Goal: Information Seeking & Learning: Learn about a topic

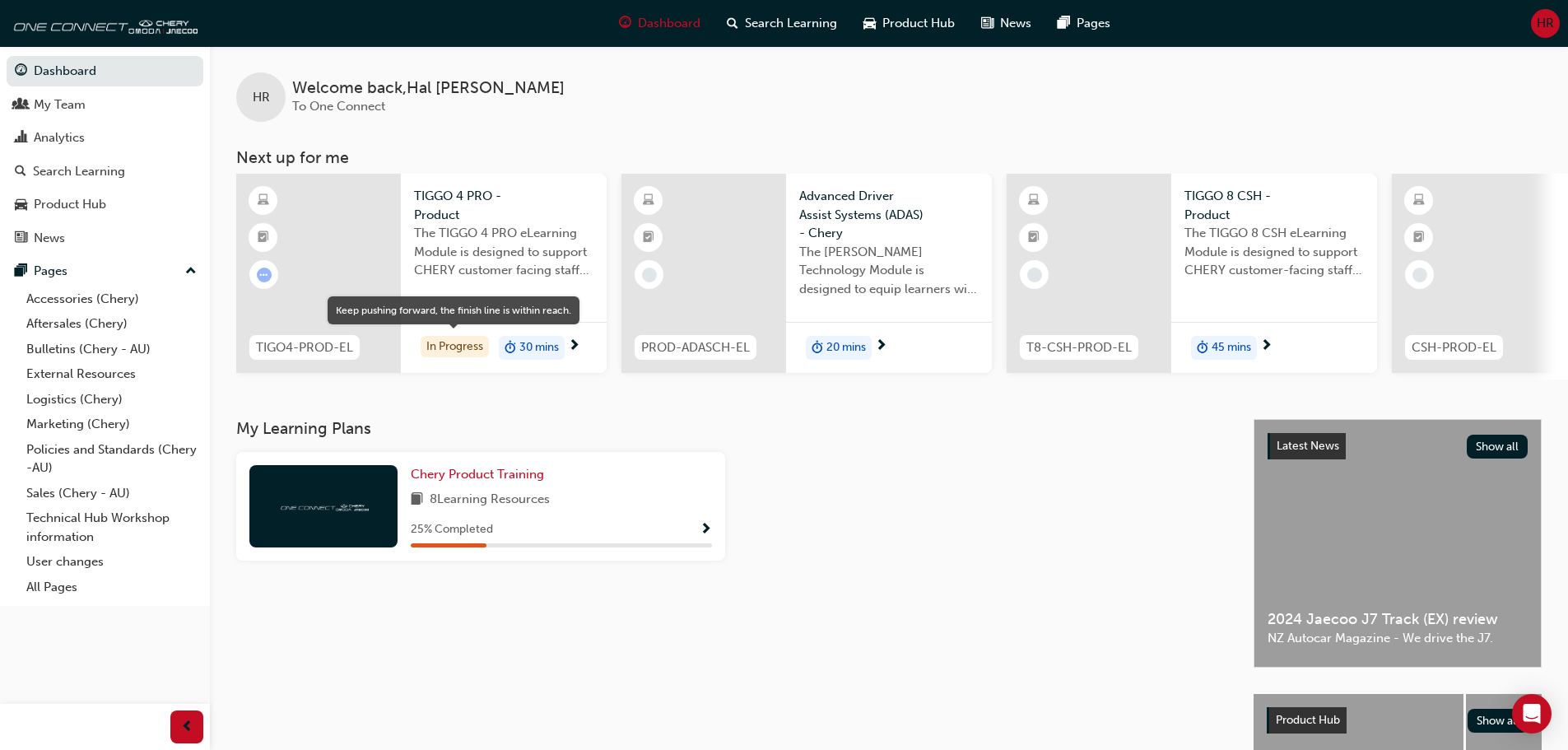
click at [458, 352] on div "In Progress" at bounding box center [454, 346] width 69 height 22
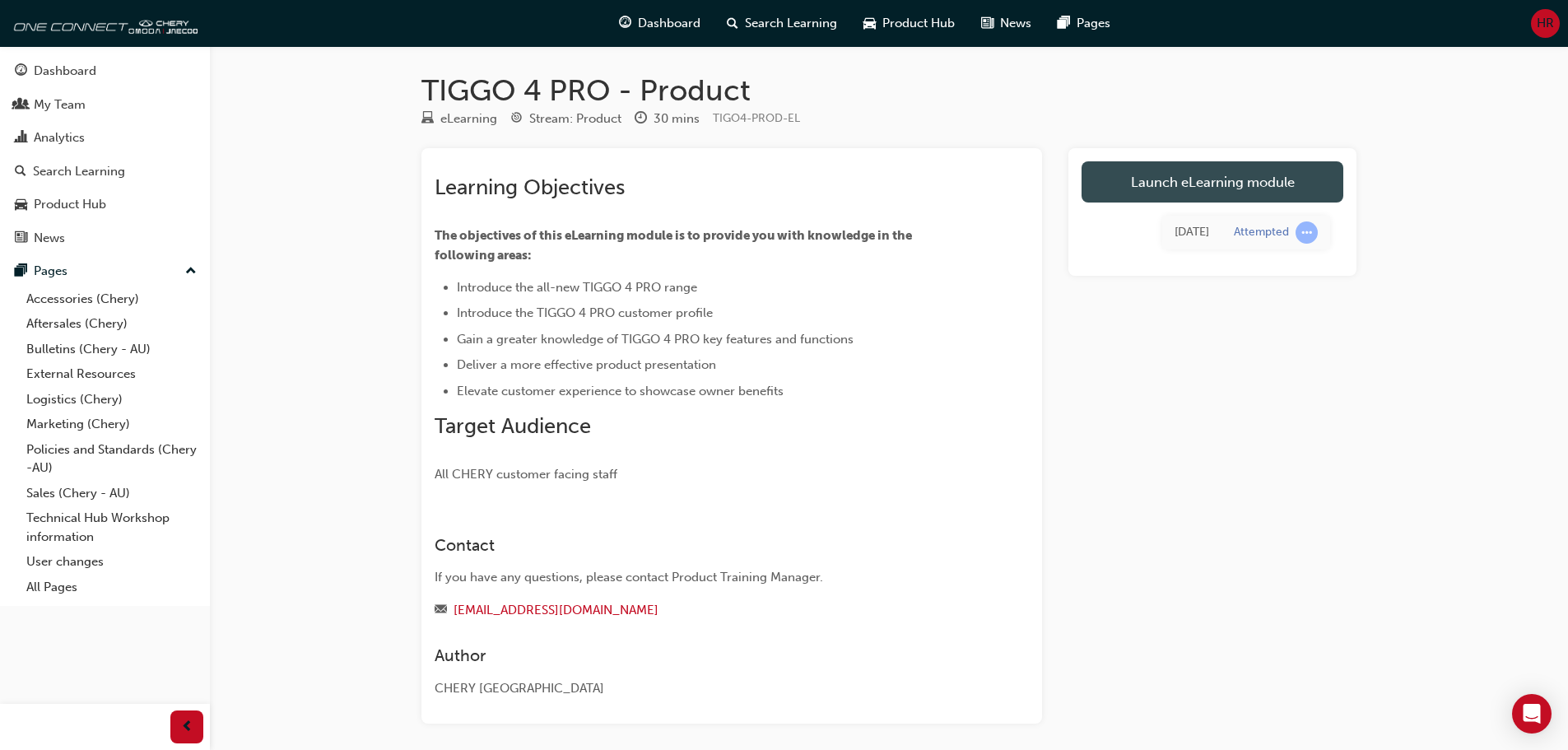
click at [1216, 184] on link "Launch eLearning module" at bounding box center [1213, 182] width 262 height 41
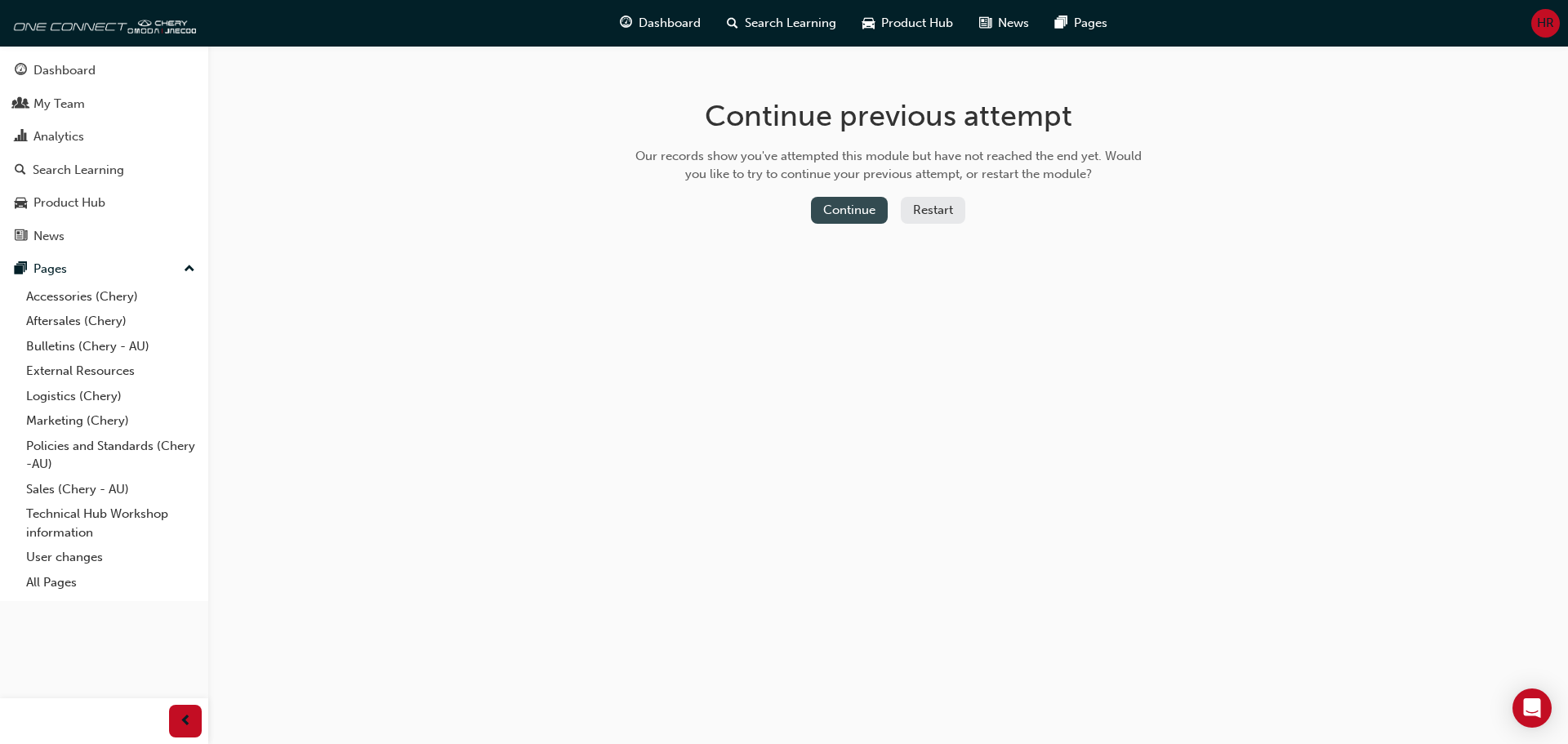
click at [848, 201] on button "Continue" at bounding box center [849, 210] width 77 height 27
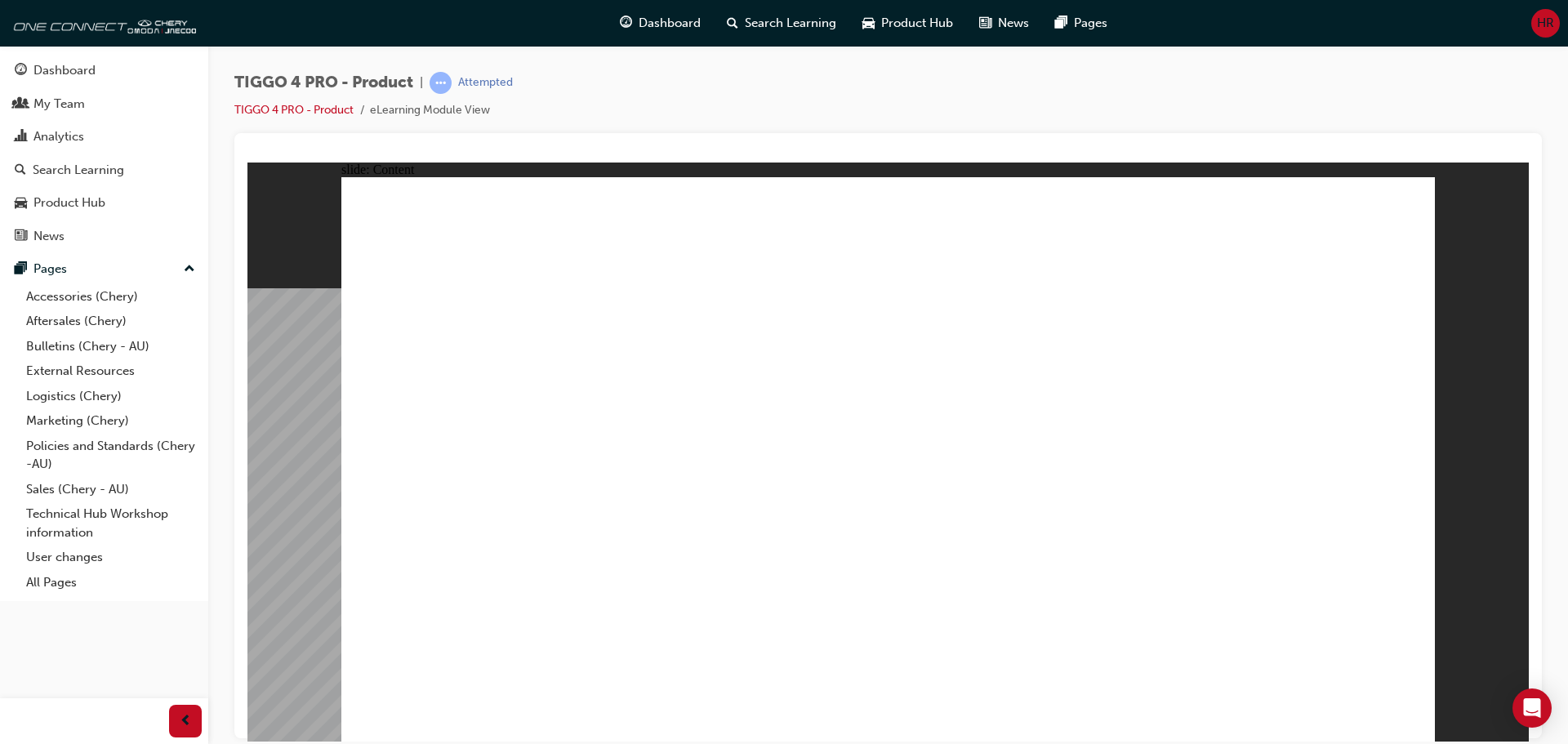
drag, startPoint x: 537, startPoint y: 505, endPoint x: 574, endPoint y: 498, distance: 37.7
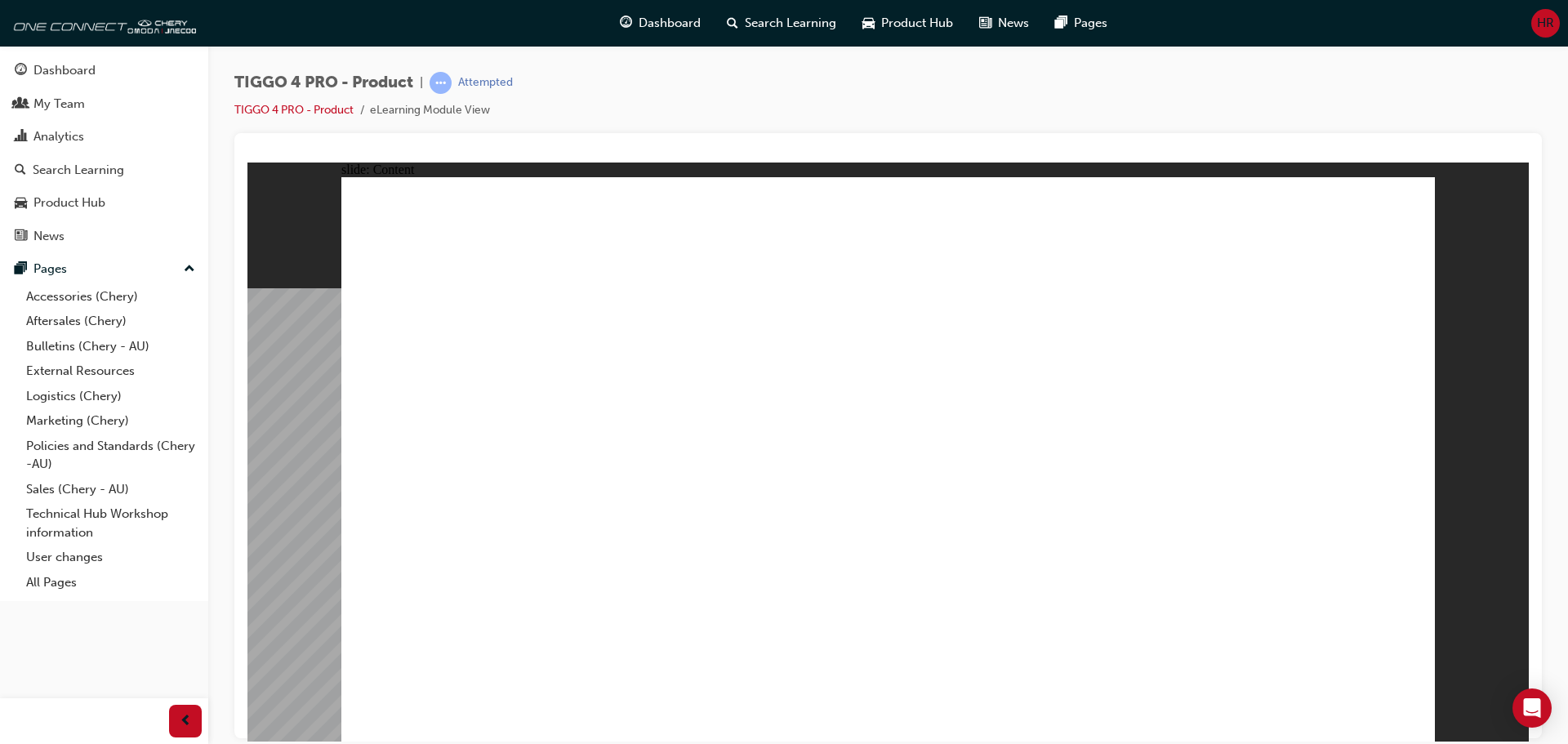
drag, startPoint x: 580, startPoint y: 326, endPoint x: 411, endPoint y: 349, distance: 170.6
drag, startPoint x: 468, startPoint y: 444, endPoint x: 940, endPoint y: 350, distance: 481.3
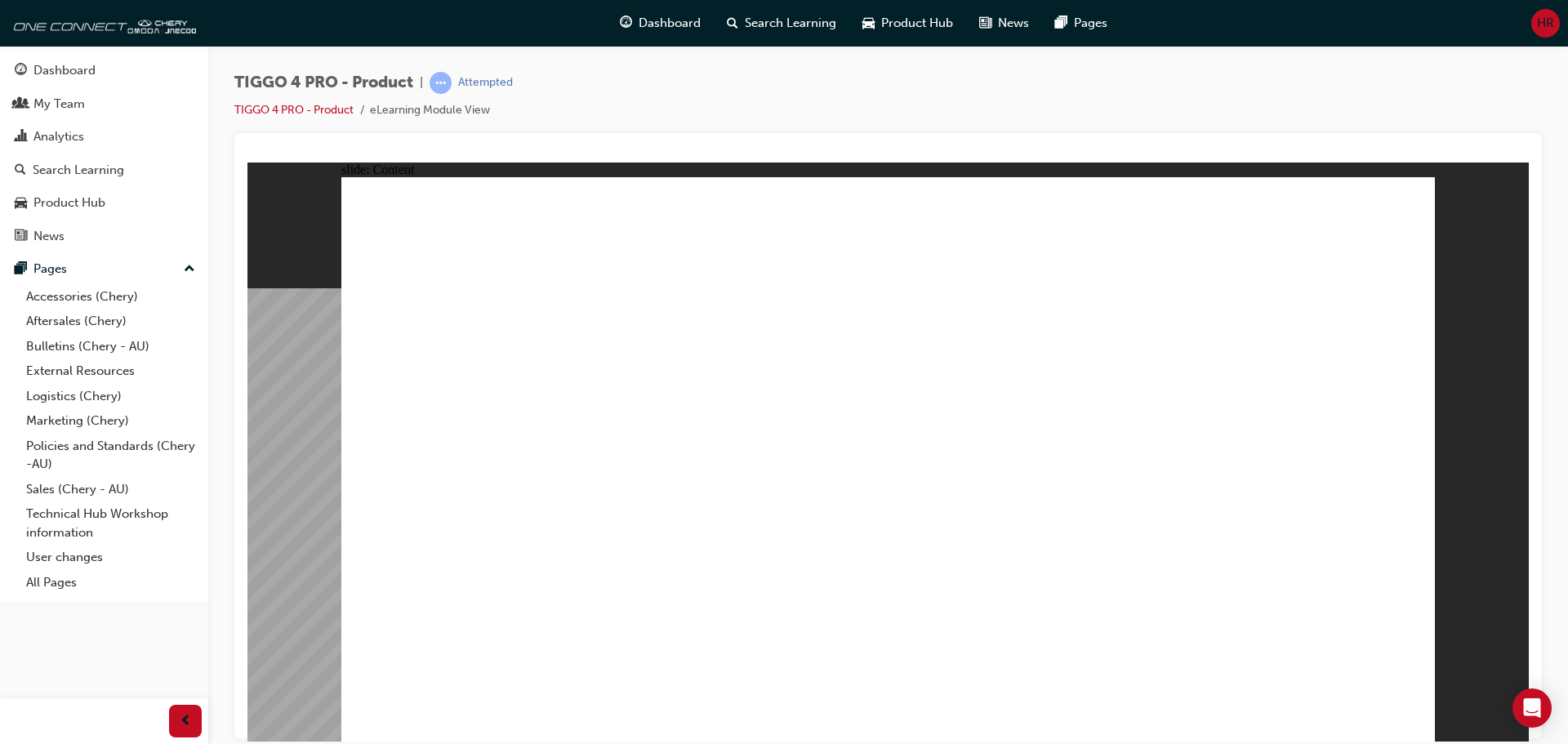
radio input "true"
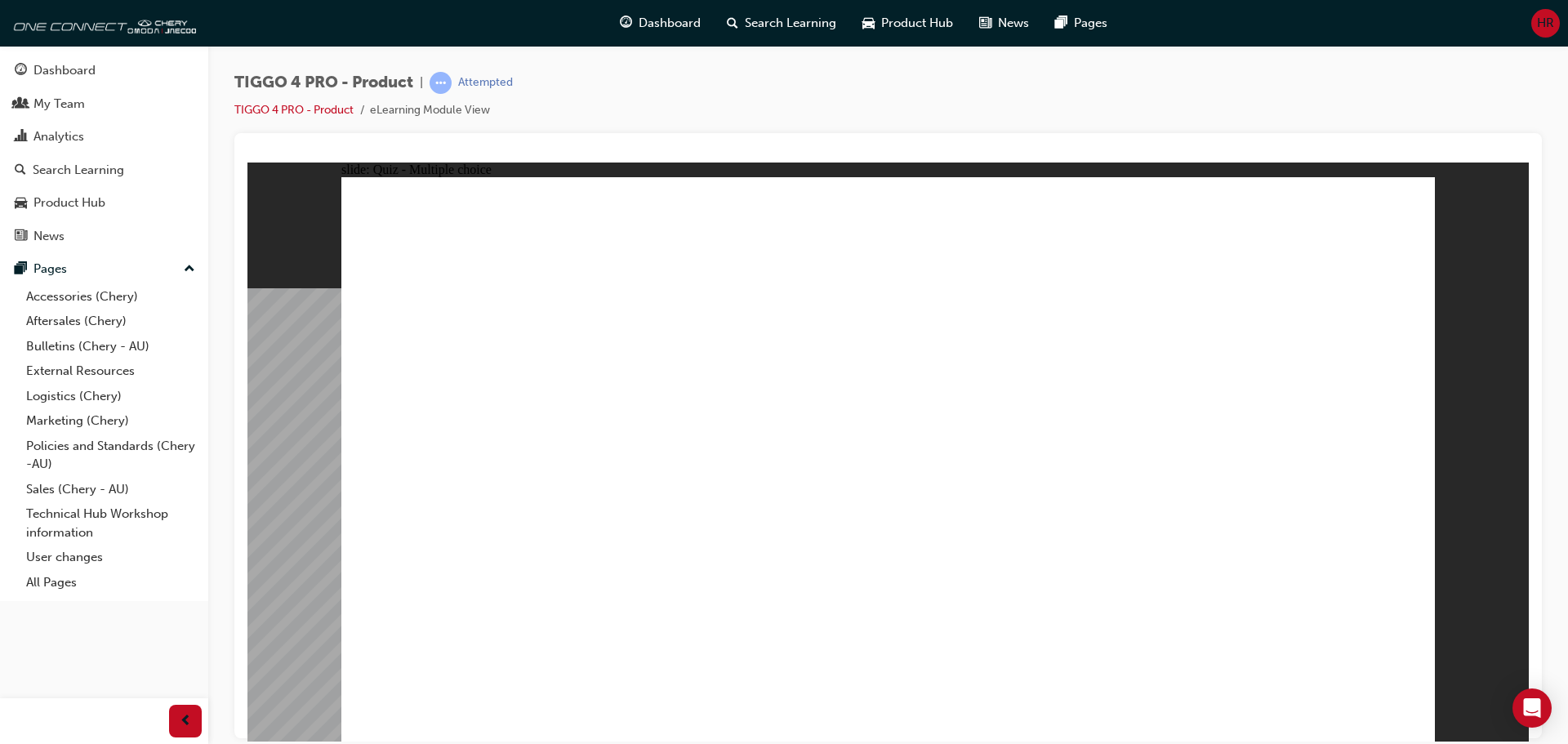
drag, startPoint x: 507, startPoint y: 376, endPoint x: 940, endPoint y: 589, distance: 482.6
drag, startPoint x: 1069, startPoint y: 369, endPoint x: 428, endPoint y: 582, distance: 675.5
drag, startPoint x: 685, startPoint y: 382, endPoint x: 681, endPoint y: 606, distance: 224.0
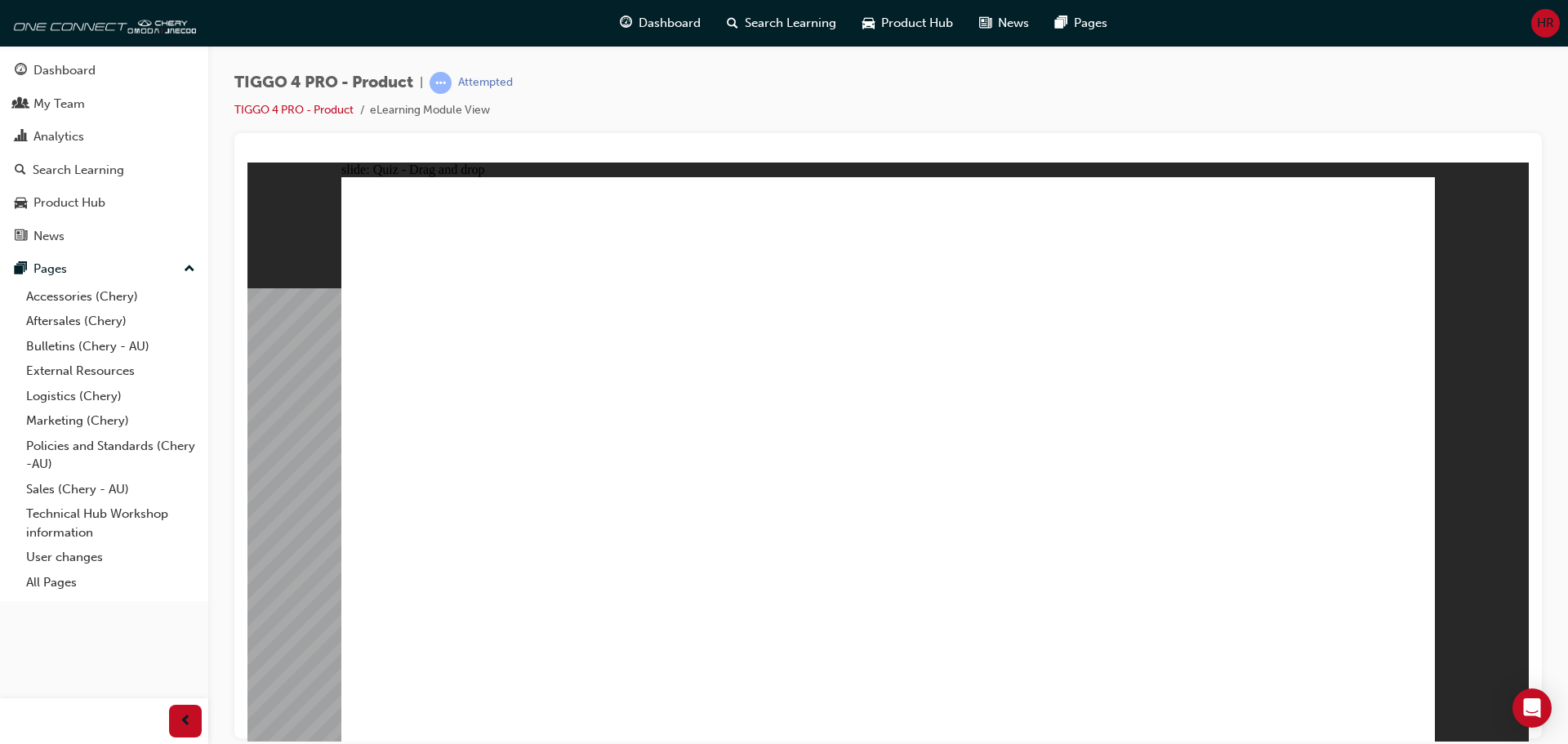
drag, startPoint x: 864, startPoint y: 371, endPoint x: 1082, endPoint y: 594, distance: 311.9
drag, startPoint x: 1298, startPoint y: 377, endPoint x: 1302, endPoint y: 606, distance: 229.0
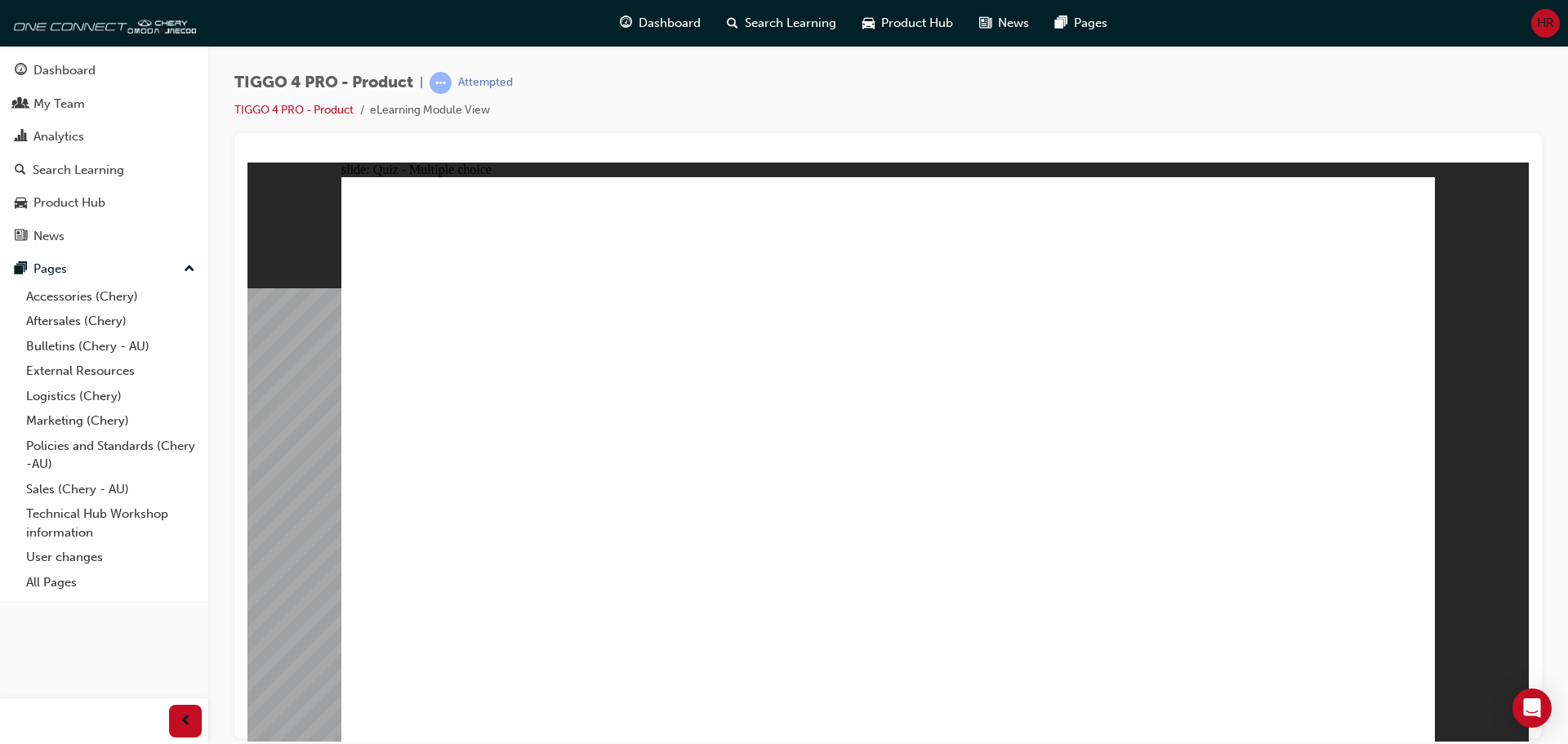
radio input "true"
radio input "false"
radio input "true"
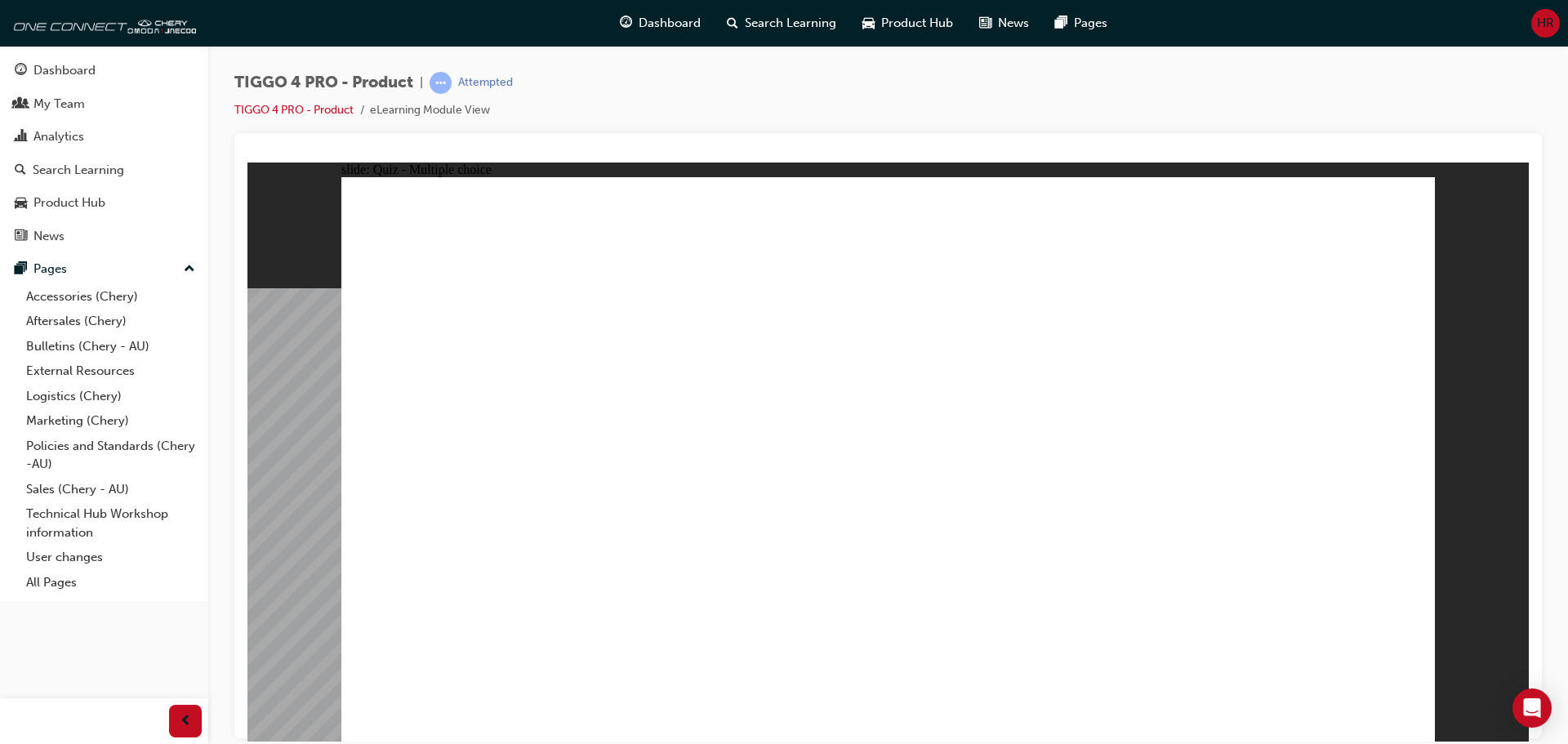
radio input "true"
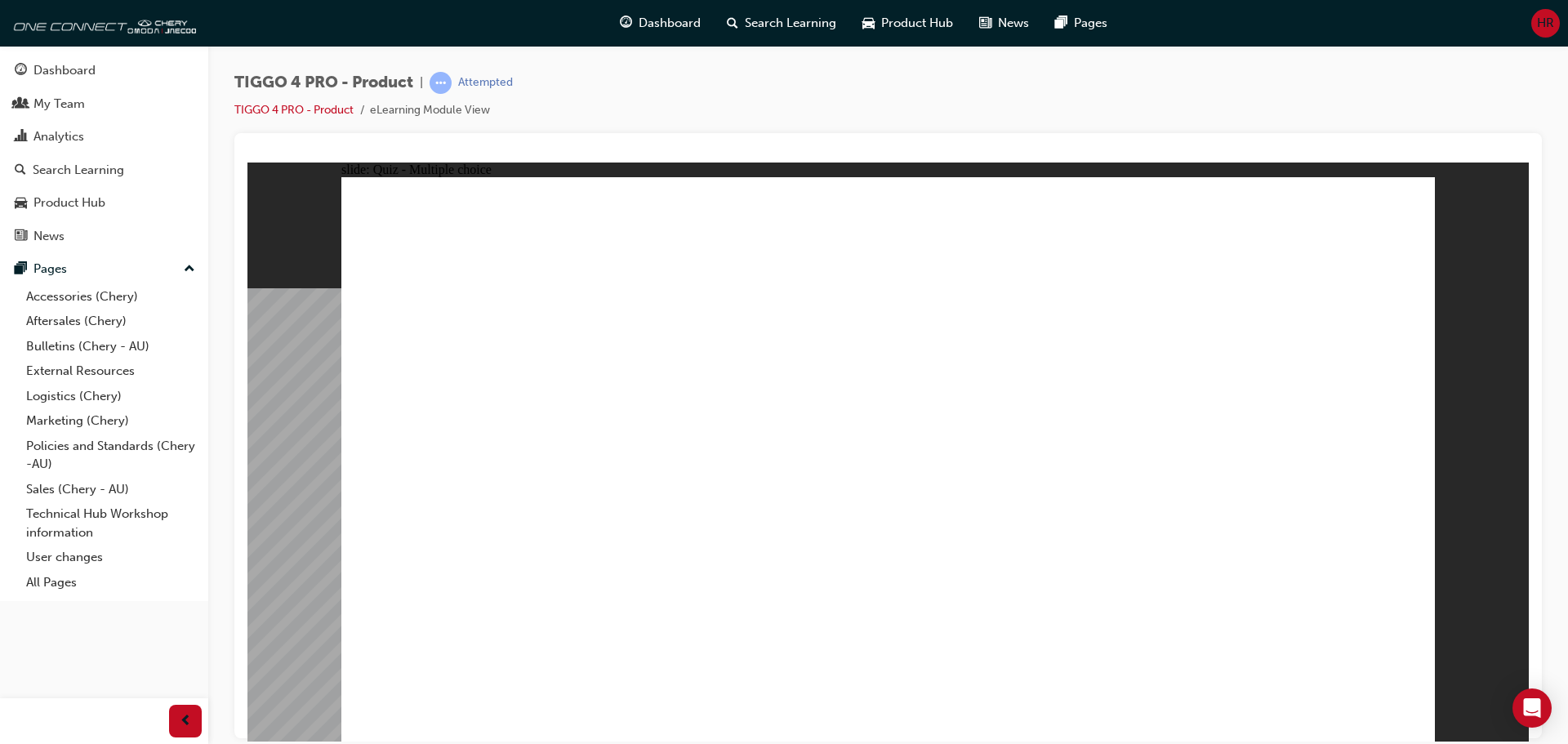
drag, startPoint x: 744, startPoint y: 409, endPoint x: 1039, endPoint y: 345, distance: 301.9
drag, startPoint x: 787, startPoint y: 468, endPoint x: 1302, endPoint y: 344, distance: 529.7
drag, startPoint x: 765, startPoint y: 518, endPoint x: 1322, endPoint y: 390, distance: 571.5
drag, startPoint x: 516, startPoint y: 398, endPoint x: 1290, endPoint y: 402, distance: 774.0
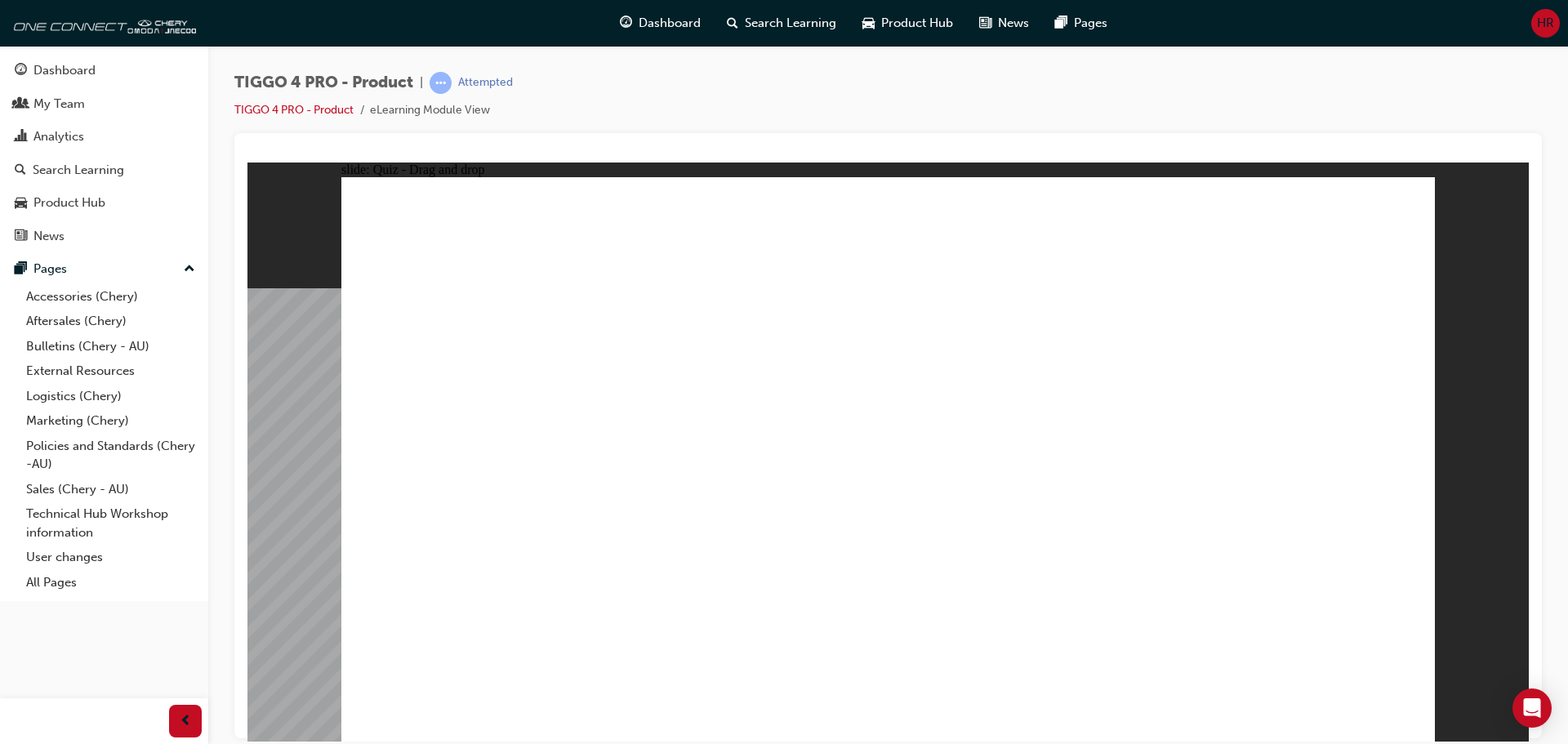
drag, startPoint x: 514, startPoint y: 535, endPoint x: 1010, endPoint y: 380, distance: 519.7
drag, startPoint x: 466, startPoint y: 588, endPoint x: 993, endPoint y: 427, distance: 551.0
drag, startPoint x: 461, startPoint y: 465, endPoint x: 1234, endPoint y: 482, distance: 773.2
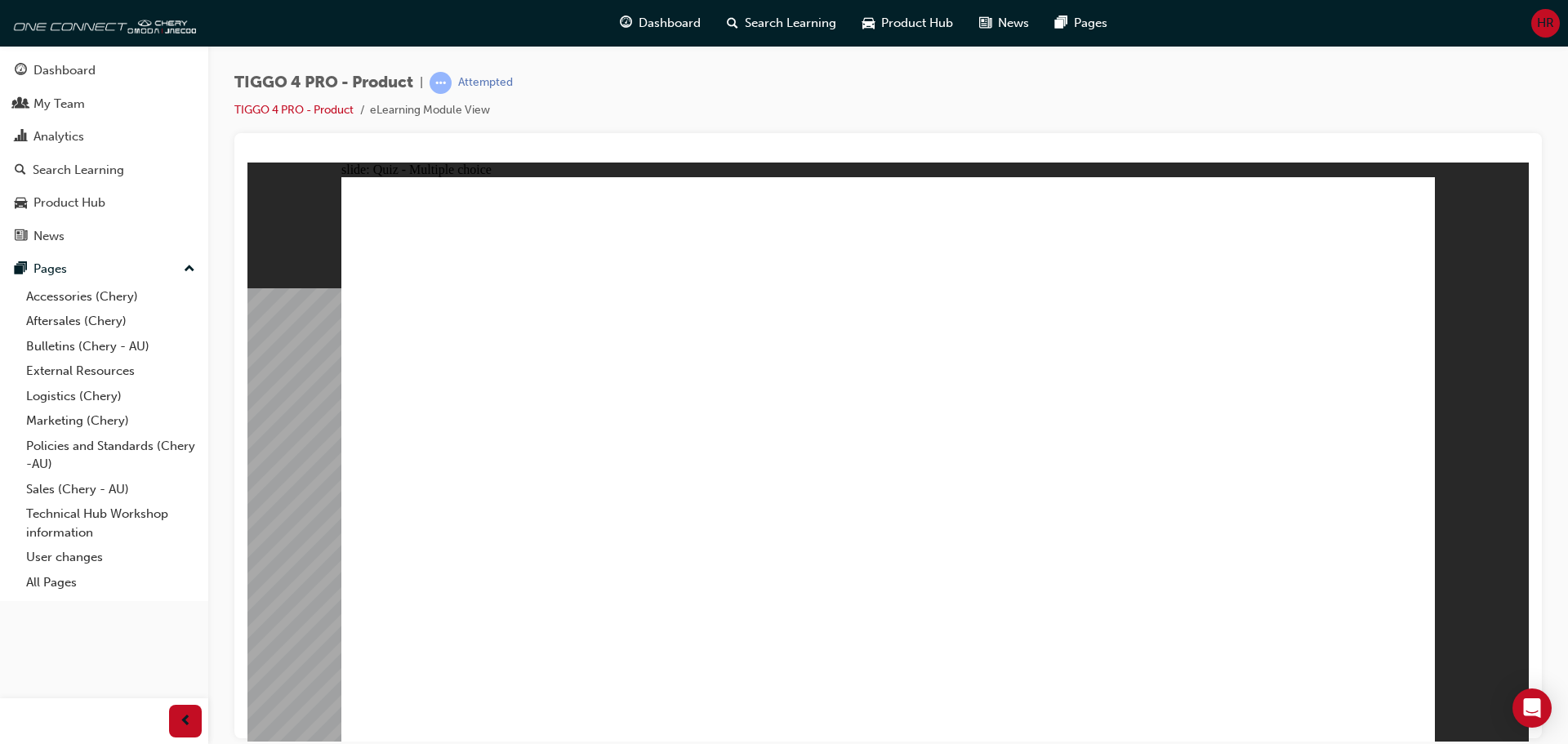
radio input "true"
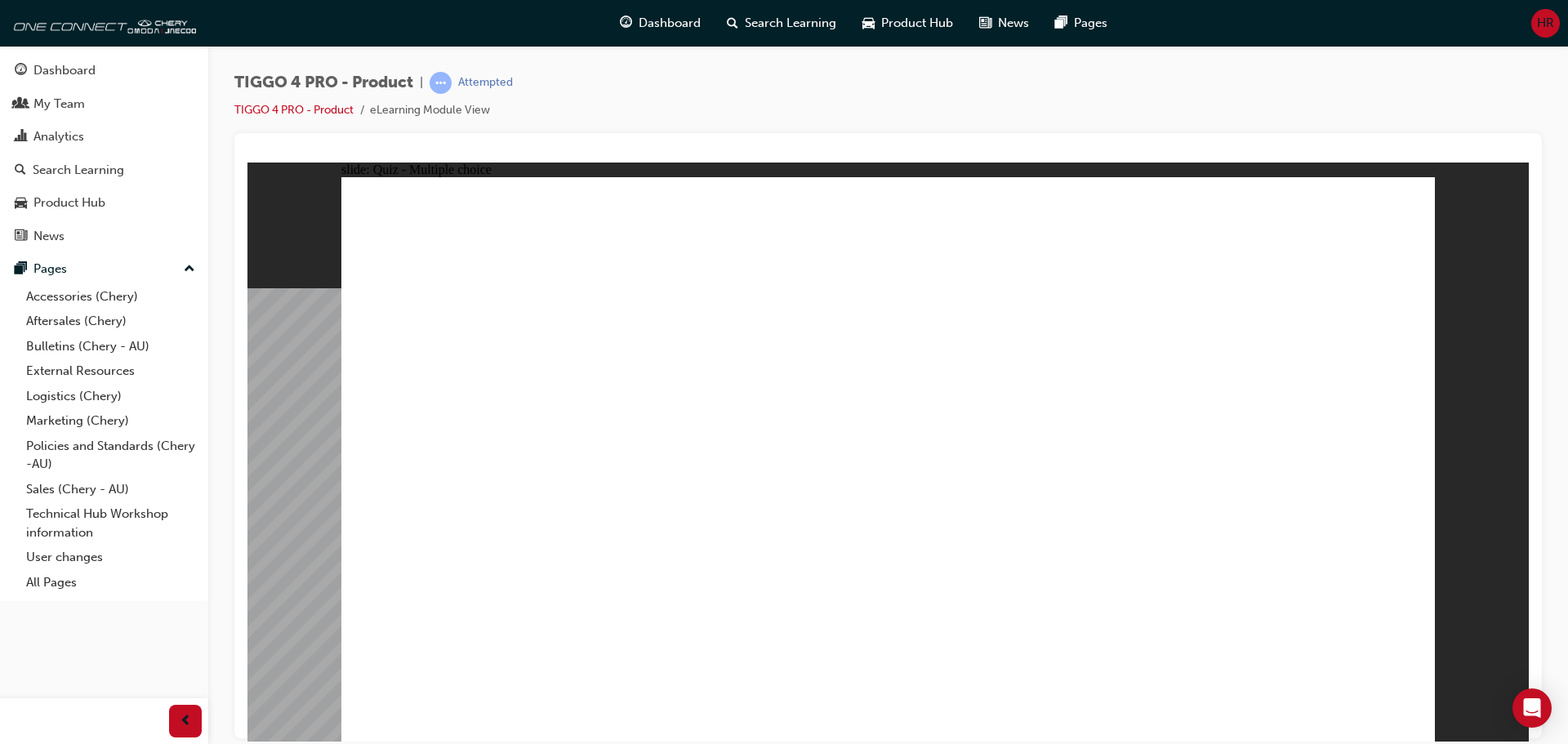
radio input "true"
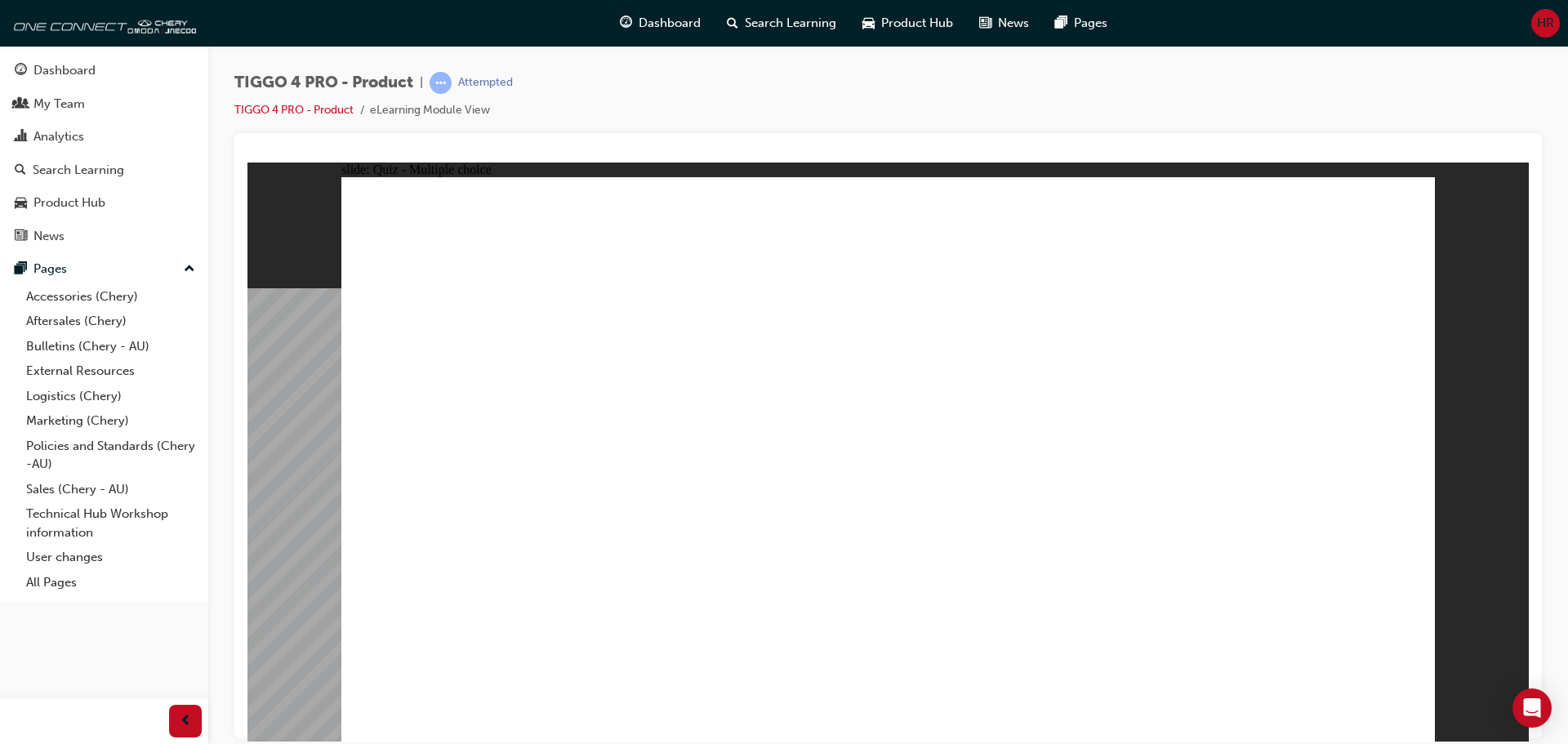
radio input "true"
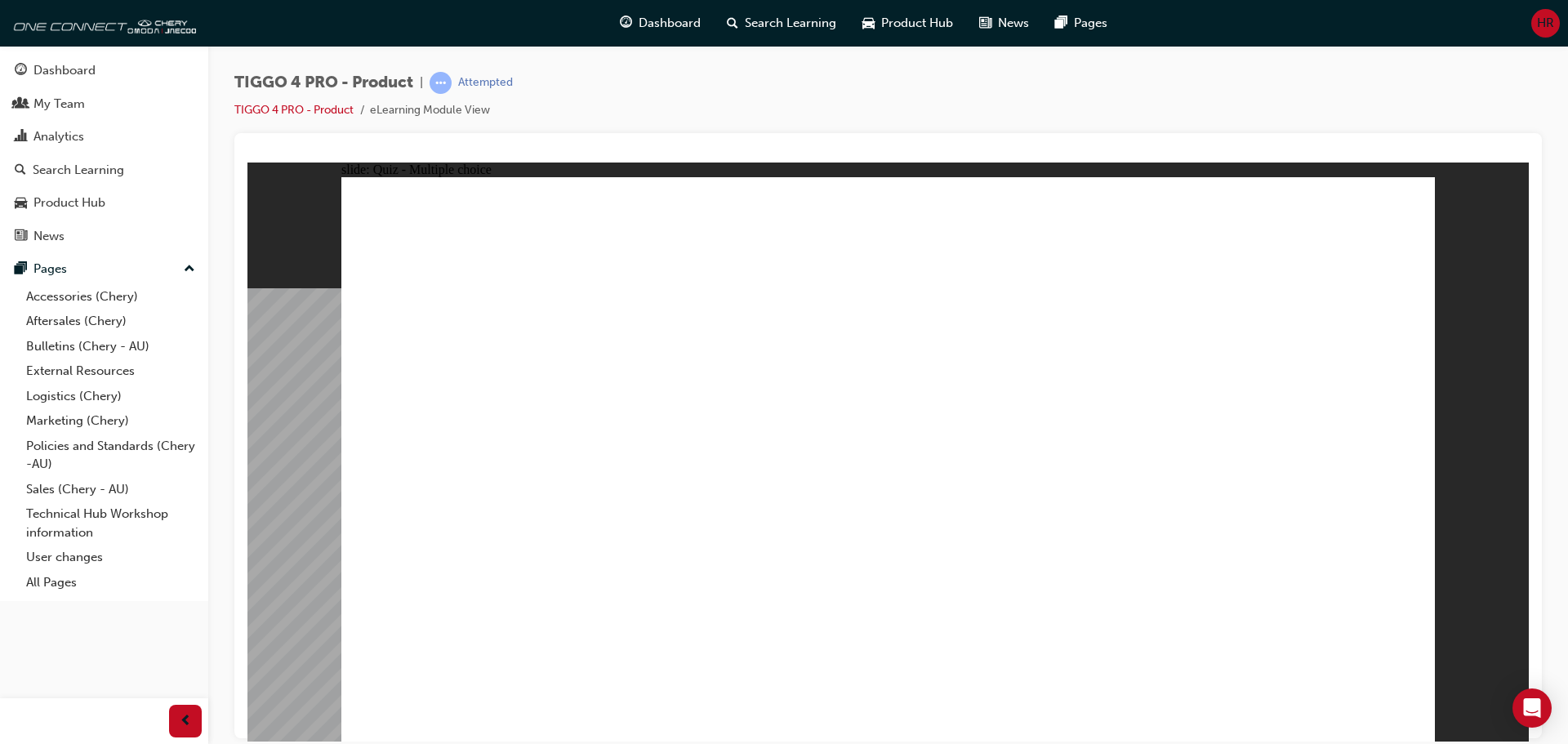
radio input "true"
drag, startPoint x: 795, startPoint y: 557, endPoint x: 733, endPoint y: 566, distance: 62.6
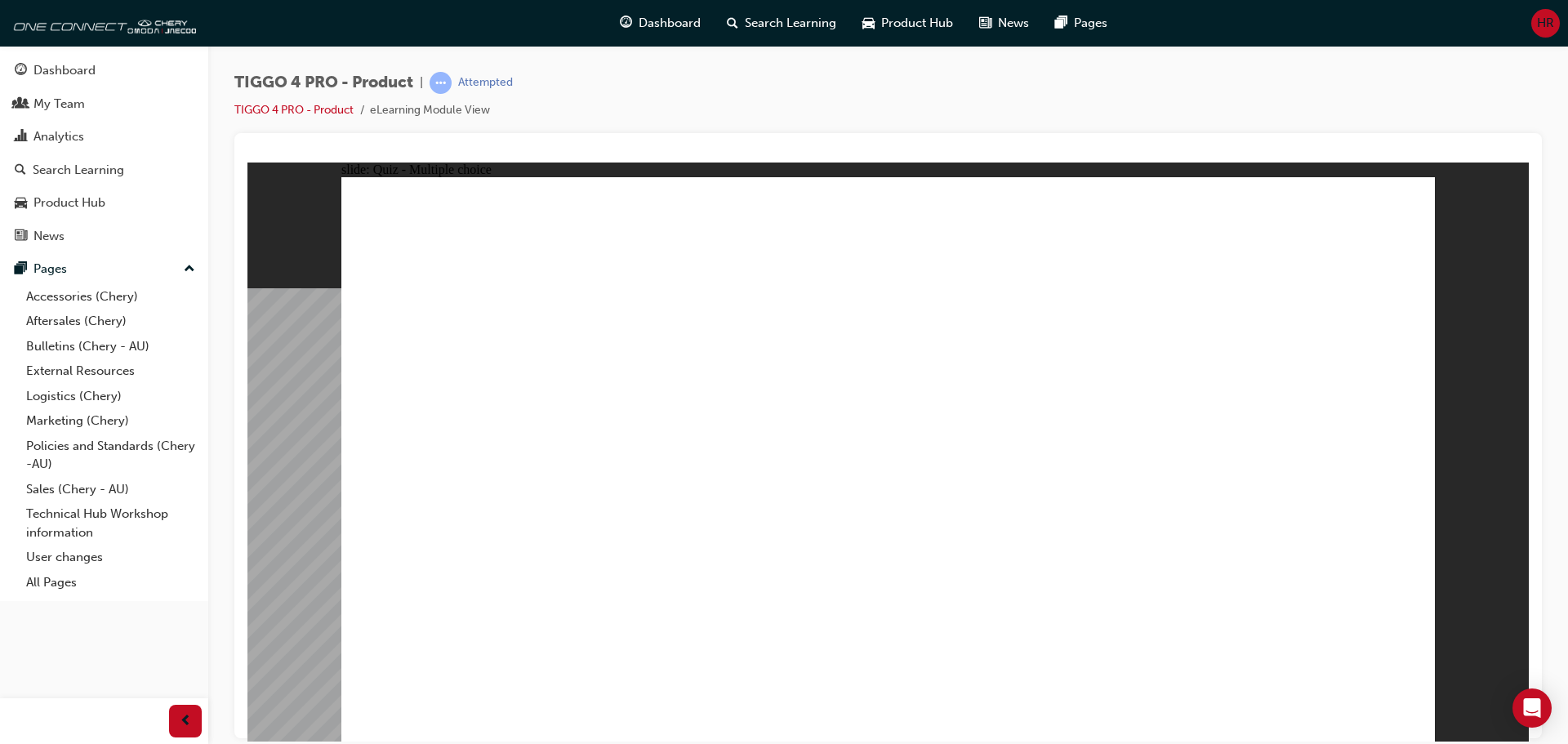
radio input "true"
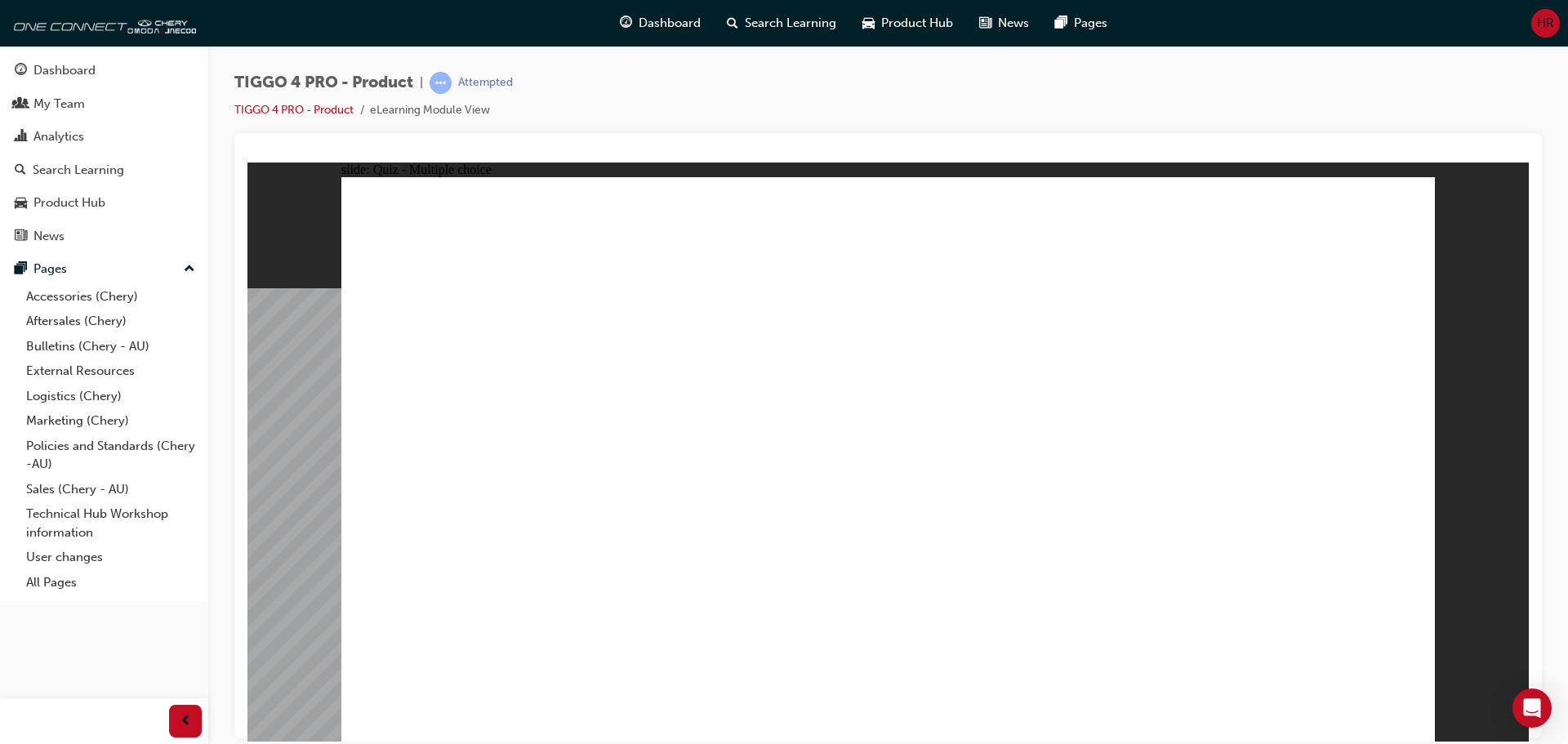
drag, startPoint x: 1104, startPoint y: 368, endPoint x: 463, endPoint y: 589, distance: 678.0
drag, startPoint x: 640, startPoint y: 375, endPoint x: 651, endPoint y: 585, distance: 210.3
drag, startPoint x: 466, startPoint y: 349, endPoint x: 893, endPoint y: 569, distance: 480.3
drag, startPoint x: 888, startPoint y: 385, endPoint x: 1103, endPoint y: 609, distance: 310.5
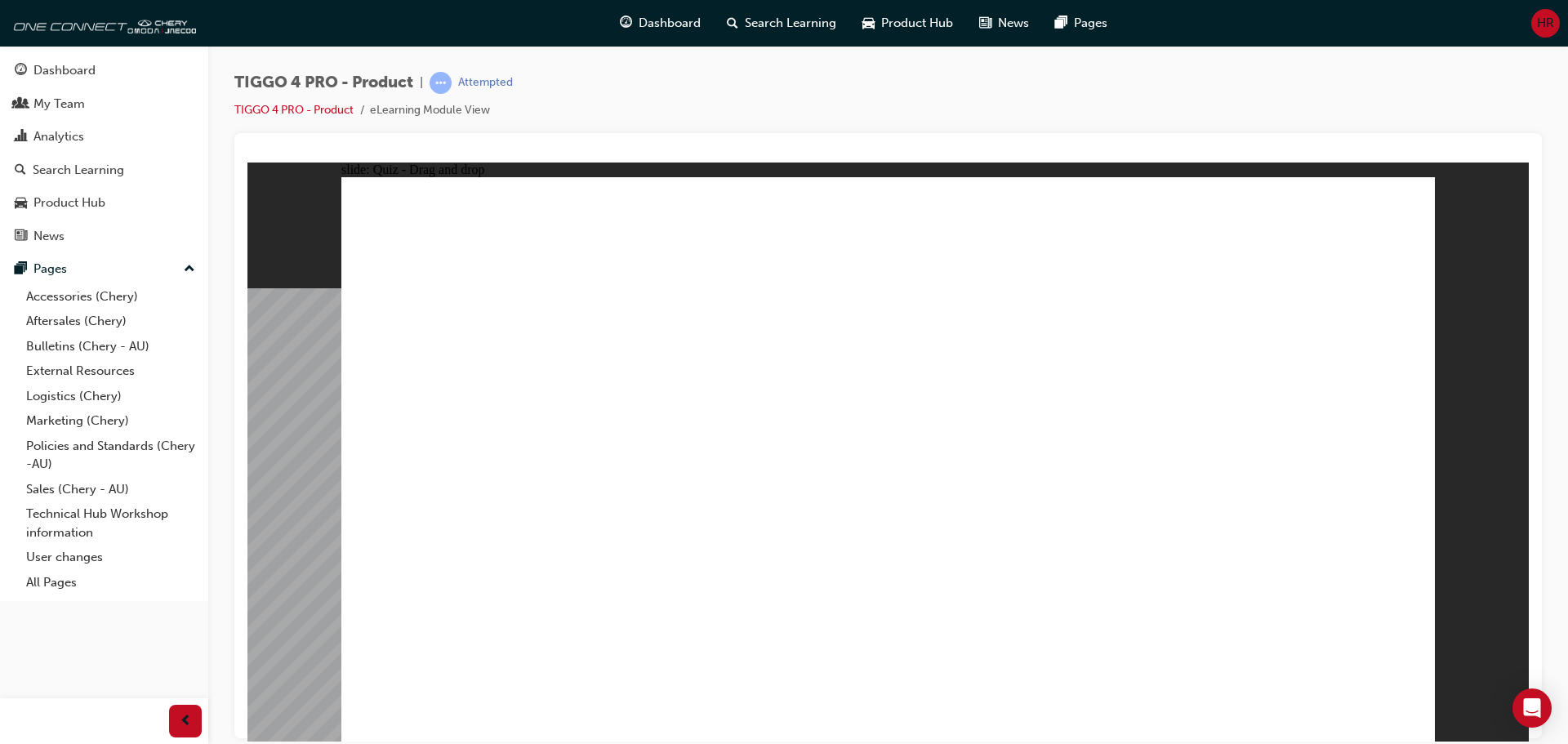
drag, startPoint x: 1324, startPoint y: 363, endPoint x: 1321, endPoint y: 594, distance: 231.0
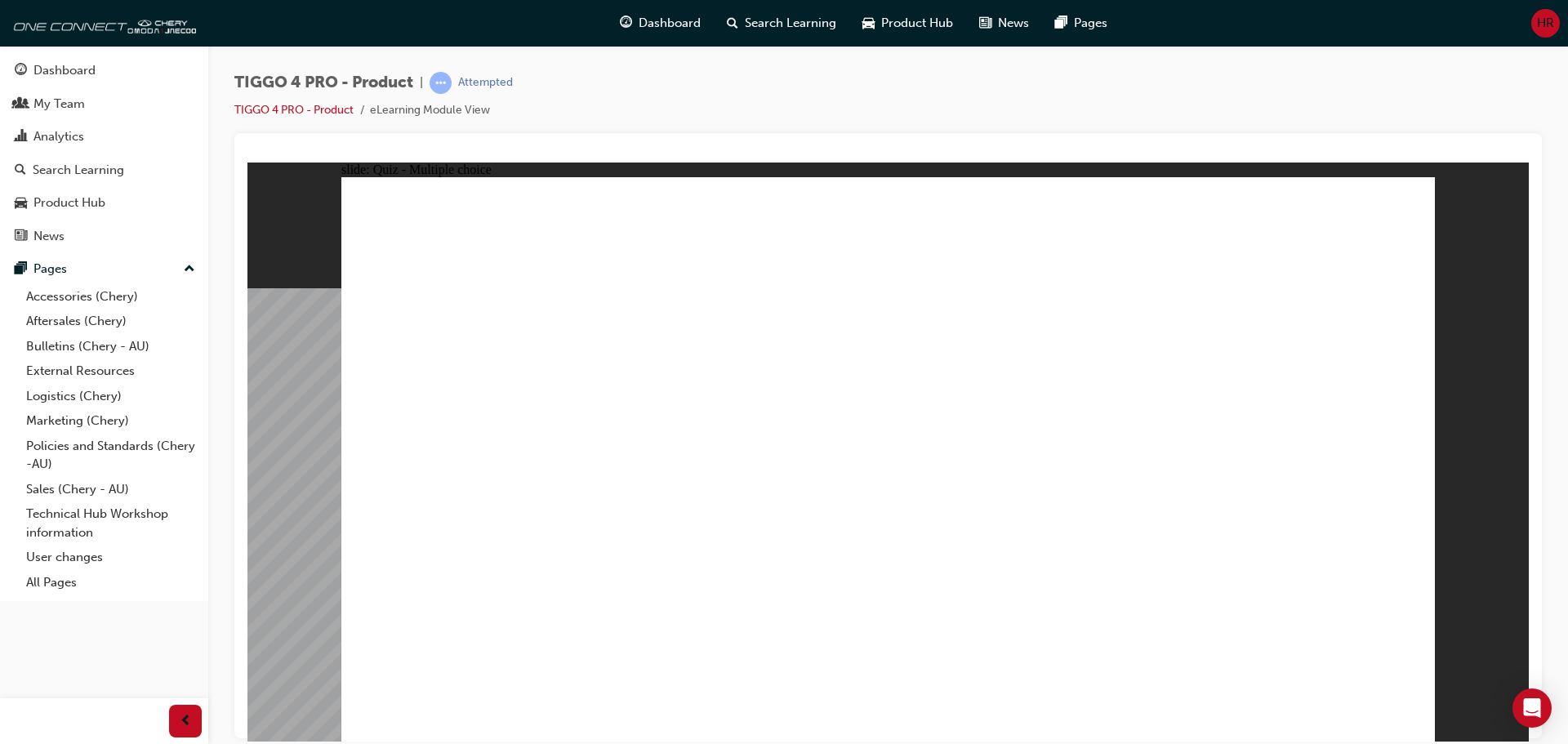
radio input "false"
radio input "true"
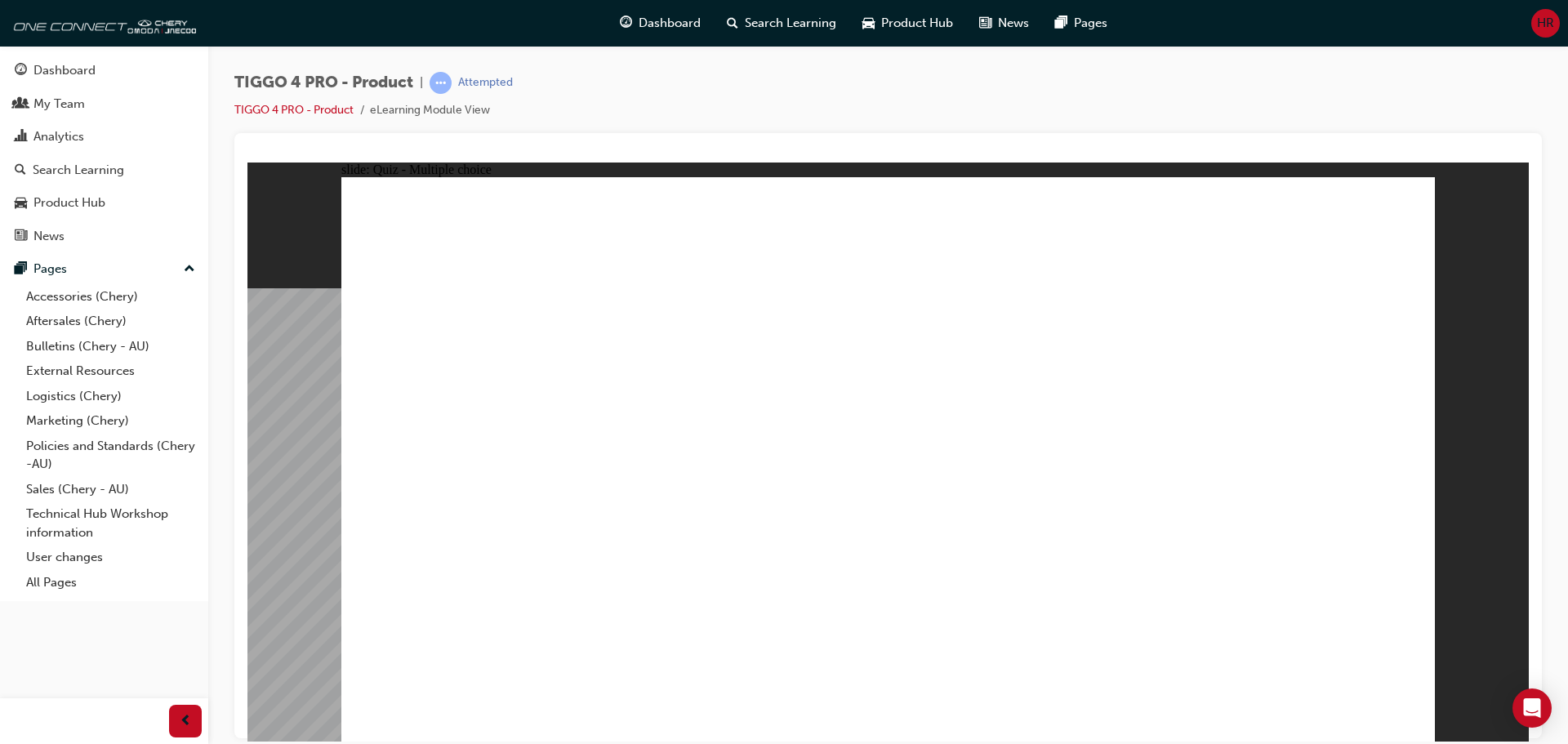
radio input "true"
drag, startPoint x: 853, startPoint y: 512, endPoint x: 1020, endPoint y: 375, distance: 216.0
drag, startPoint x: 498, startPoint y: 408, endPoint x: 1251, endPoint y: 331, distance: 756.9
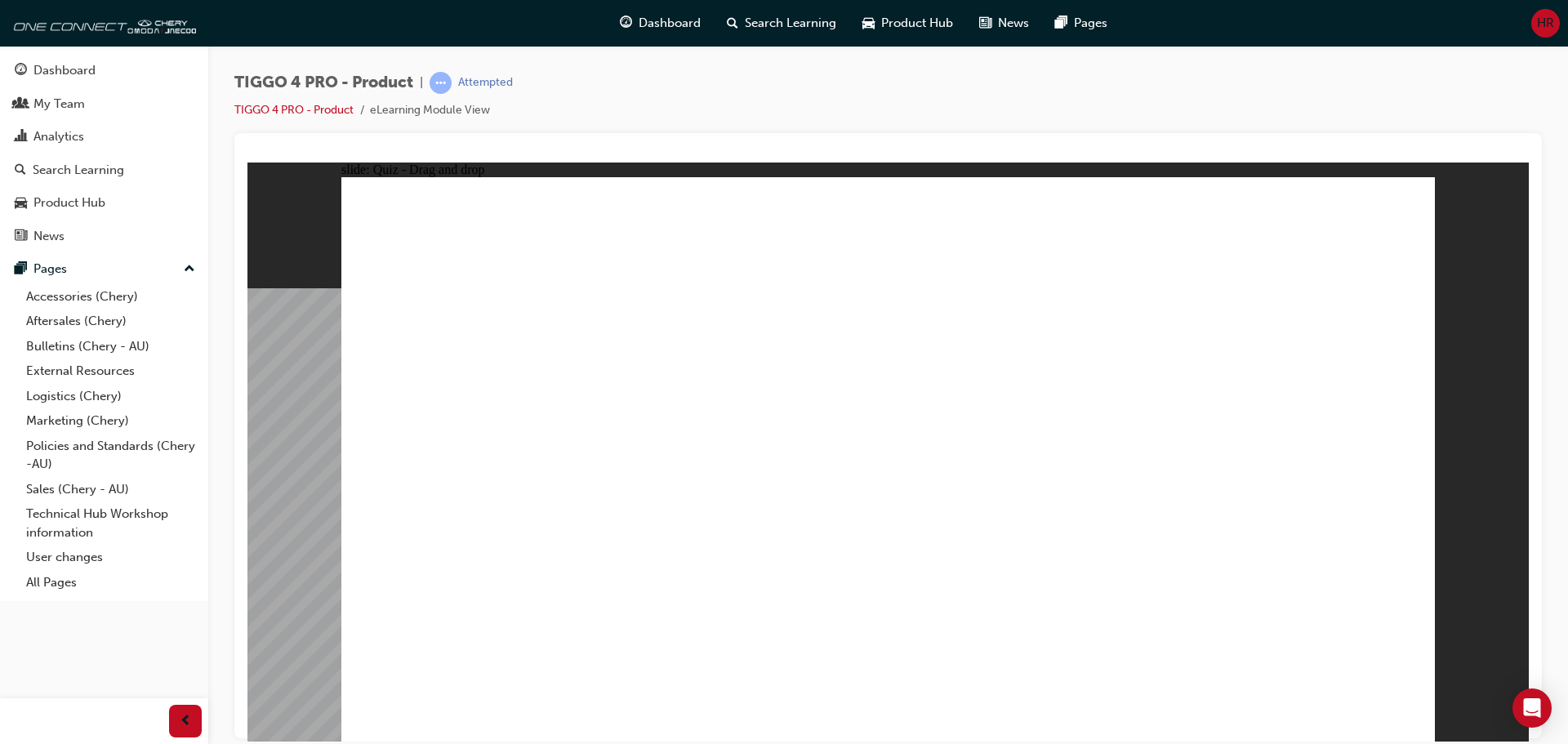
drag, startPoint x: 750, startPoint y: 418, endPoint x: 1030, endPoint y: 386, distance: 281.8
drag, startPoint x: 765, startPoint y: 461, endPoint x: 1308, endPoint y: 372, distance: 550.2
drag, startPoint x: 742, startPoint y: 535, endPoint x: 1305, endPoint y: 439, distance: 571.1
drag, startPoint x: 532, startPoint y: 573, endPoint x: 1024, endPoint y: 408, distance: 518.9
drag, startPoint x: 511, startPoint y: 458, endPoint x: 1012, endPoint y: 452, distance: 501.0
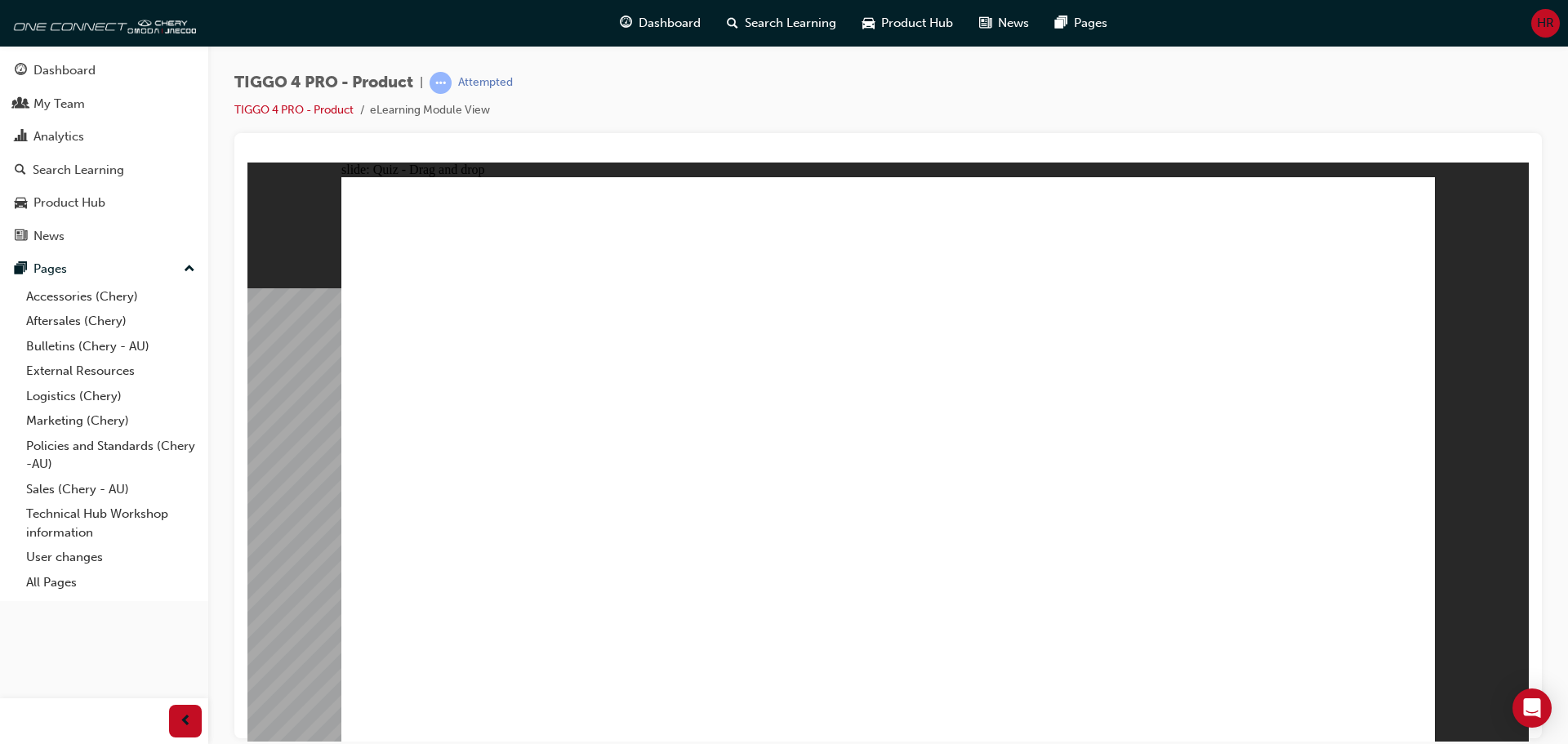
radio input "true"
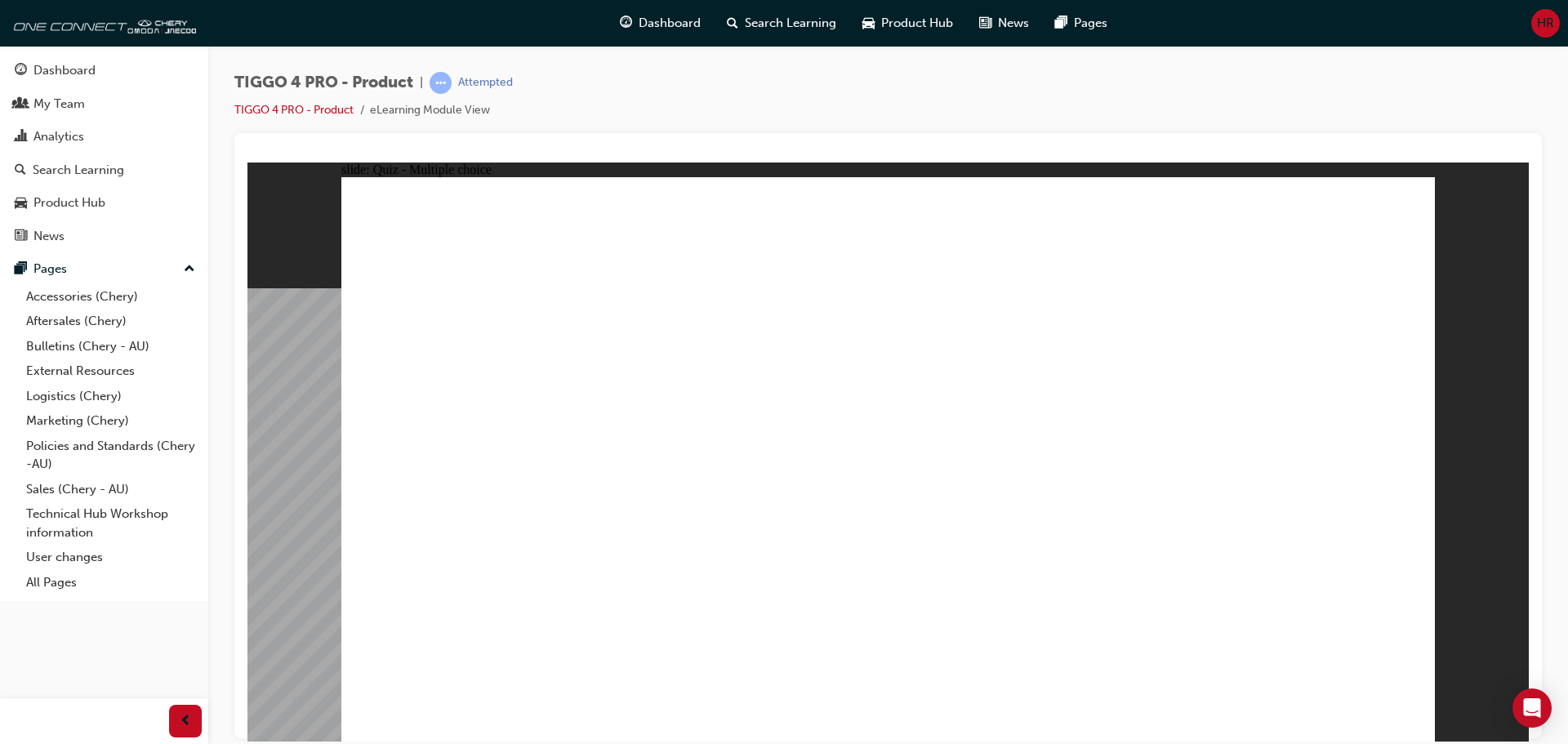
radio input "true"
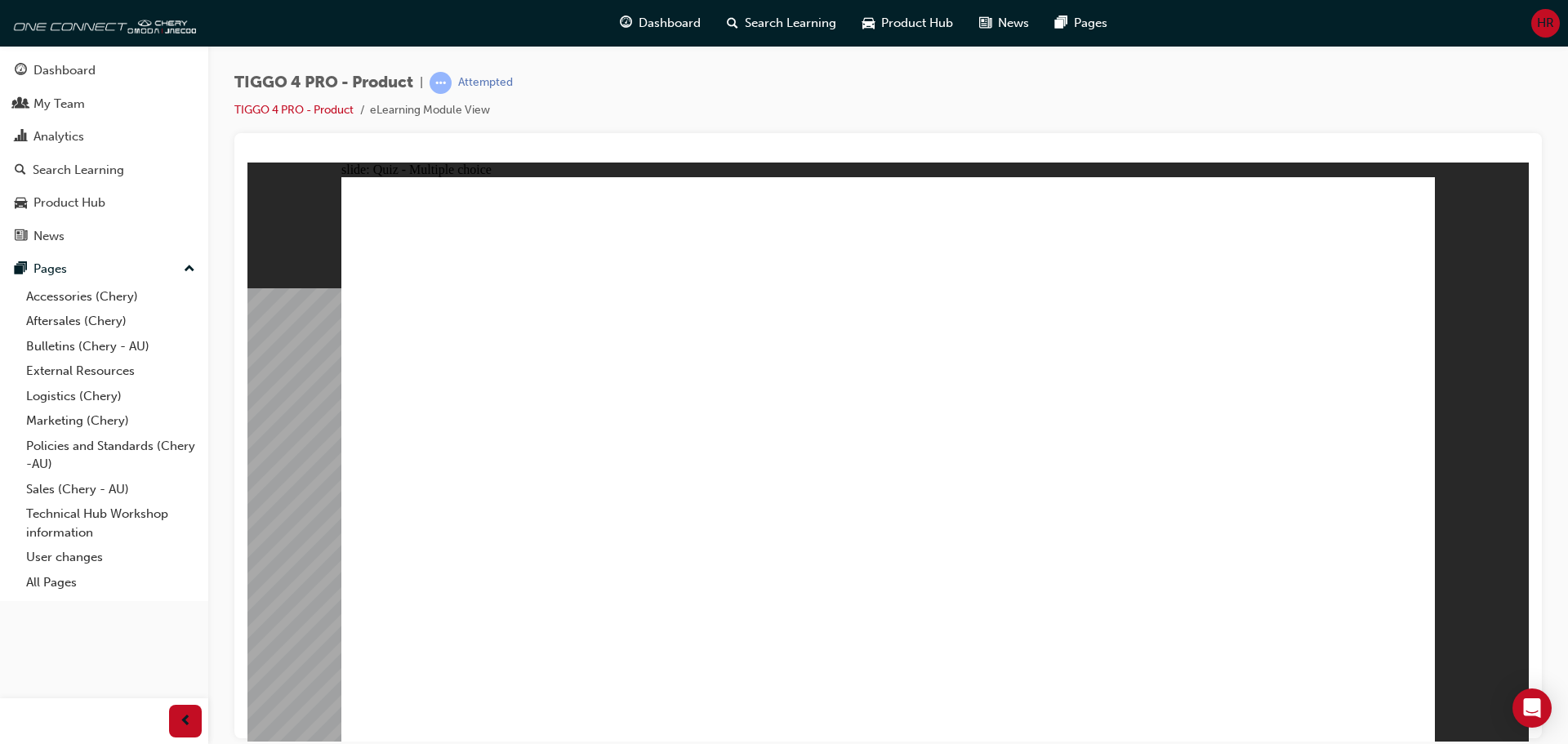
radio input "true"
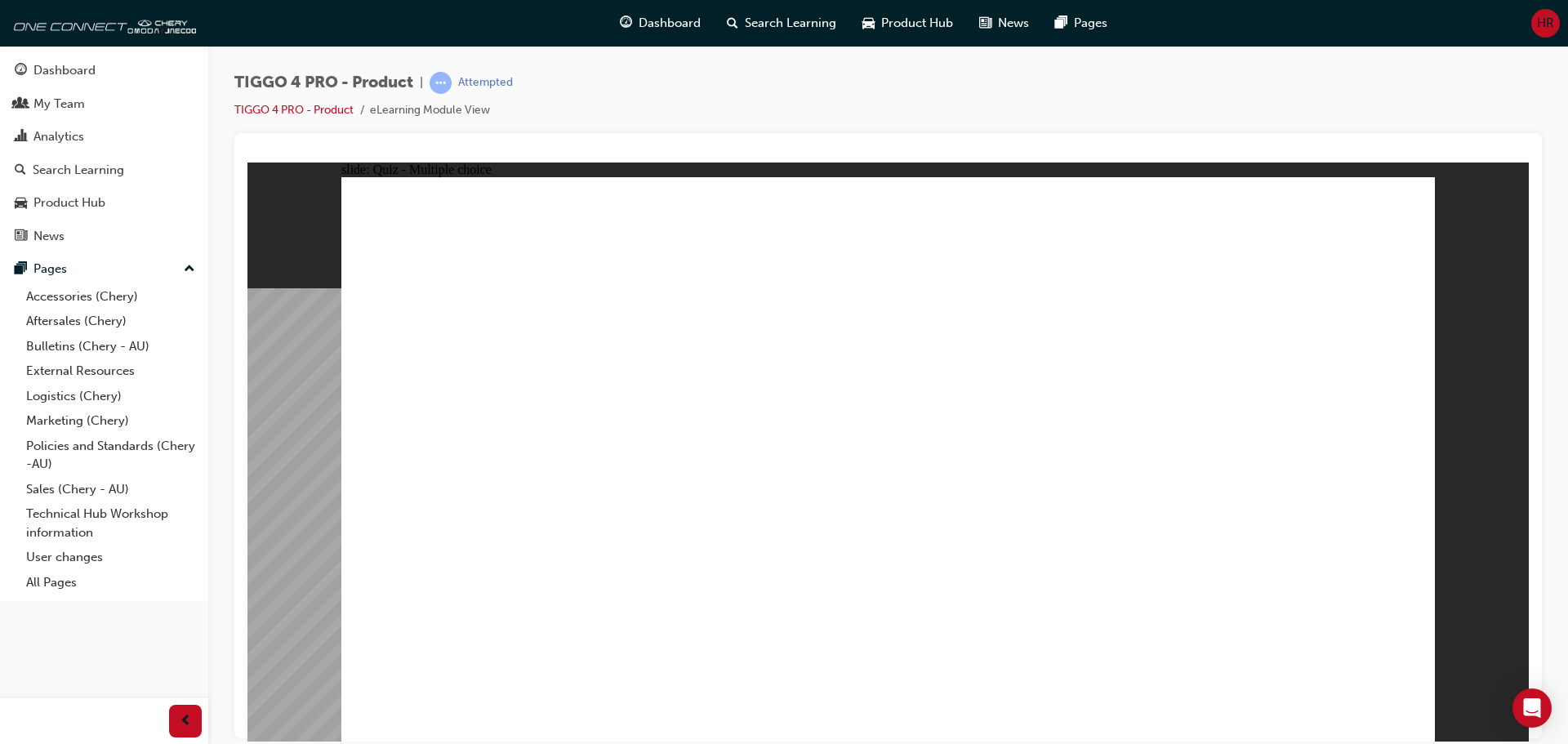
radio input "true"
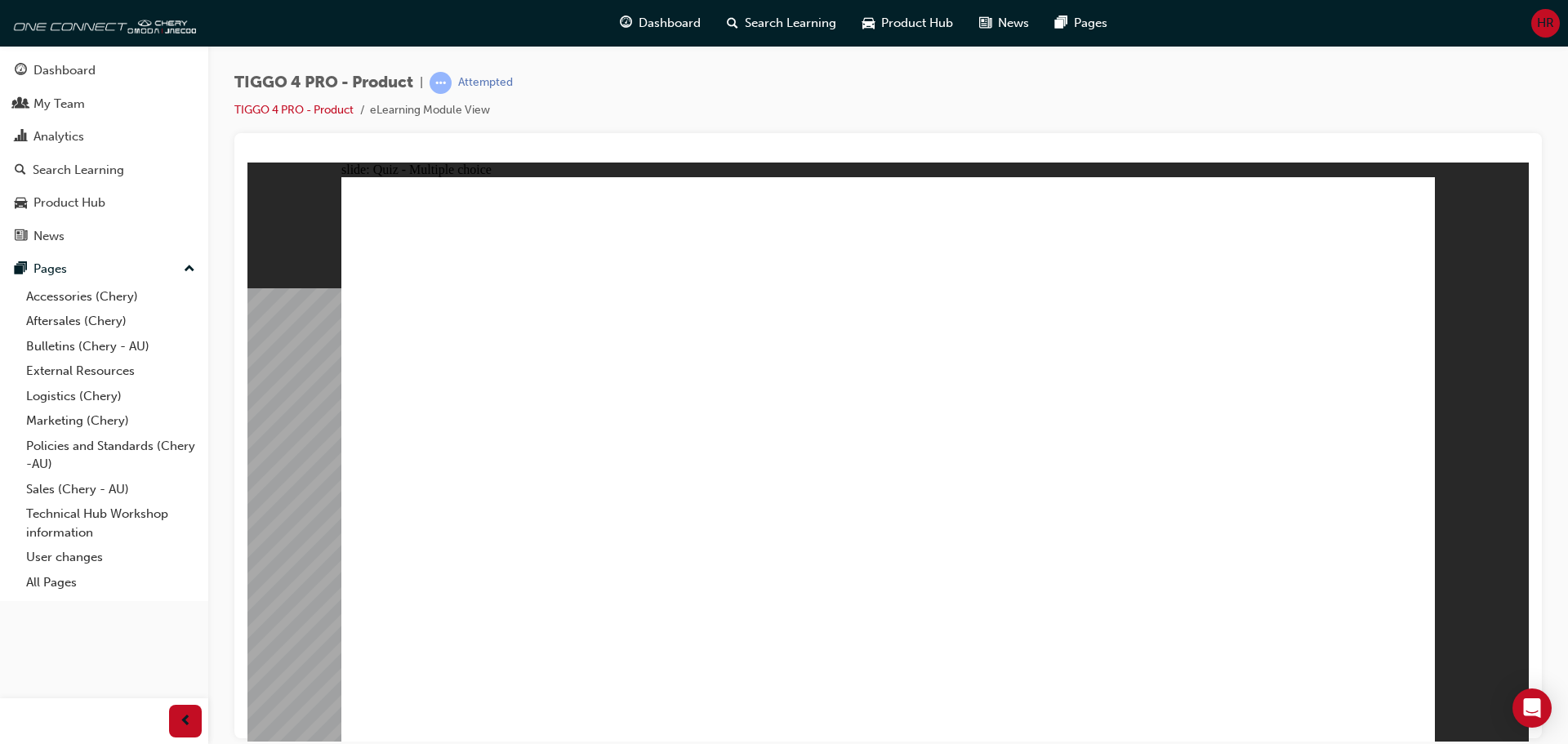
radio input "true"
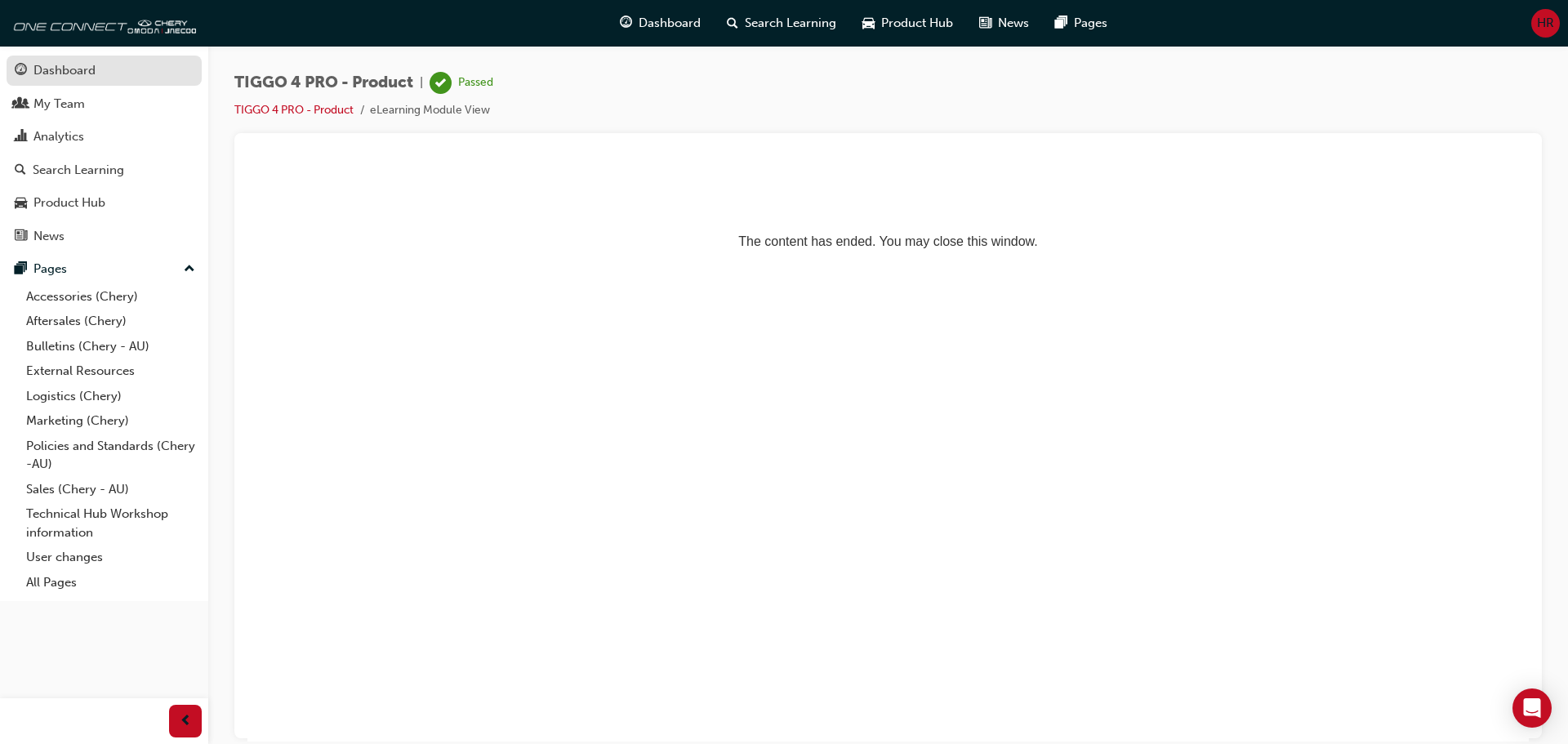
click at [65, 73] on div "Dashboard" at bounding box center [65, 70] width 62 height 19
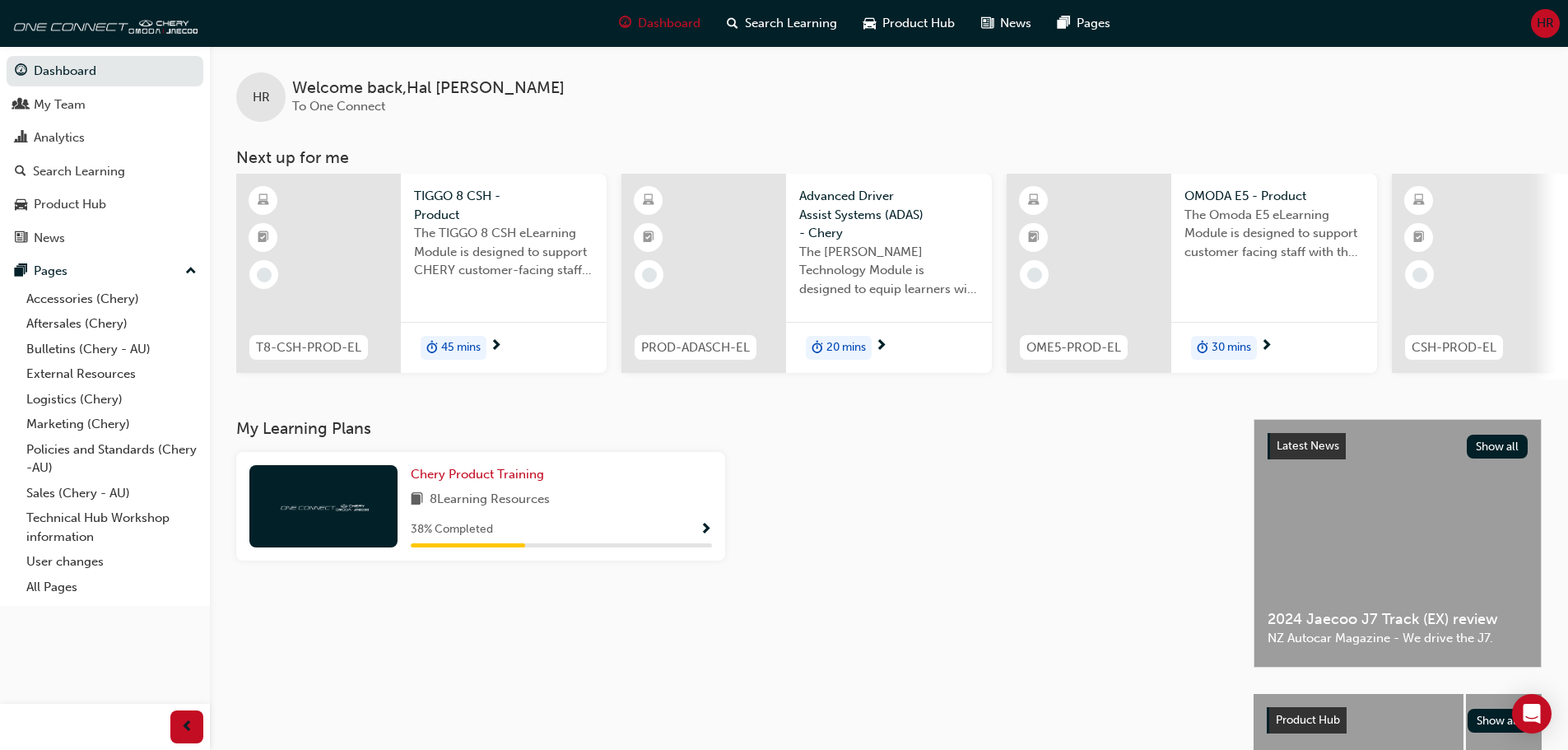
click at [384, 282] on div at bounding box center [318, 273] width 165 height 200
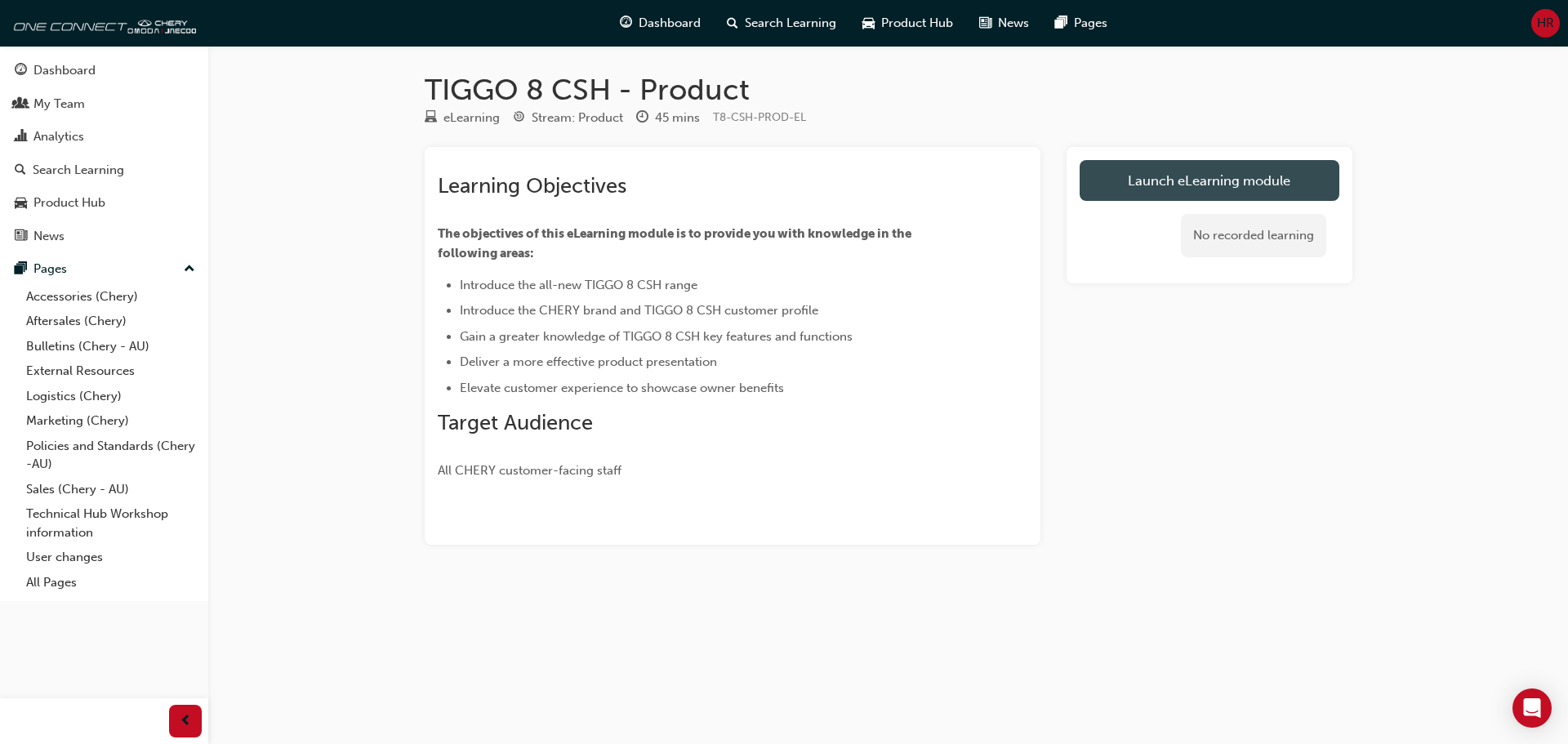
click at [1177, 178] on link "Launch eLearning module" at bounding box center [1209, 180] width 260 height 41
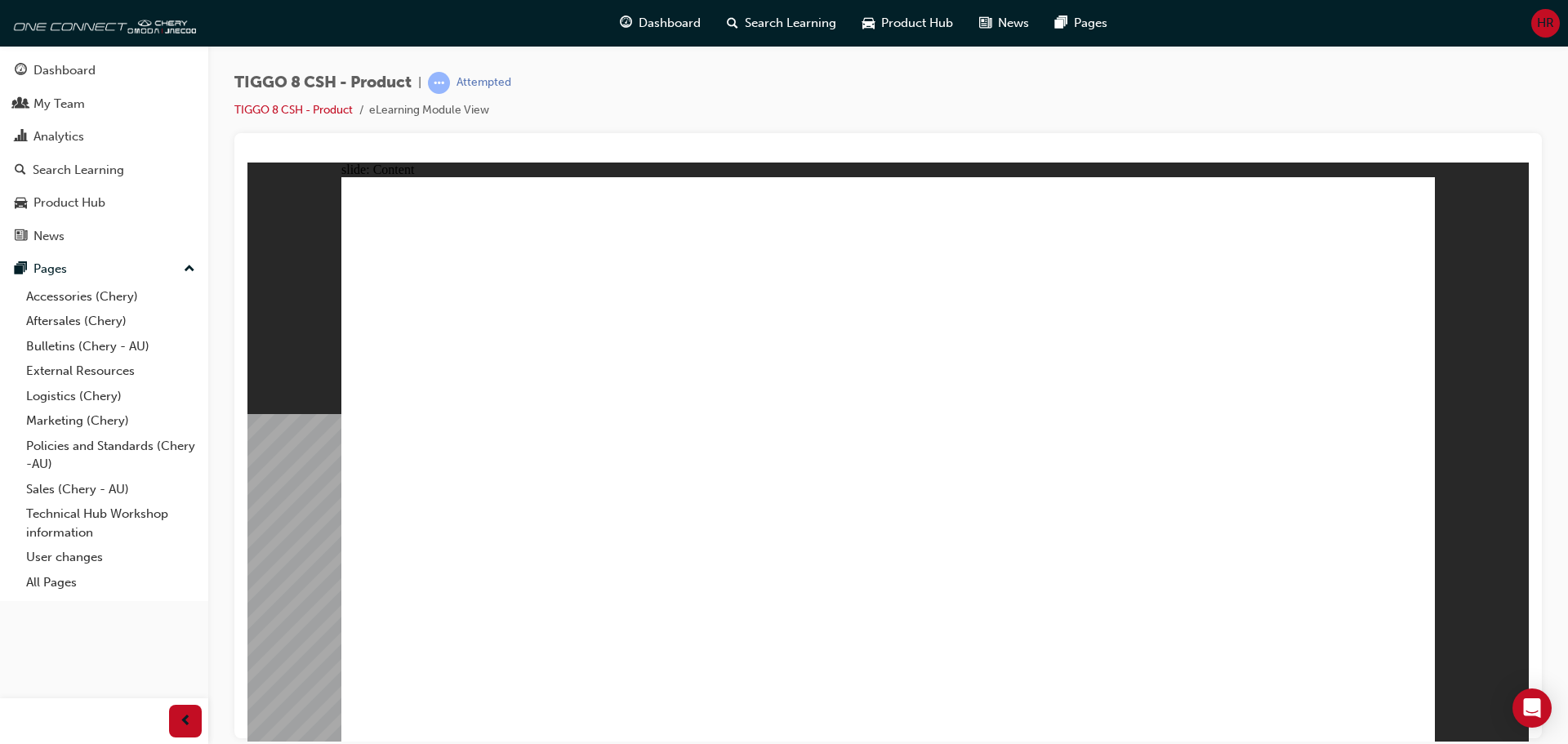
drag, startPoint x: 827, startPoint y: 271, endPoint x: 848, endPoint y: 273, distance: 21.1
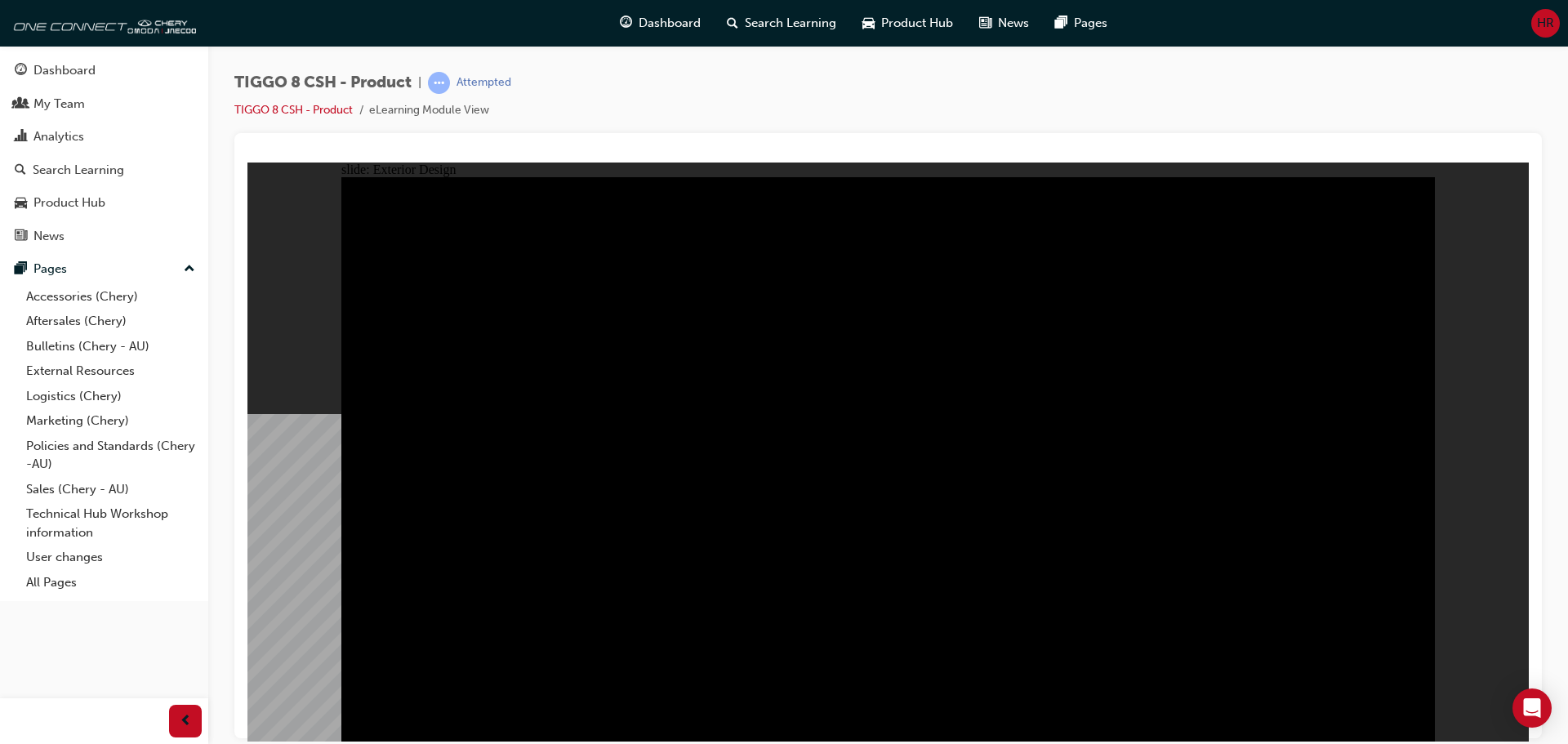
type input "23"
drag, startPoint x: 410, startPoint y: 232, endPoint x: 780, endPoint y: 259, distance: 371.0
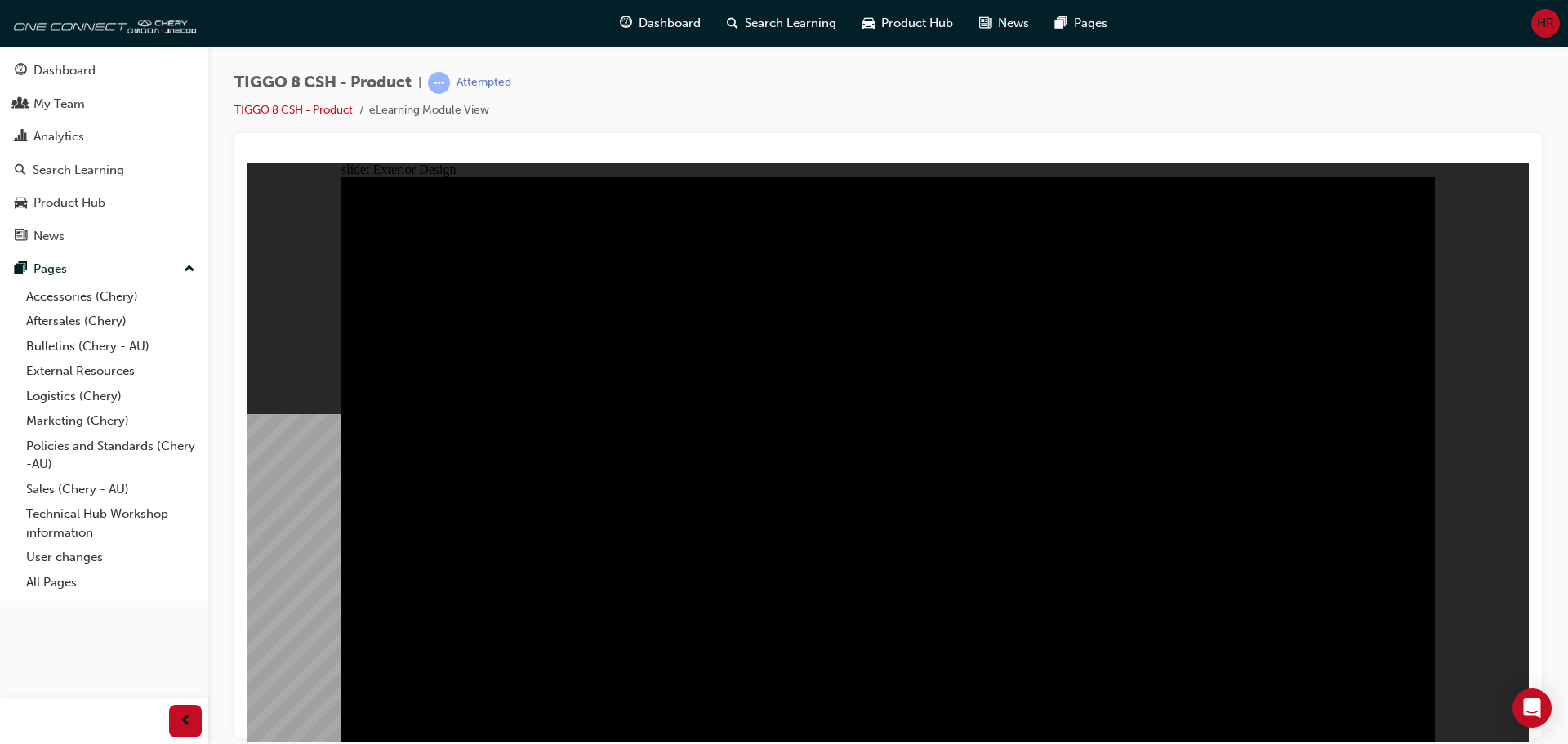
click at [1463, 324] on div "slide: Exterior Design Rectangle 1 close.png DRAG SLIDER Rectangle 3 Rectangle …" at bounding box center [887, 451] width 1281 height 579
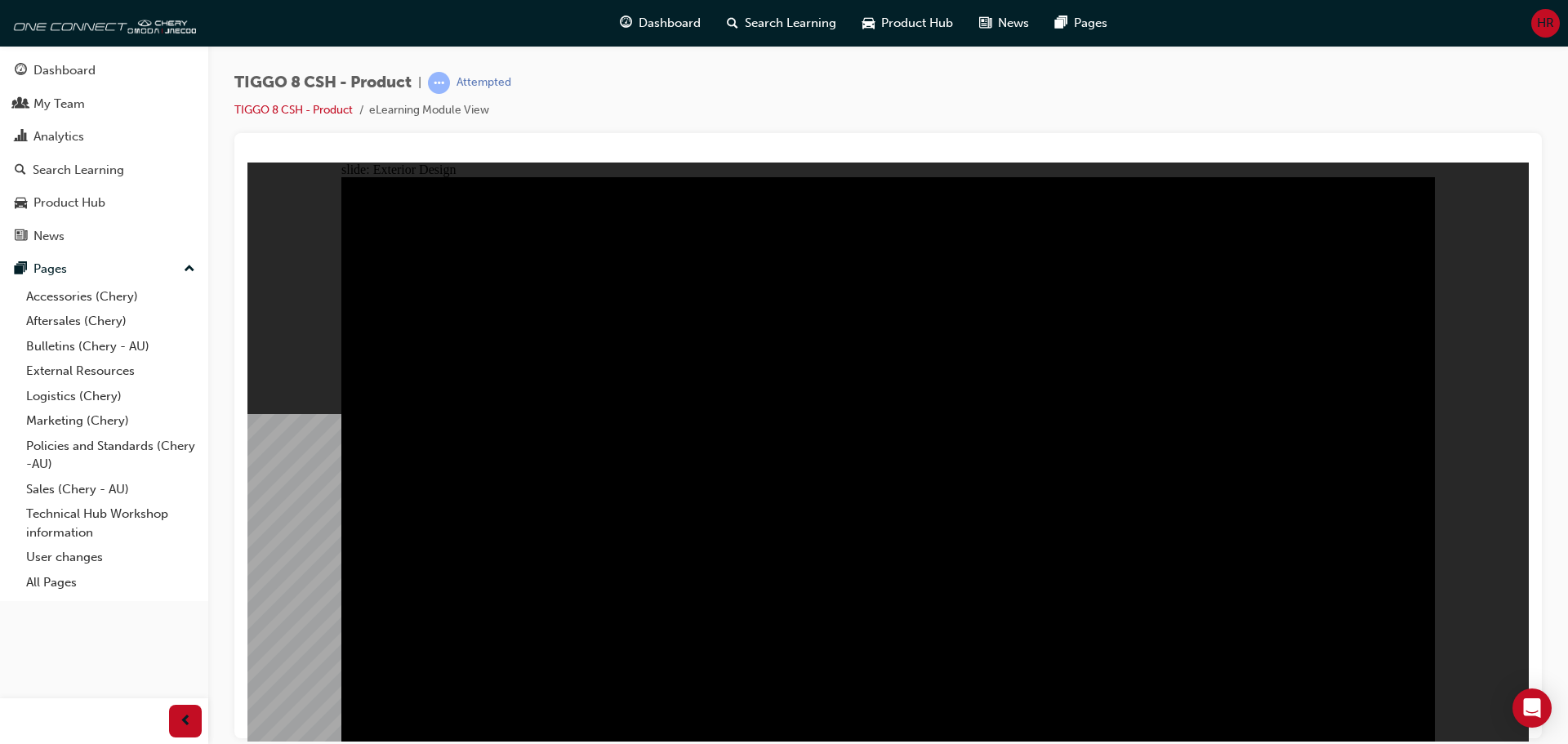
drag, startPoint x: 1182, startPoint y: 374, endPoint x: 982, endPoint y: 380, distance: 200.1
drag, startPoint x: 1034, startPoint y: 374, endPoint x: 1174, endPoint y: 379, distance: 140.1
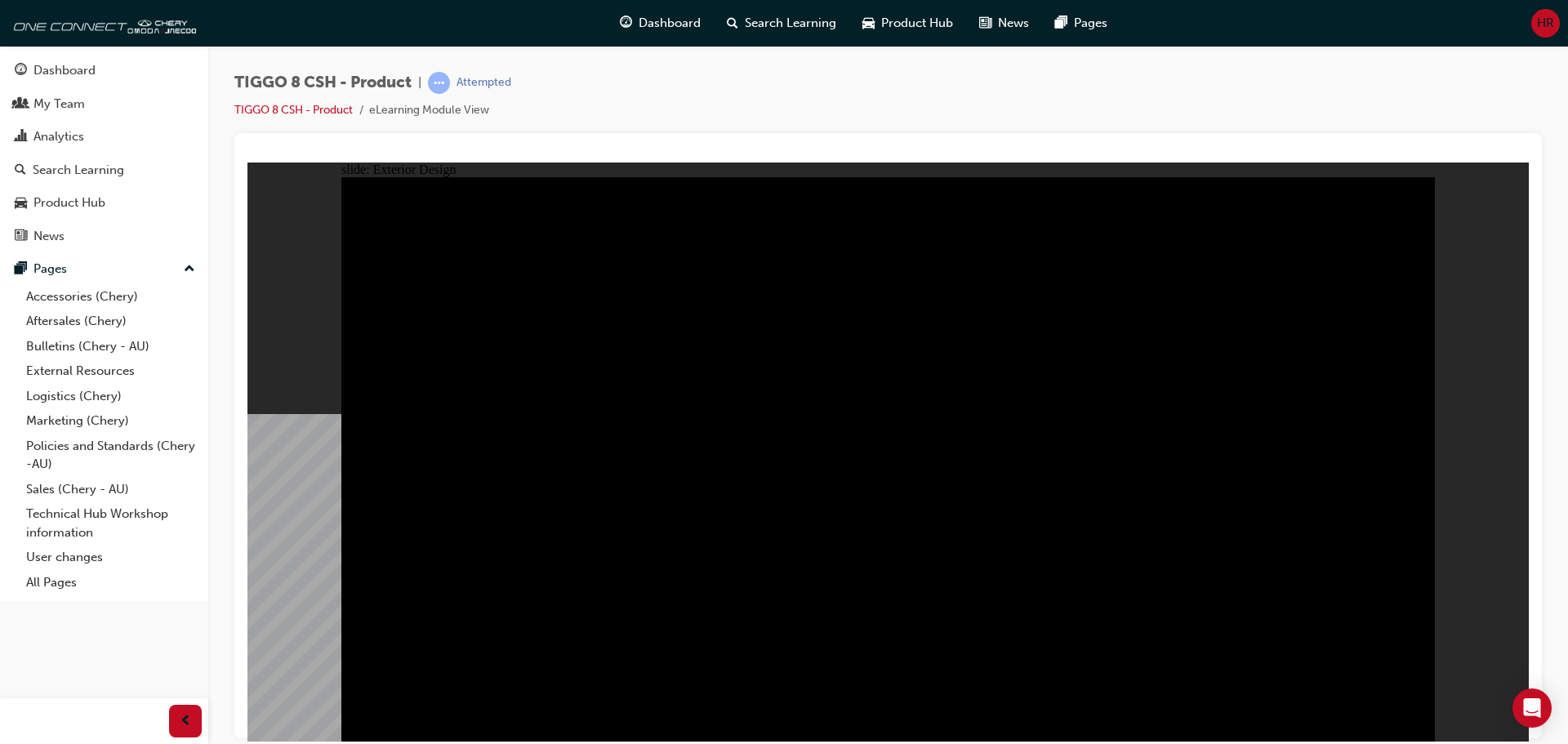
drag, startPoint x: 616, startPoint y: 337, endPoint x: 680, endPoint y: 310, distance: 69.5
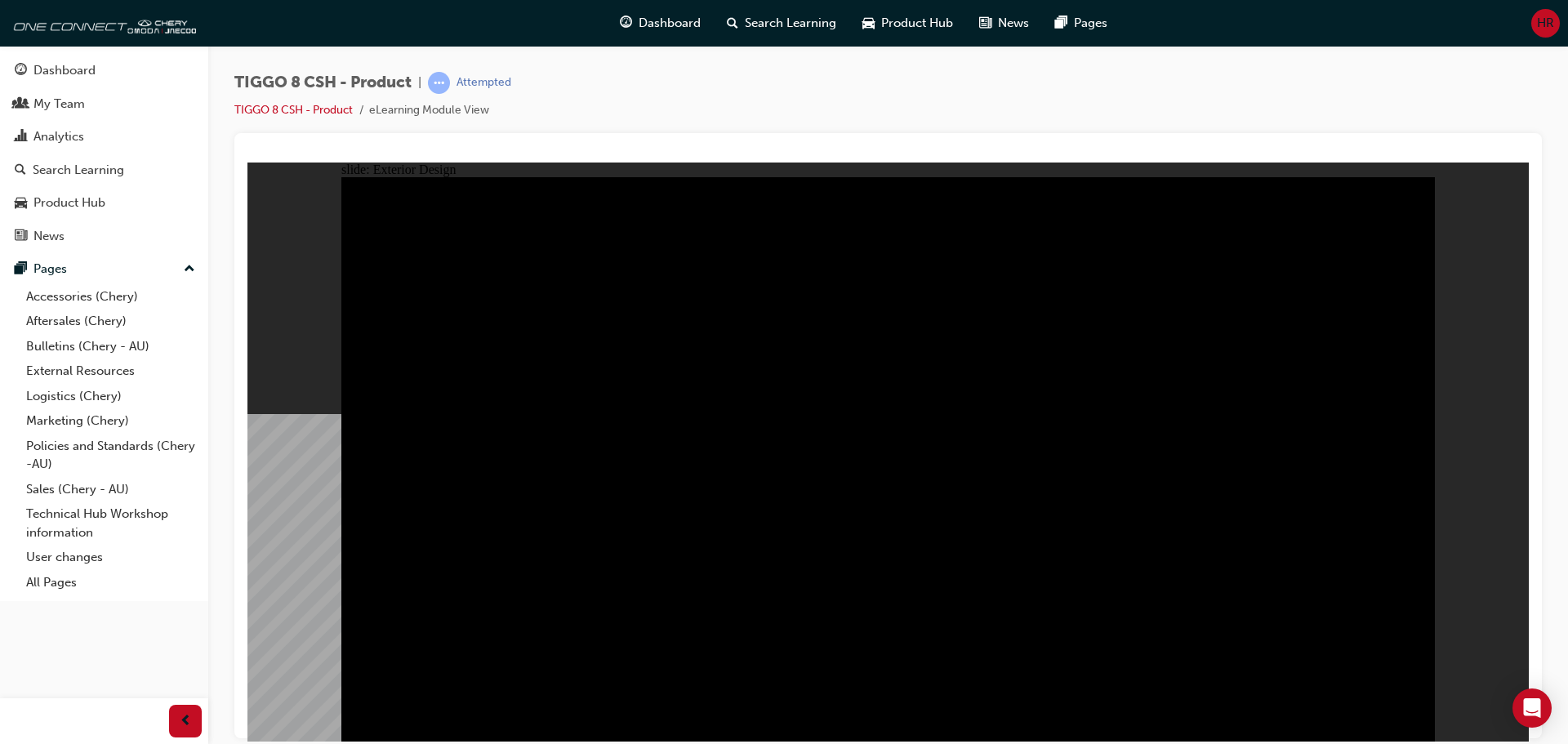
drag, startPoint x: 875, startPoint y: 579, endPoint x: 737, endPoint y: 582, distance: 138.0
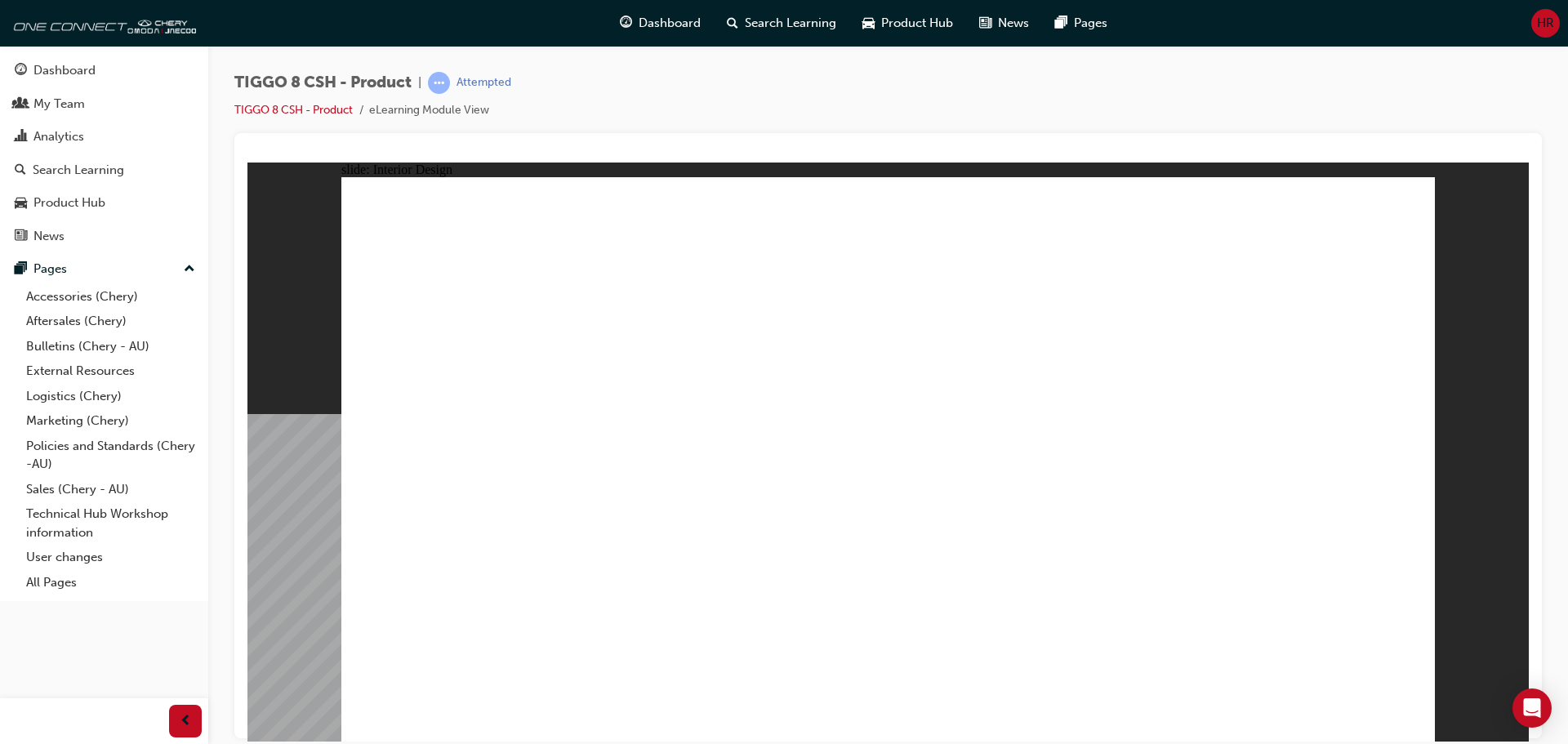
click at [314, 523] on div "slide: Interior Design T18FL4360.jpg : 360 degree image interaction. free explo…" at bounding box center [887, 451] width 1281 height 579
click at [265, 534] on div "slide: Interior Design T18FL4360.jpg : 360 degree image interaction. free explo…" at bounding box center [887, 451] width 1281 height 579
click at [286, 513] on div "slide: Interior Design T18FL4360.jpg : 360 degree image interaction. free explo…" at bounding box center [887, 451] width 1281 height 579
click at [443, 463] on div "slide: Interior Design T18FL4360.jpg : 360 degree image interaction. free explo…" at bounding box center [887, 451] width 1281 height 579
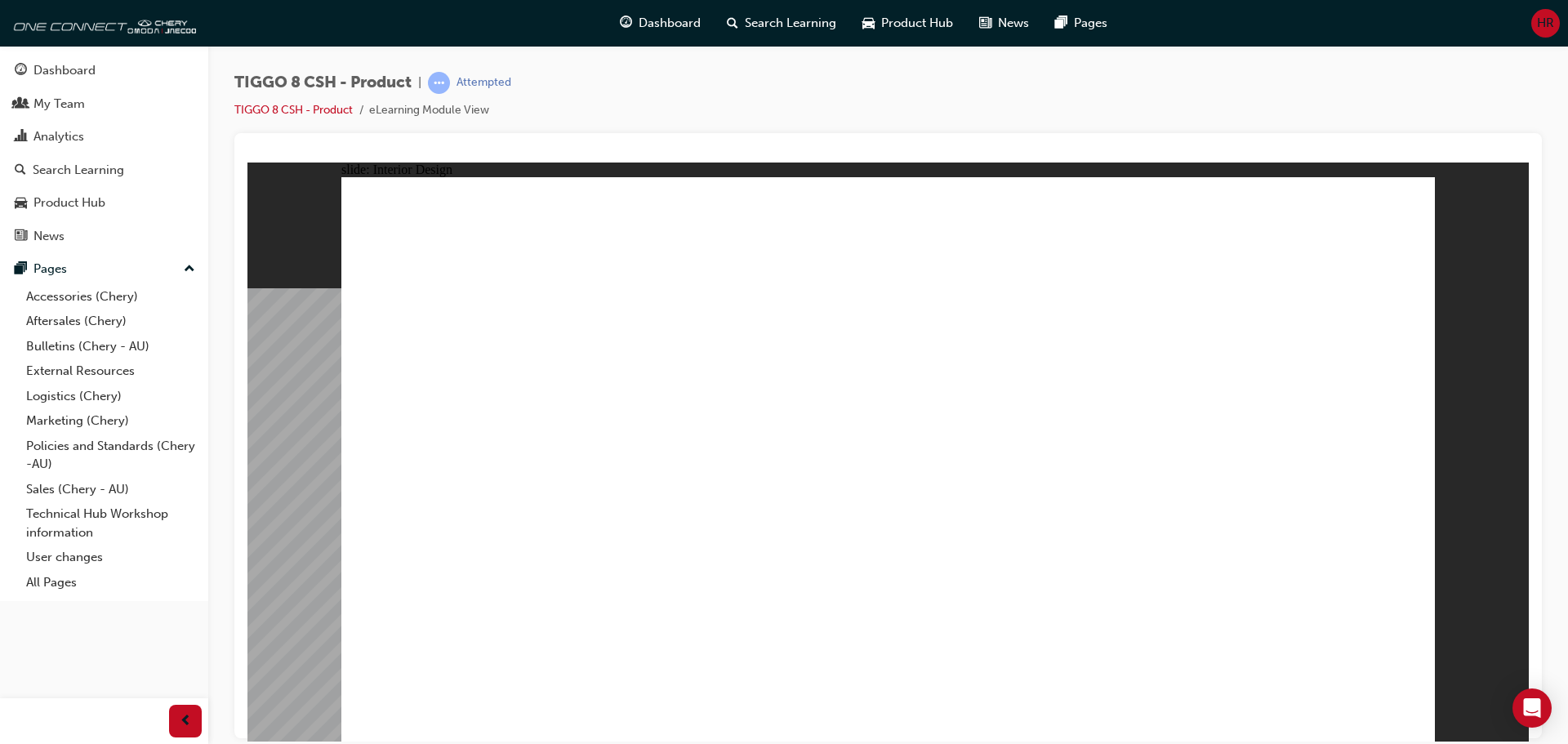
drag, startPoint x: 1204, startPoint y: 539, endPoint x: 642, endPoint y: 529, distance: 562.1
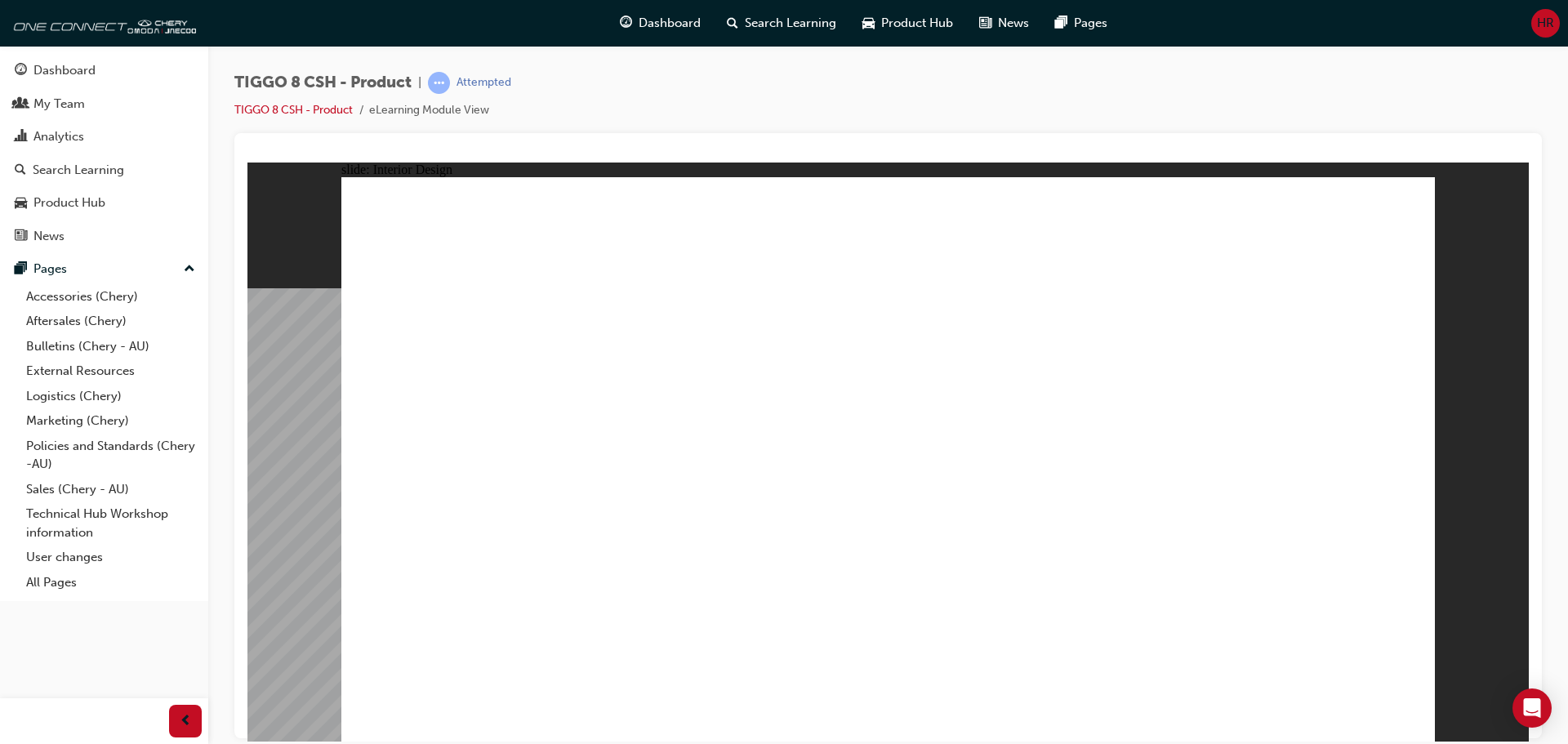
drag, startPoint x: 1018, startPoint y: 355, endPoint x: 618, endPoint y: 347, distance: 400.1
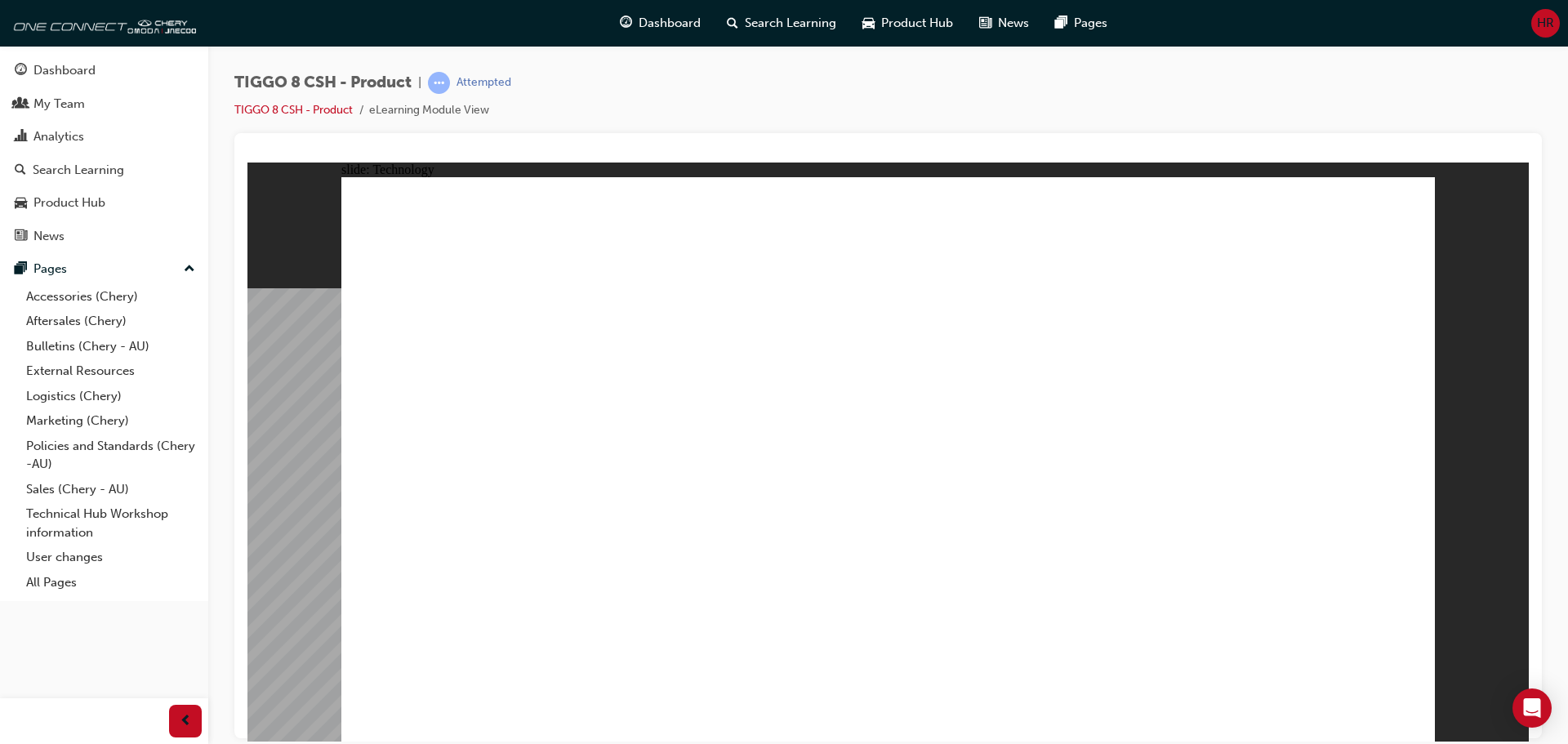
drag, startPoint x: 1107, startPoint y: 353, endPoint x: 970, endPoint y: 529, distance: 223.0
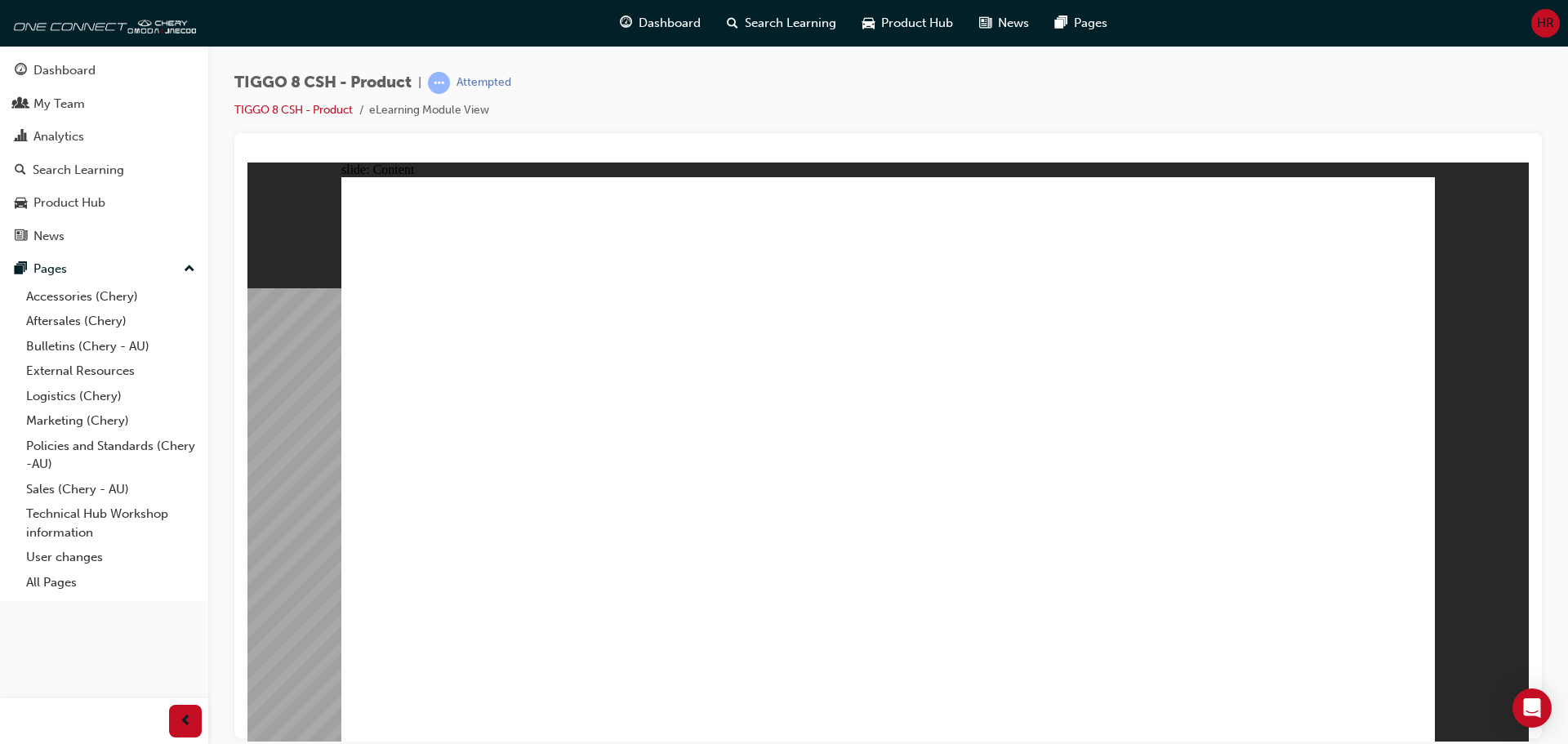
drag, startPoint x: 380, startPoint y: 361, endPoint x: 432, endPoint y: 353, distance: 52.6
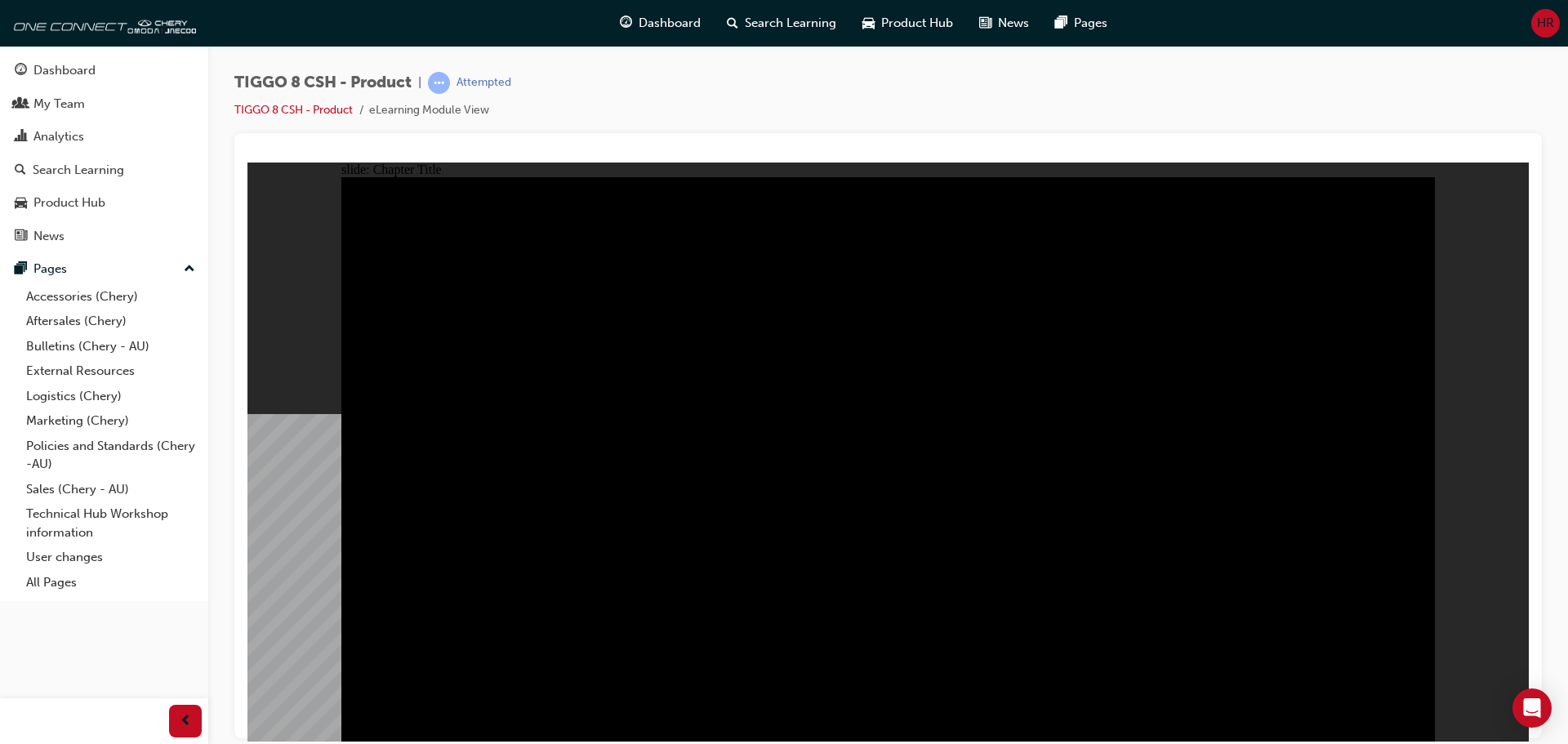
radio input "true"
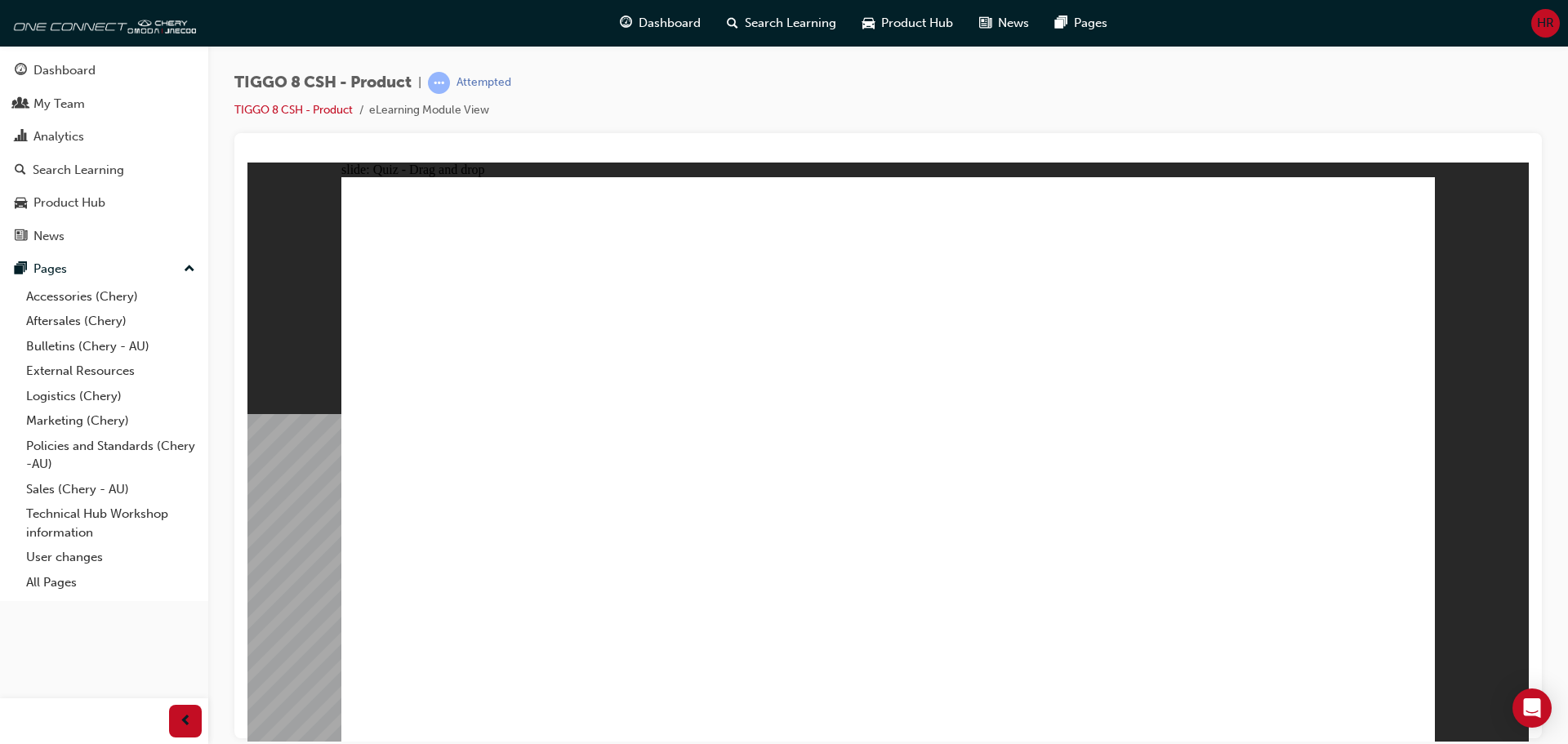
drag, startPoint x: 1290, startPoint y: 231, endPoint x: 458, endPoint y: 490, distance: 871.4
drag, startPoint x: 1047, startPoint y: 255, endPoint x: 663, endPoint y: 503, distance: 457.1
drag, startPoint x: 875, startPoint y: 247, endPoint x: 917, endPoint y: 497, distance: 253.5
drag, startPoint x: 1226, startPoint y: 353, endPoint x: 1151, endPoint y: 484, distance: 151.0
drag, startPoint x: 1034, startPoint y: 375, endPoint x: 1386, endPoint y: 515, distance: 378.8
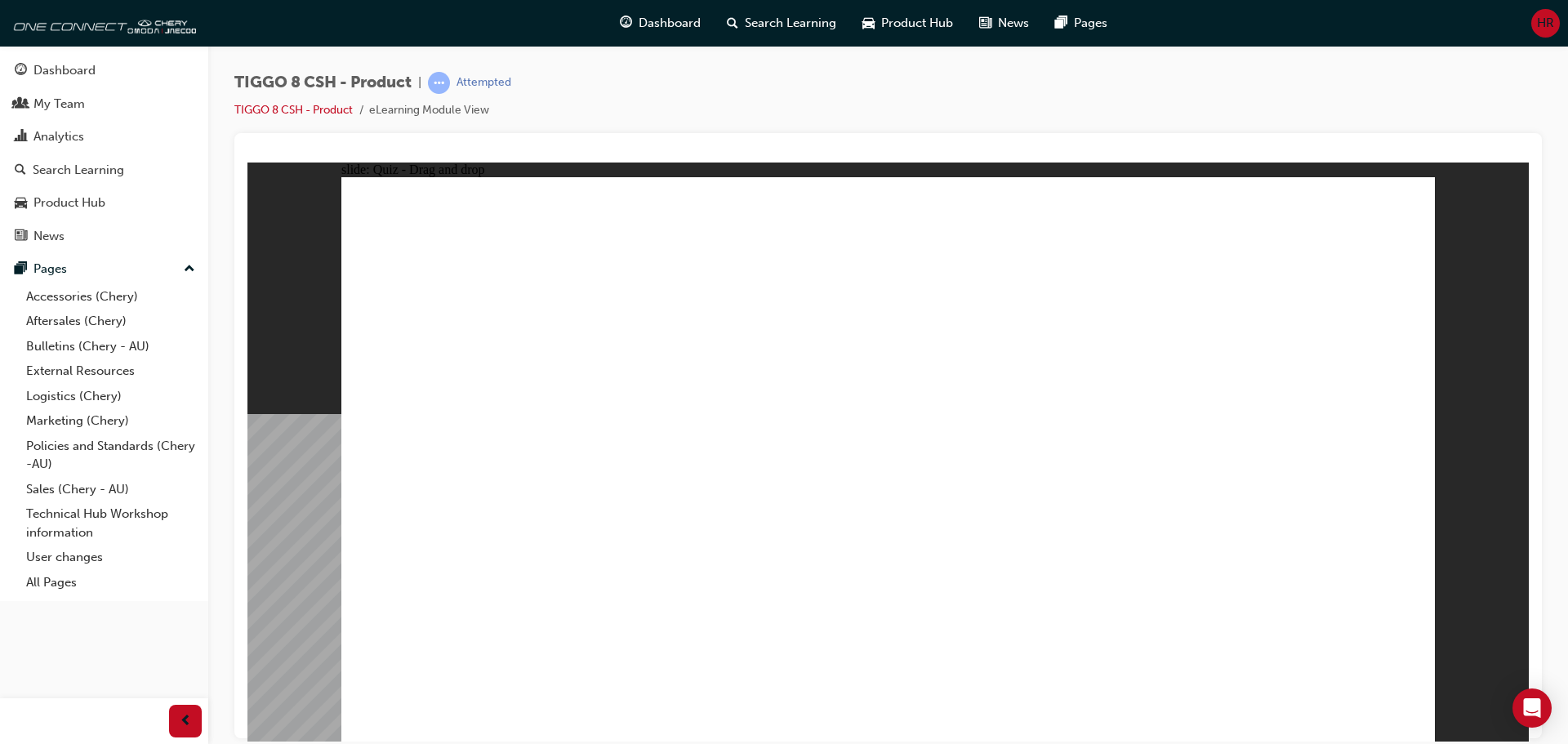
checkbox input "true"
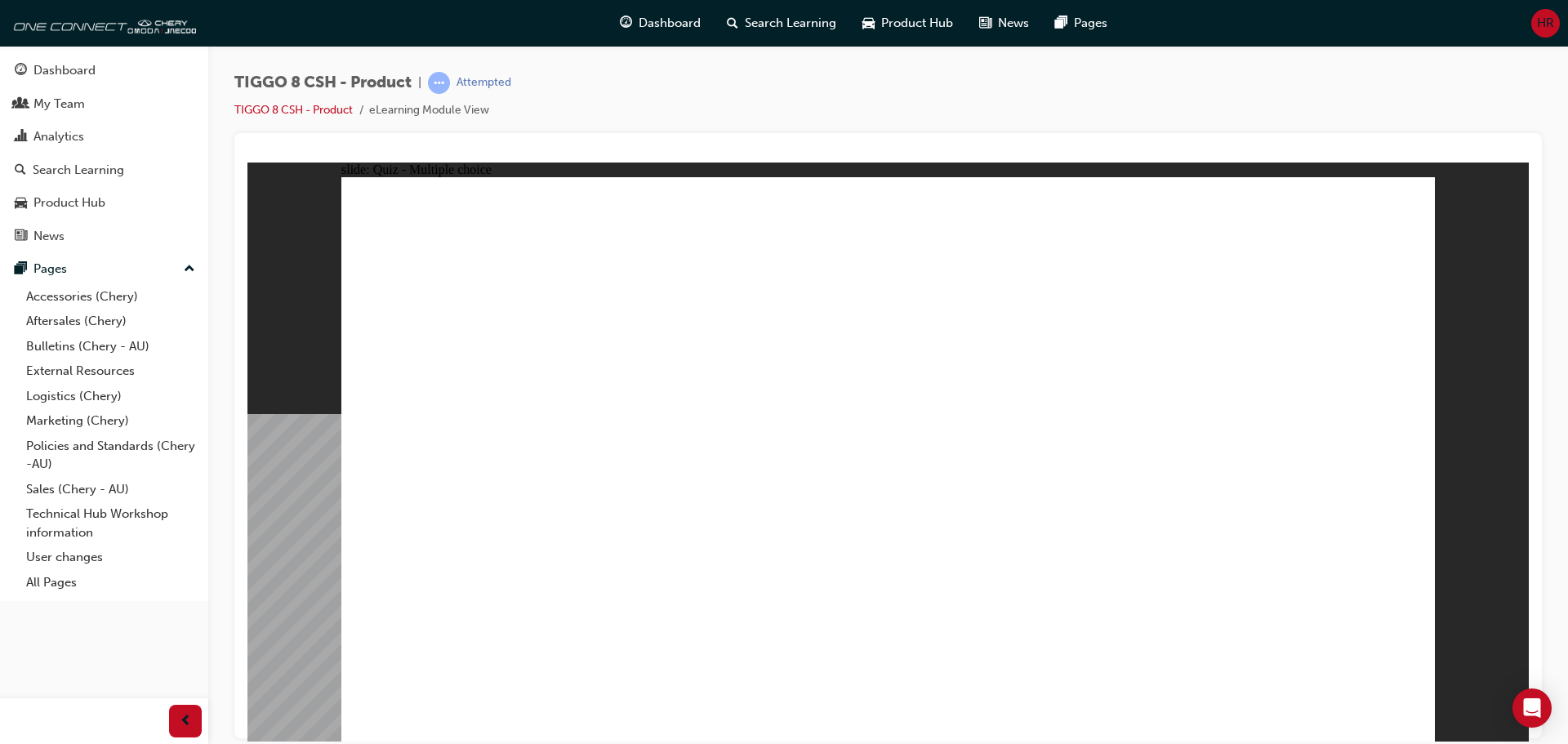
radio input "true"
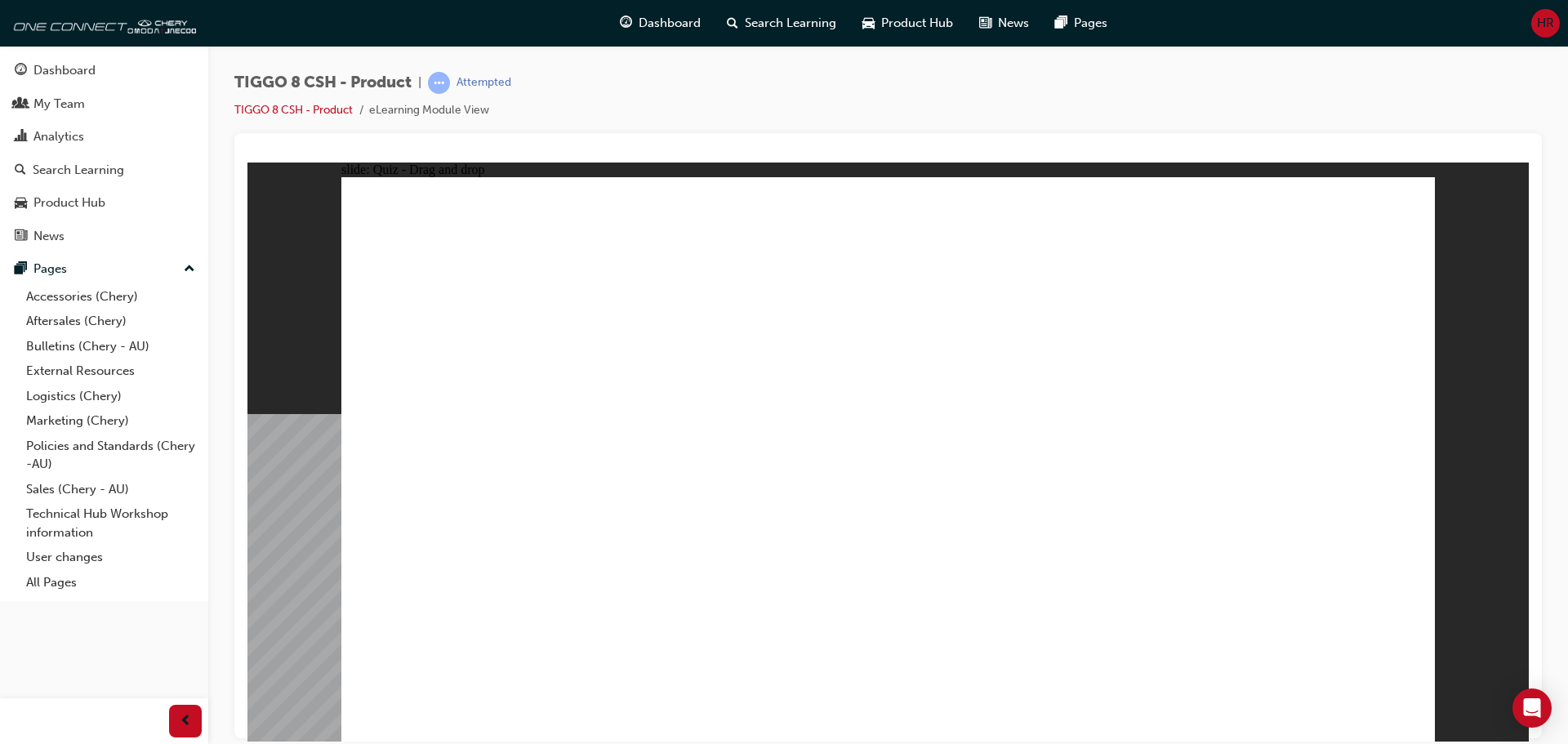
drag, startPoint x: 921, startPoint y: 239, endPoint x: 1063, endPoint y: 543, distance: 335.5
drag, startPoint x: 938, startPoint y: 287, endPoint x: 591, endPoint y: 533, distance: 425.4
drag, startPoint x: 920, startPoint y: 285, endPoint x: 643, endPoint y: 551, distance: 384.0
drag, startPoint x: 1108, startPoint y: 234, endPoint x: 970, endPoint y: 549, distance: 343.9
drag, startPoint x: 1087, startPoint y: 330, endPoint x: 947, endPoint y: 576, distance: 283.0
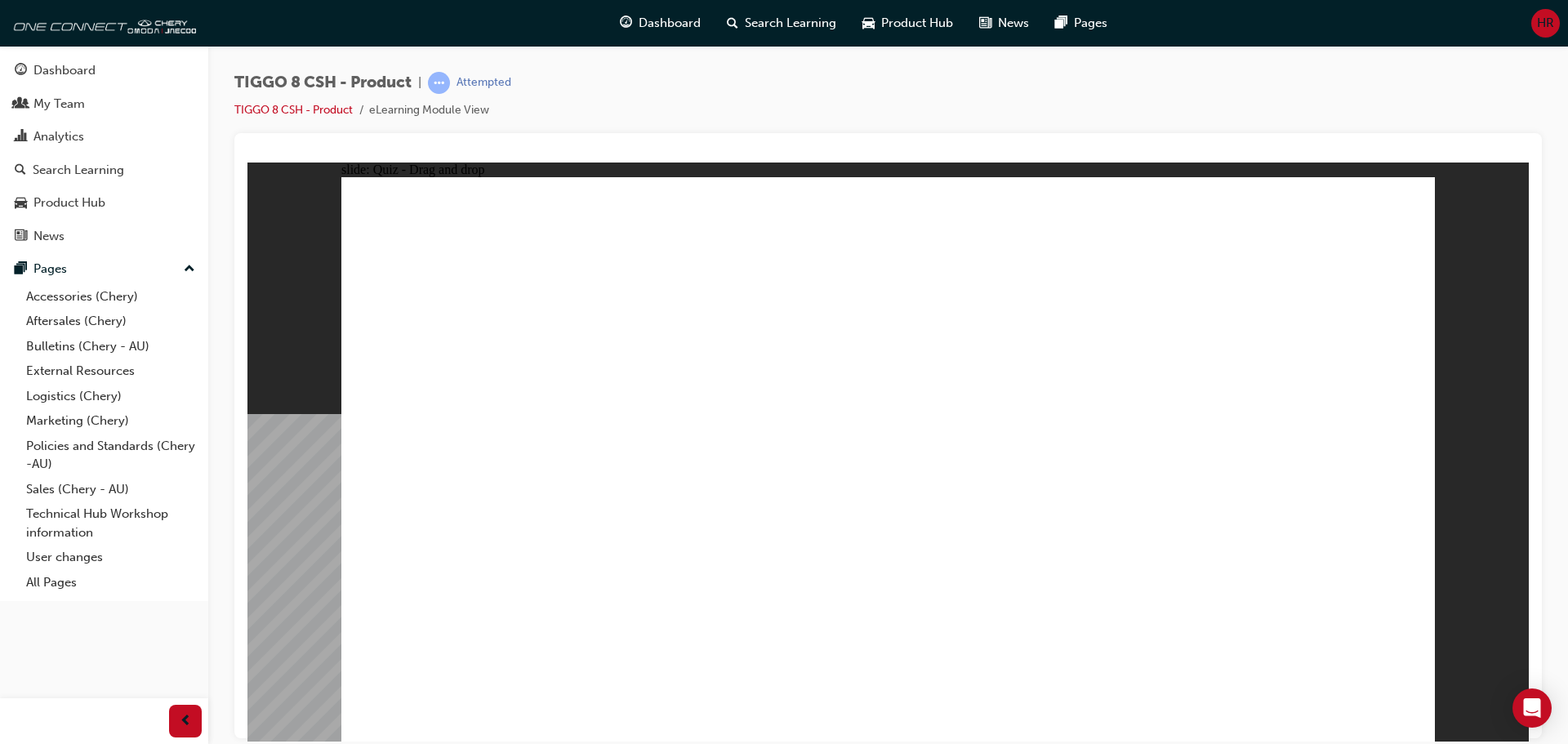
drag, startPoint x: 1274, startPoint y: 279, endPoint x: 1113, endPoint y: 534, distance: 301.6
drag, startPoint x: 1123, startPoint y: 277, endPoint x: 974, endPoint y: 583, distance: 340.3
drag, startPoint x: 902, startPoint y: 300, endPoint x: 1151, endPoint y: 591, distance: 383.0
drag, startPoint x: 1316, startPoint y: 262, endPoint x: 1313, endPoint y: 277, distance: 15.3
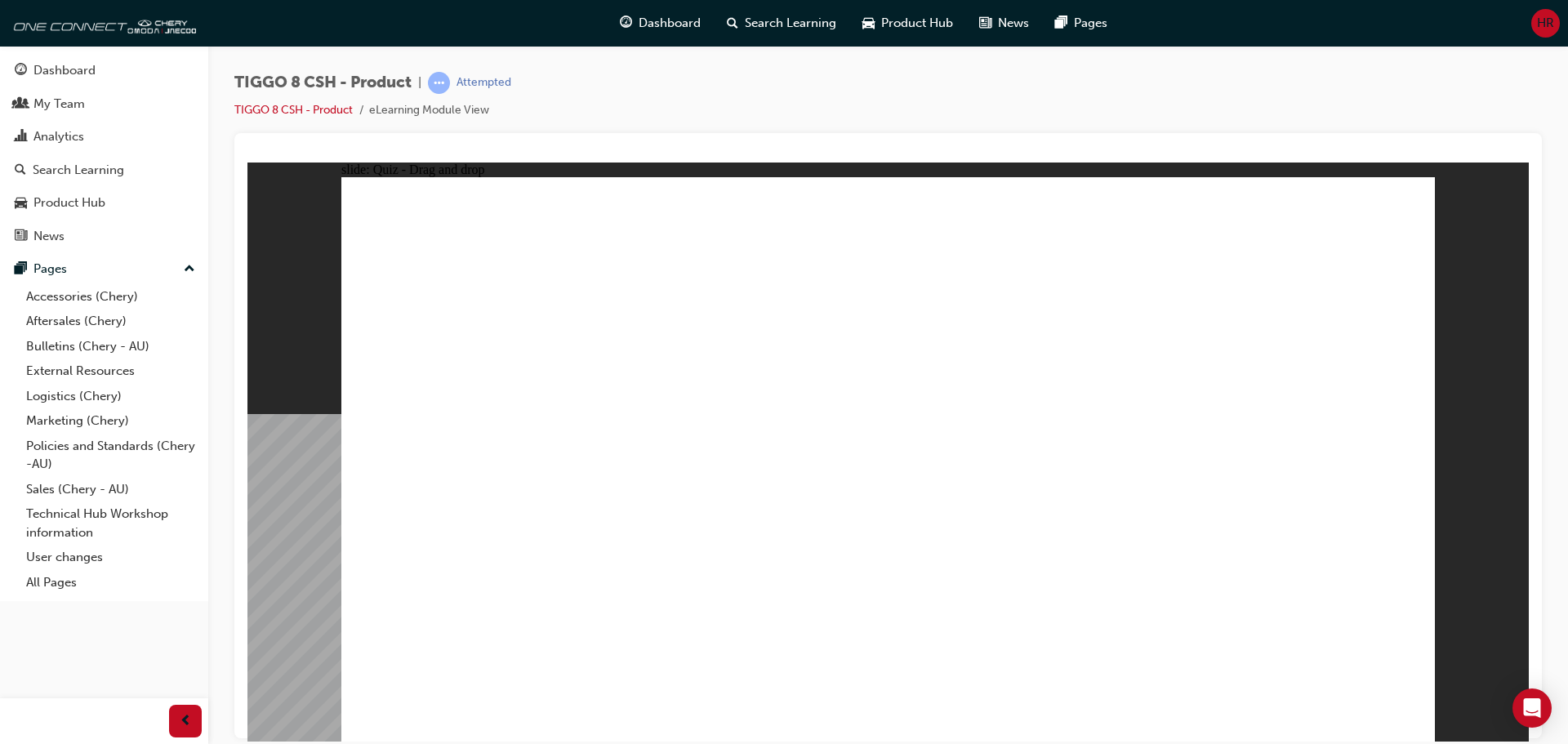
drag, startPoint x: 1311, startPoint y: 255, endPoint x: 985, endPoint y: 626, distance: 493.9
drag, startPoint x: 953, startPoint y: 611, endPoint x: 663, endPoint y: 600, distance: 290.2
drag, startPoint x: 1304, startPoint y: 254, endPoint x: 1094, endPoint y: 613, distance: 415.9
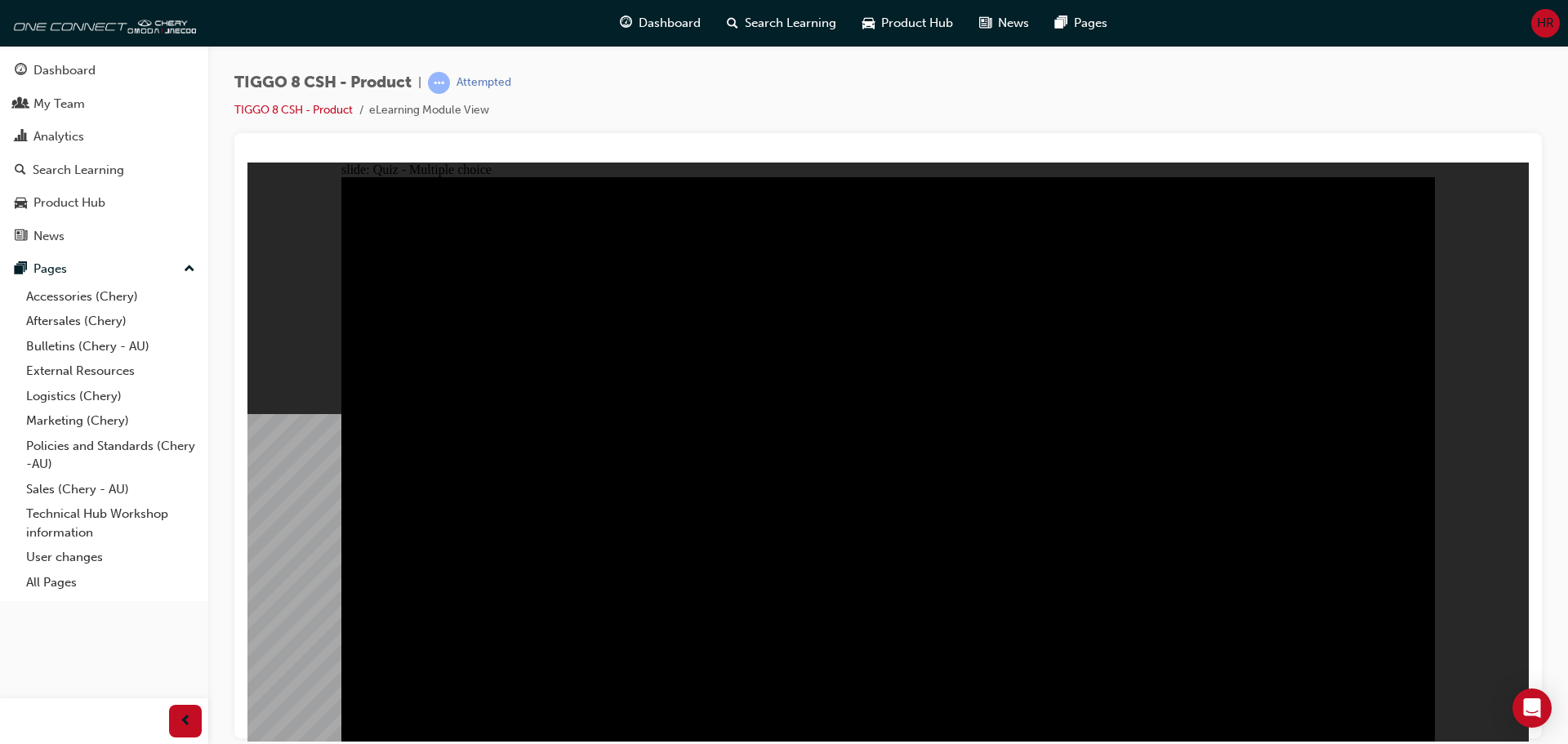
radio input "true"
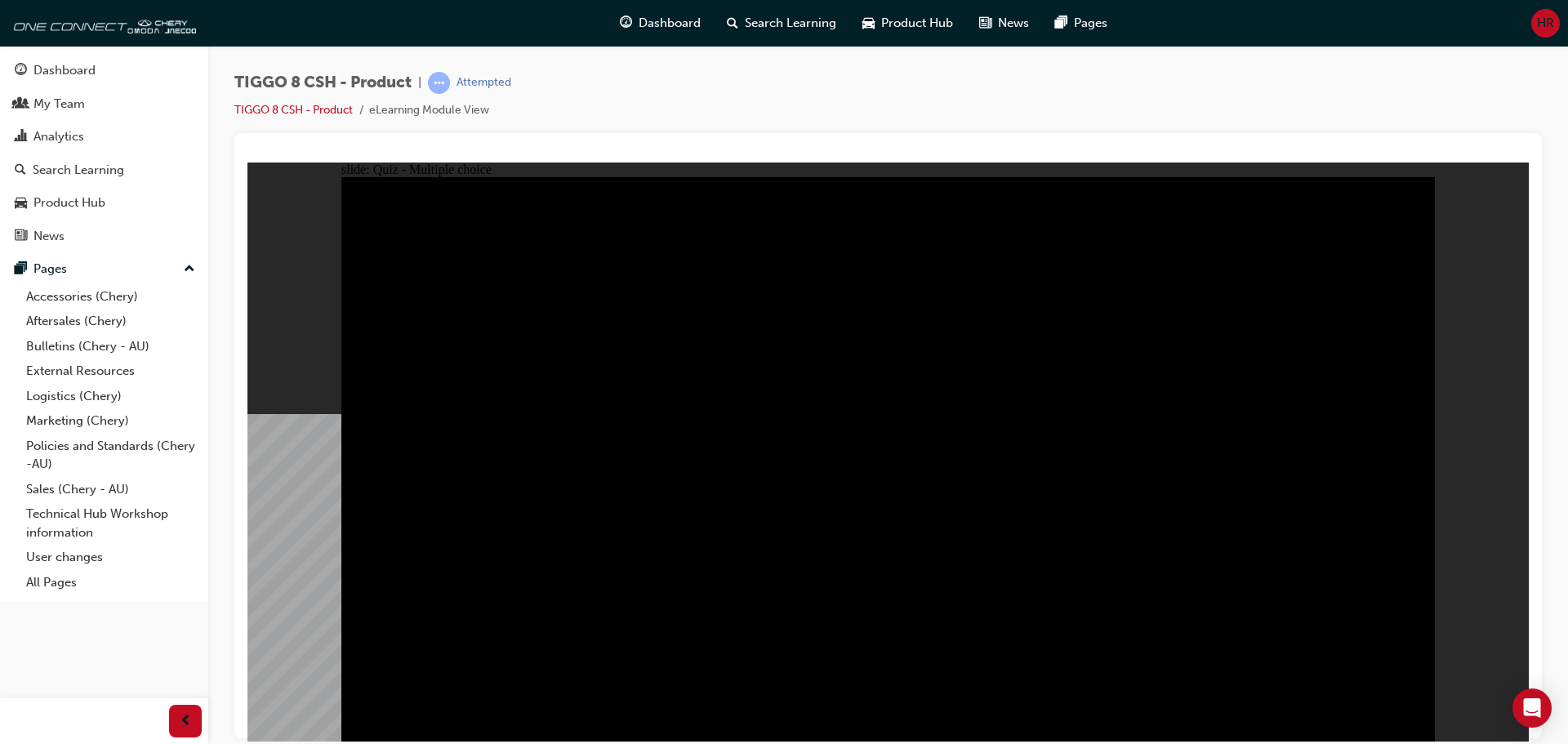
radio input "true"
drag, startPoint x: 795, startPoint y: 546, endPoint x: 745, endPoint y: 553, distance: 50.5
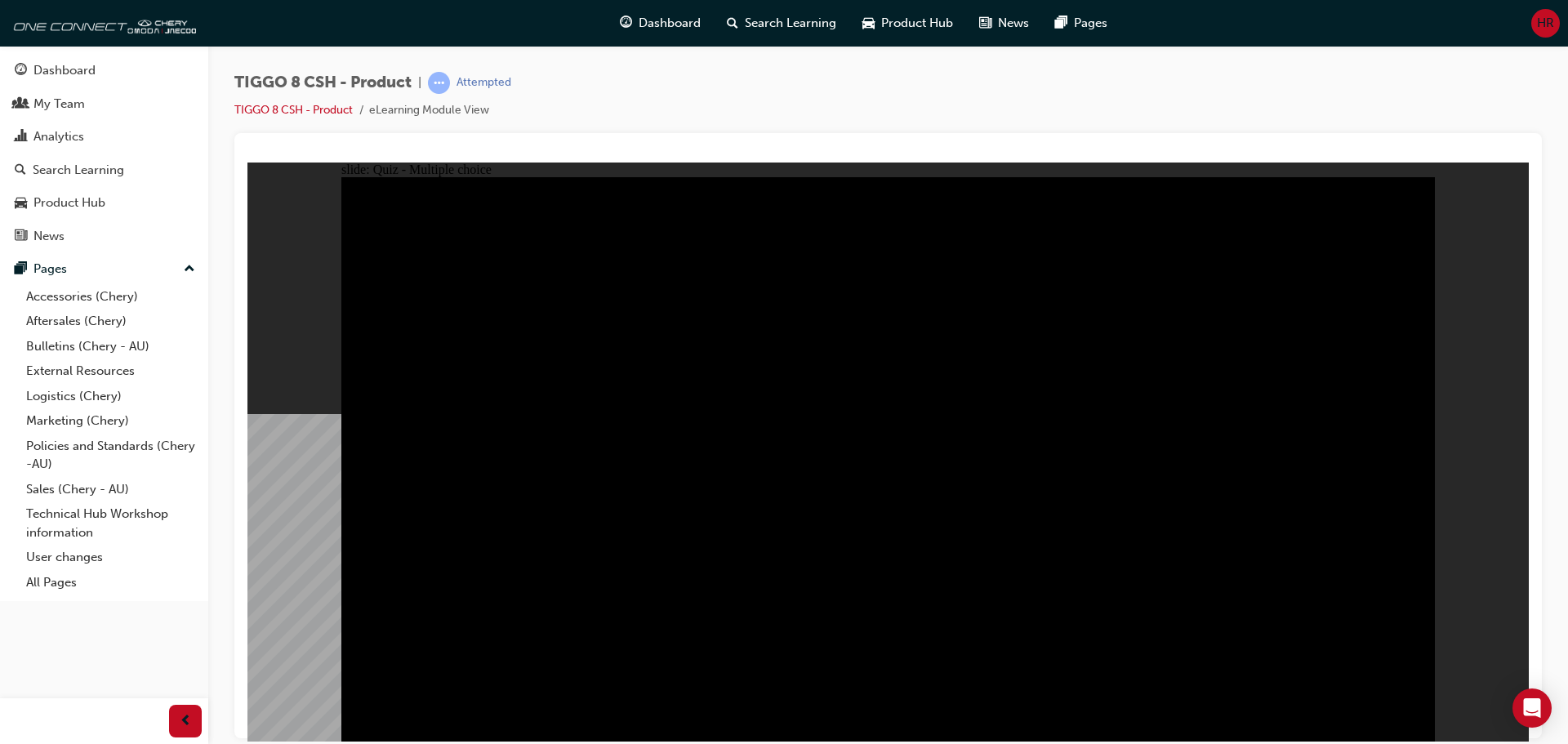
radio input "true"
checkbox input "true"
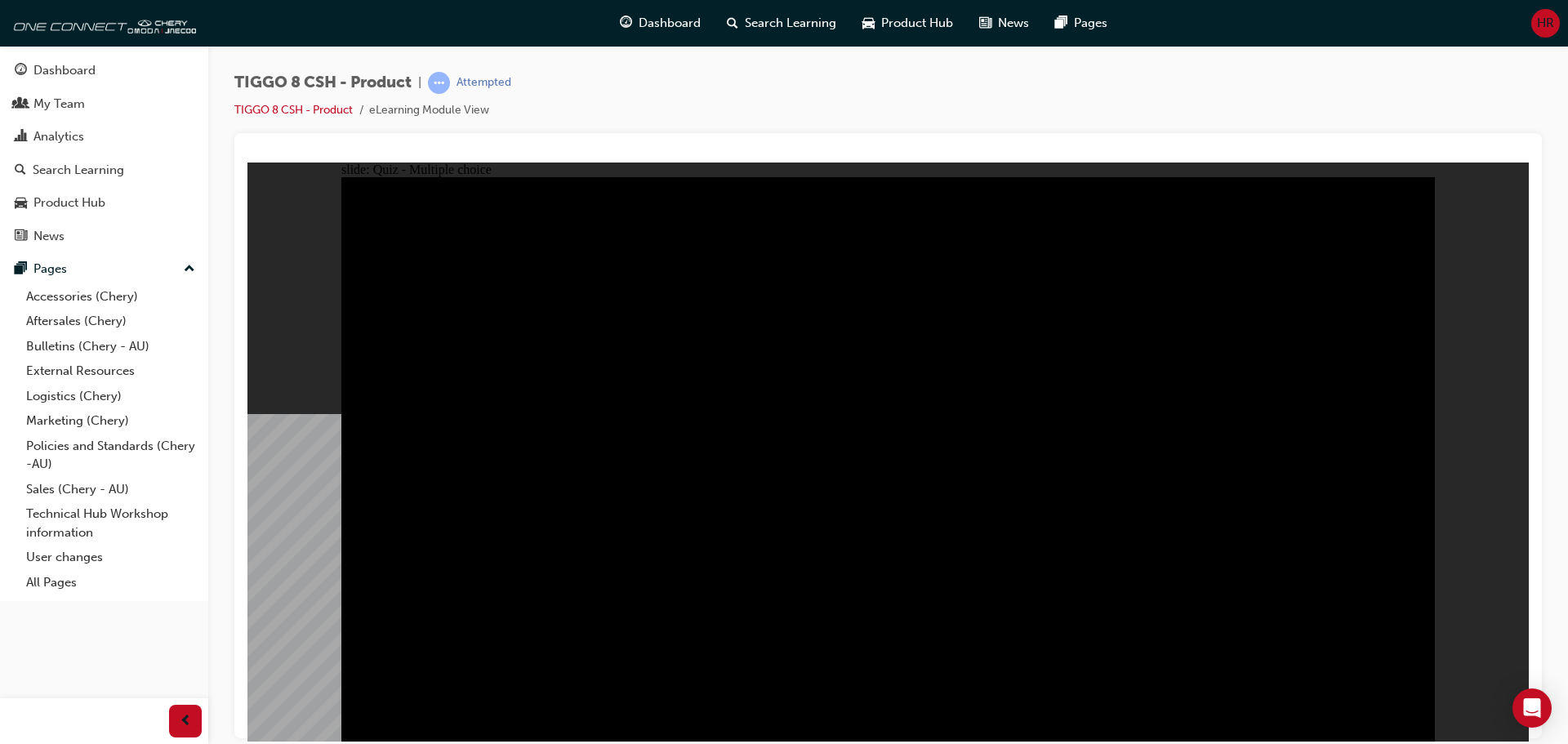
checkbox input "true"
drag, startPoint x: 761, startPoint y: 559, endPoint x: 703, endPoint y: 548, distance: 59.0
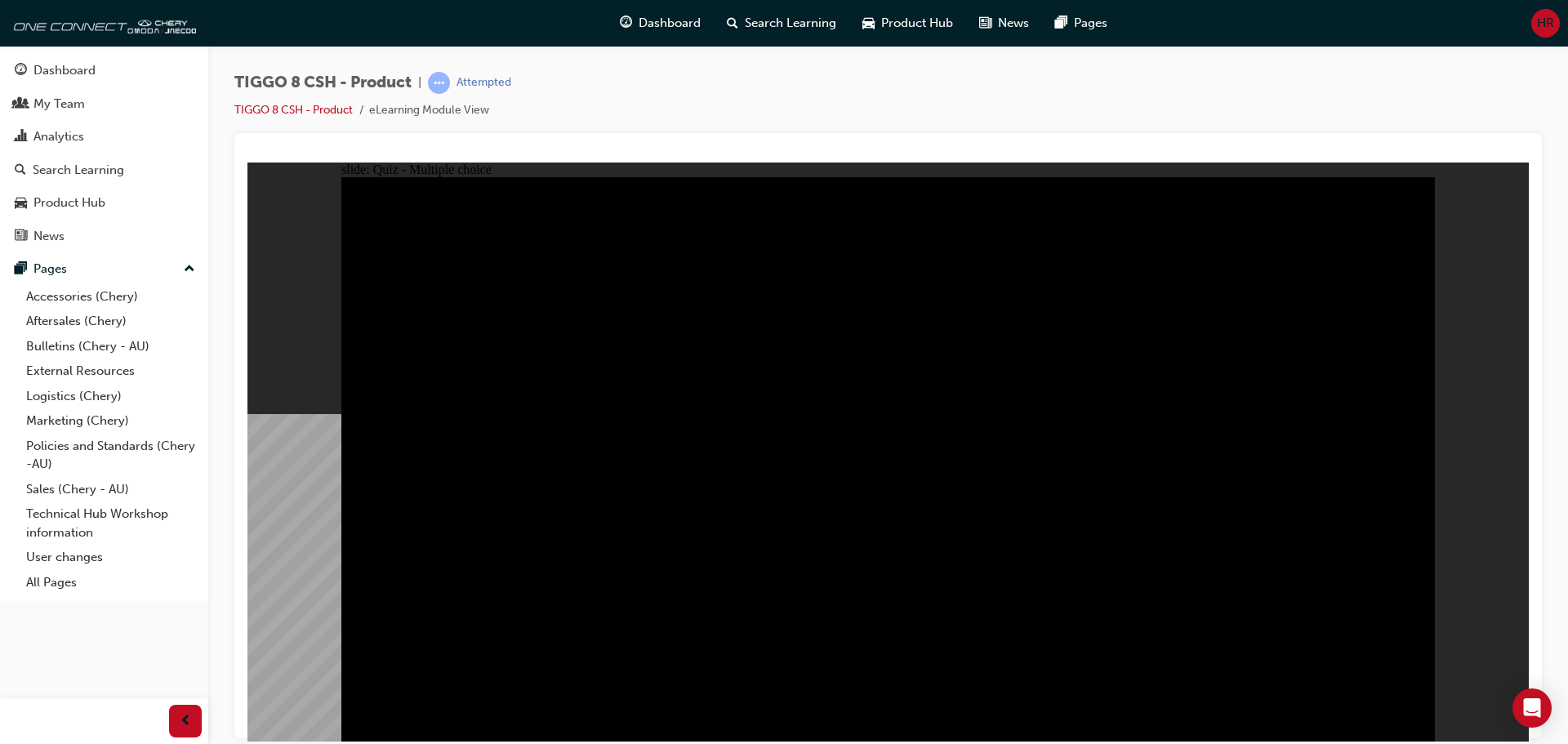
checkbox input "true"
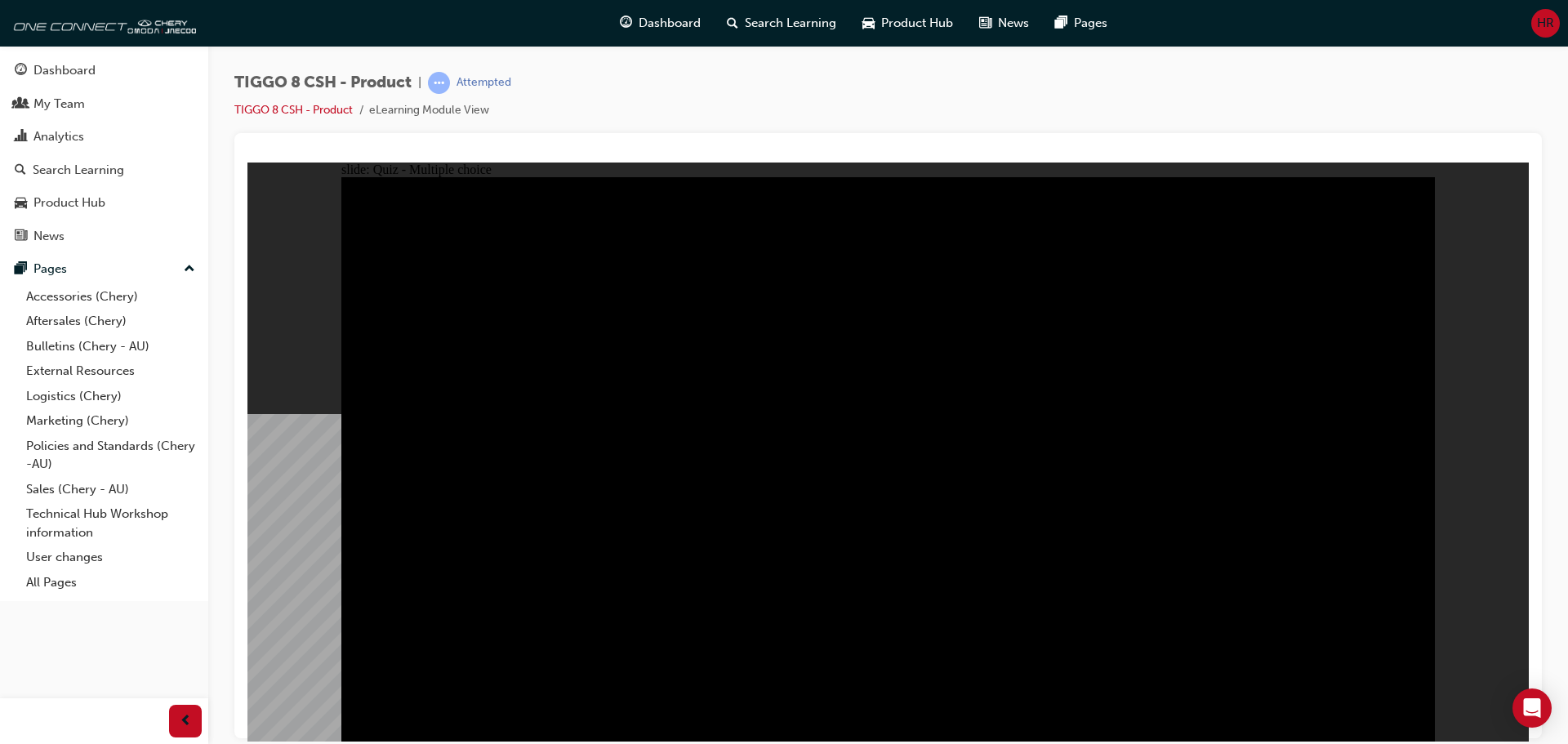
checkbox input "true"
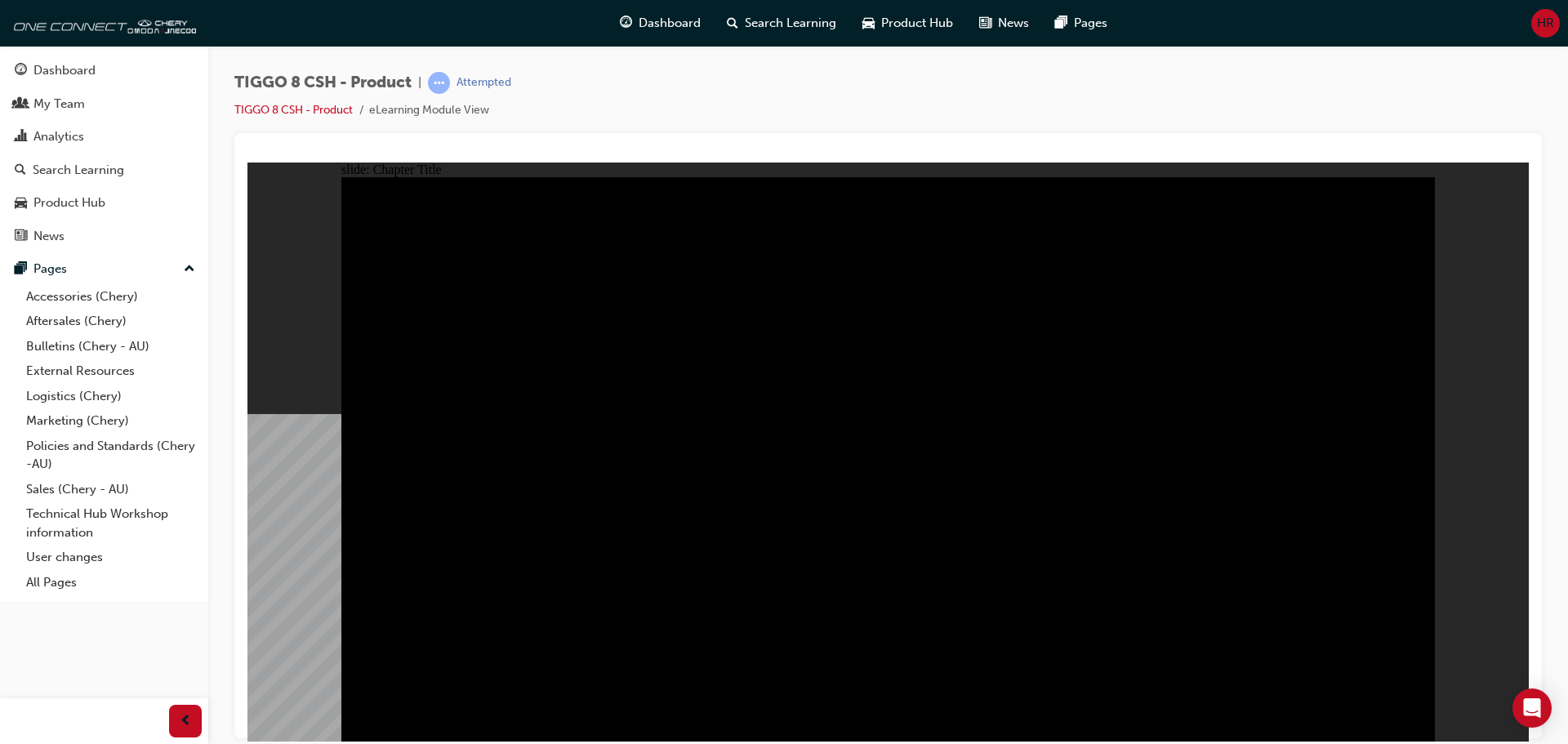
radio input "true"
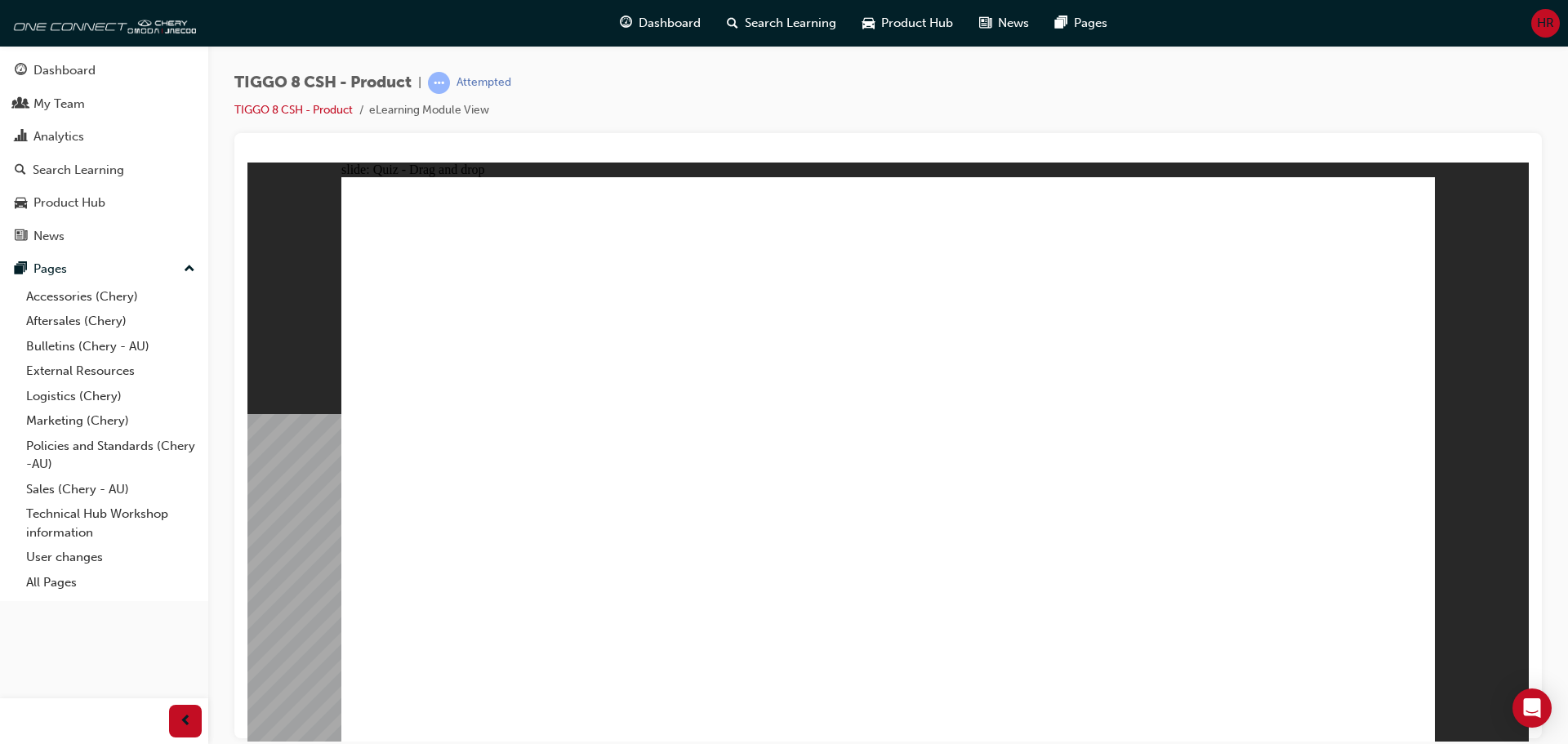
drag, startPoint x: 1023, startPoint y: 344, endPoint x: 946, endPoint y: 482, distance: 158.0
drag, startPoint x: 885, startPoint y: 244, endPoint x: 712, endPoint y: 502, distance: 310.6
drag, startPoint x: 1279, startPoint y: 248, endPoint x: 2368, endPoint y: 579, distance: 1138.2
drag, startPoint x: 1151, startPoint y: 253, endPoint x: 1177, endPoint y: 505, distance: 253.3
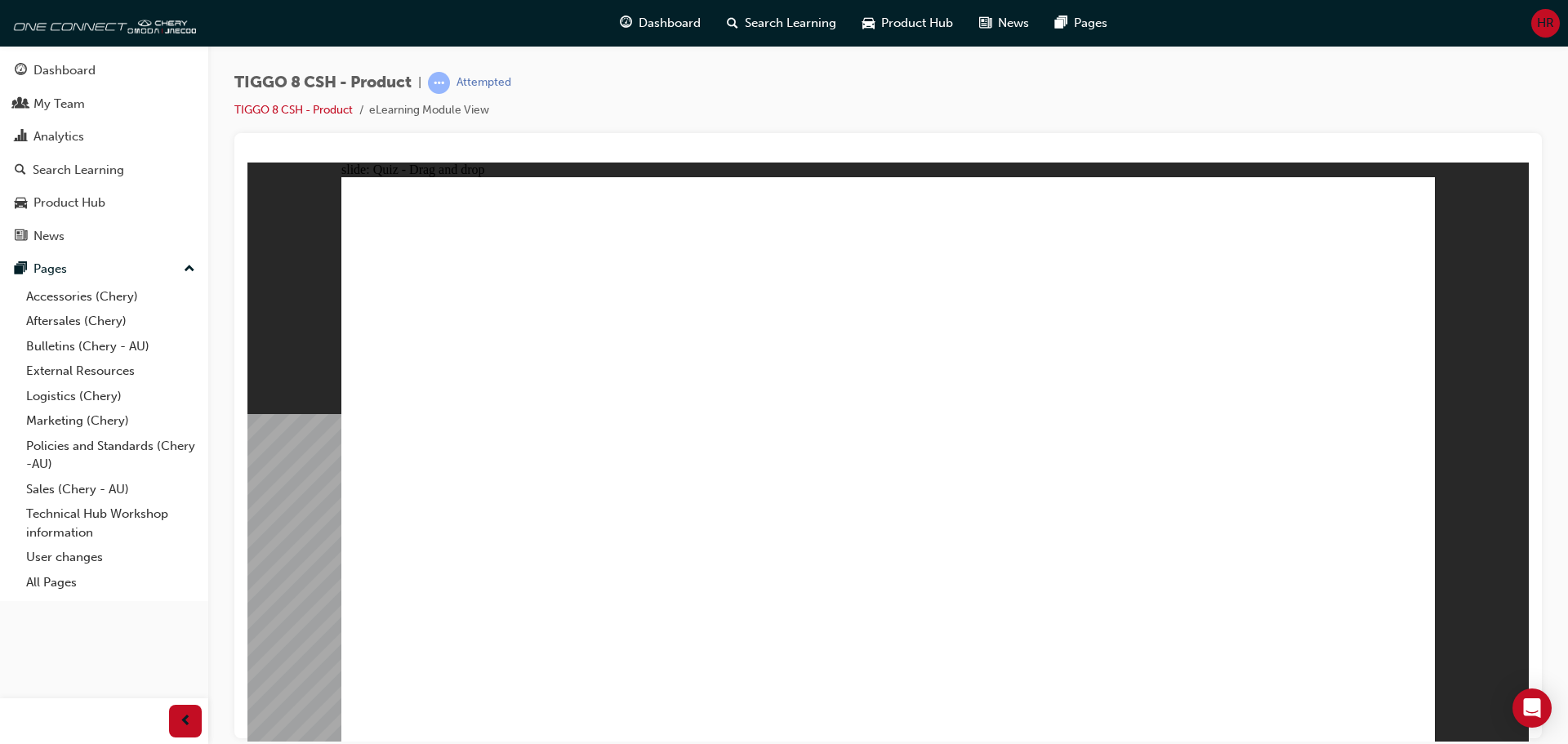
drag, startPoint x: 1228, startPoint y: 352, endPoint x: 1348, endPoint y: 497, distance: 188.2
checkbox input "true"
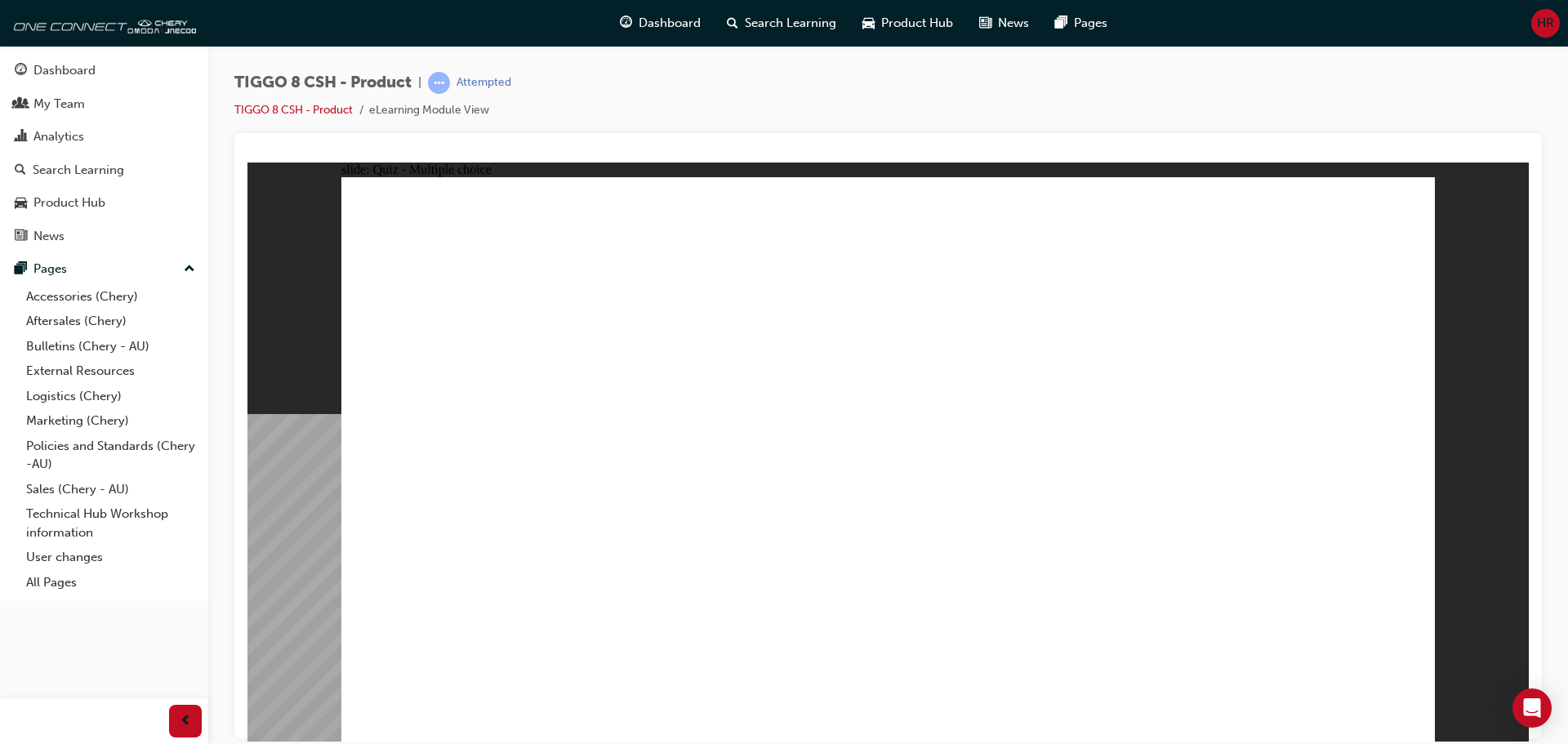
checkbox input "true"
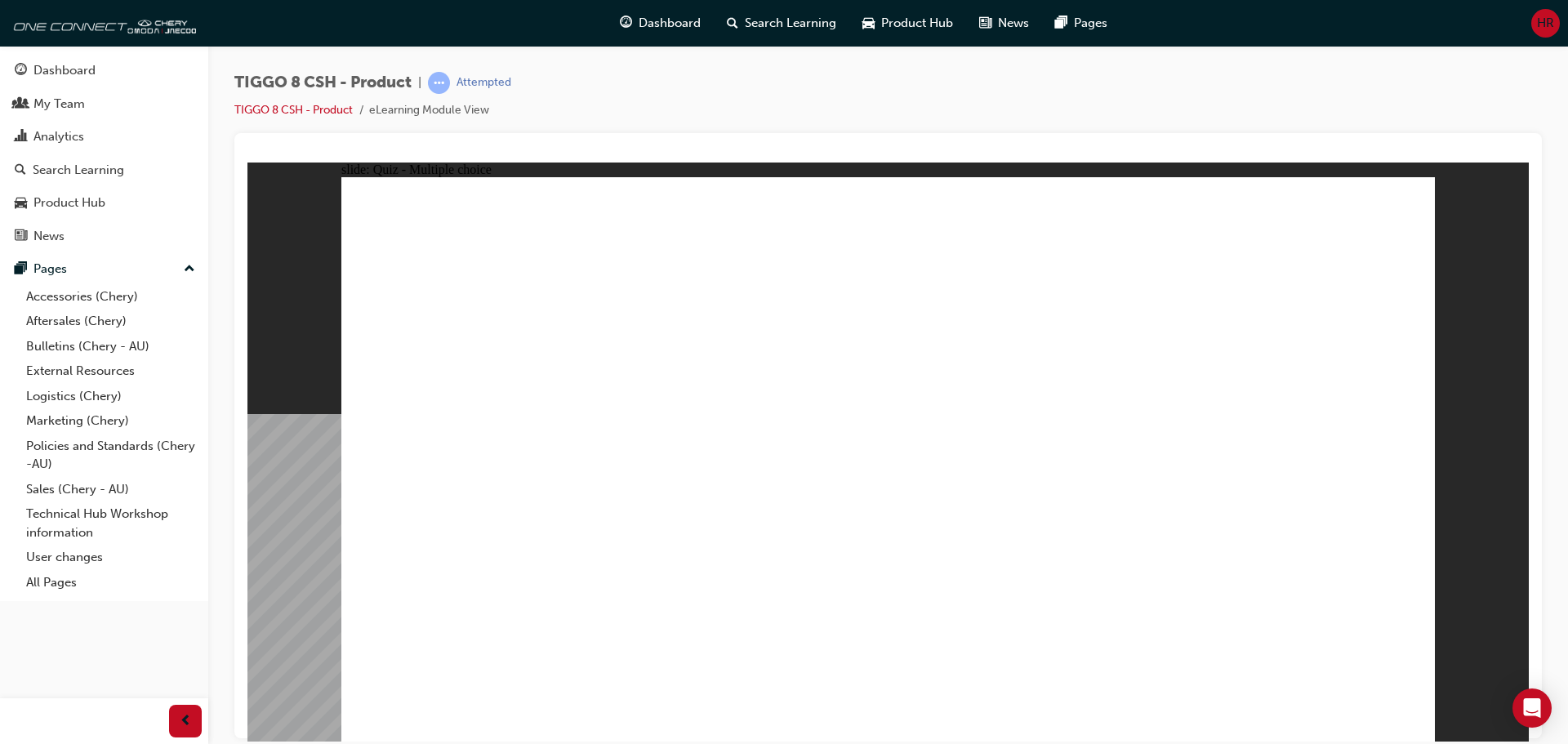
radio input "true"
drag, startPoint x: 936, startPoint y: 239, endPoint x: 1047, endPoint y: 558, distance: 337.8
drag, startPoint x: 931, startPoint y: 291, endPoint x: 967, endPoint y: 561, distance: 272.4
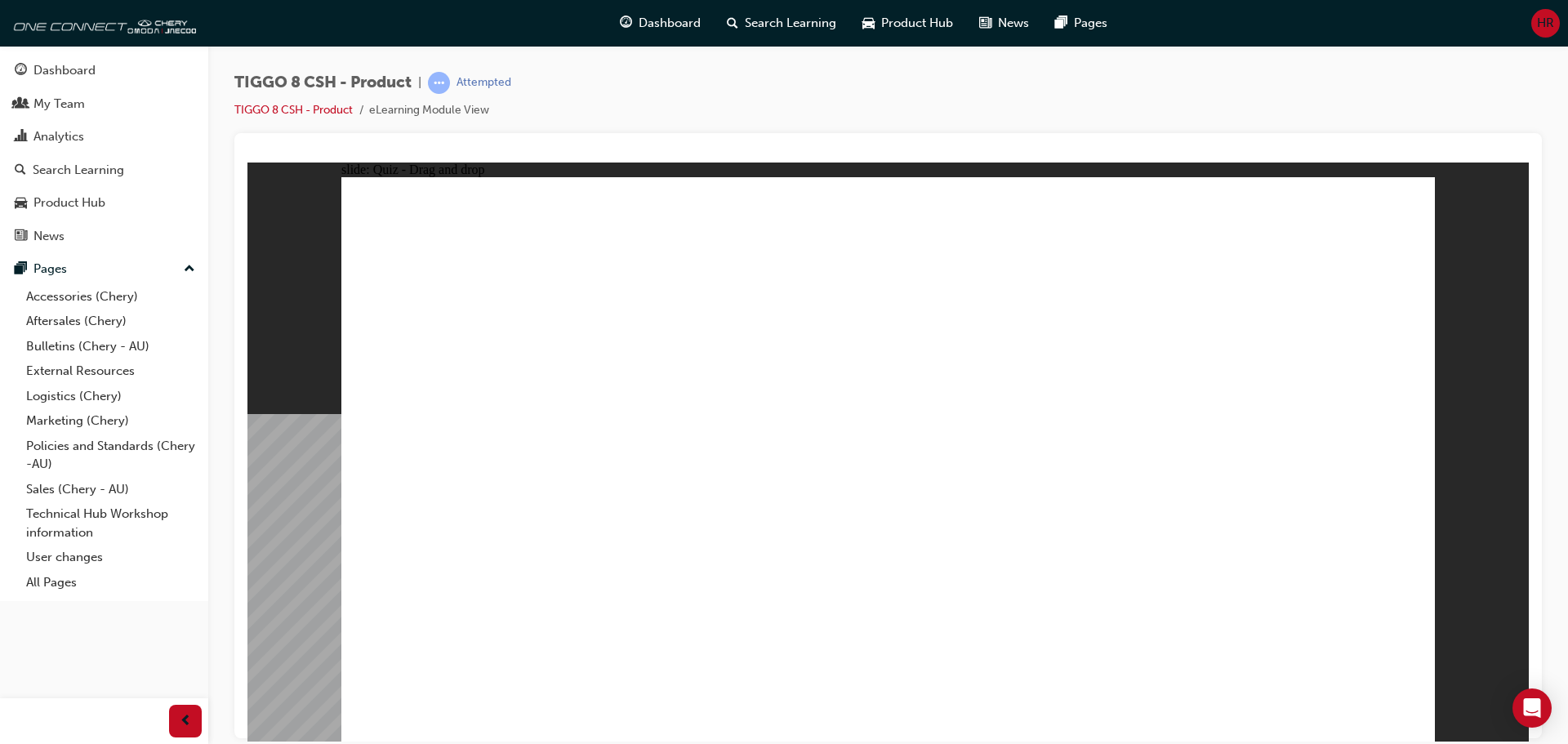
drag, startPoint x: 1102, startPoint y: 247, endPoint x: 1026, endPoint y: 600, distance: 361.1
drag, startPoint x: 1125, startPoint y: 330, endPoint x: 1069, endPoint y: 581, distance: 257.2
drag, startPoint x: 1315, startPoint y: 286, endPoint x: 964, endPoint y: 605, distance: 474.3
drag, startPoint x: 1114, startPoint y: 276, endPoint x: 1101, endPoint y: 603, distance: 327.3
drag, startPoint x: 1324, startPoint y: 242, endPoint x: 1054, endPoint y: 620, distance: 464.5
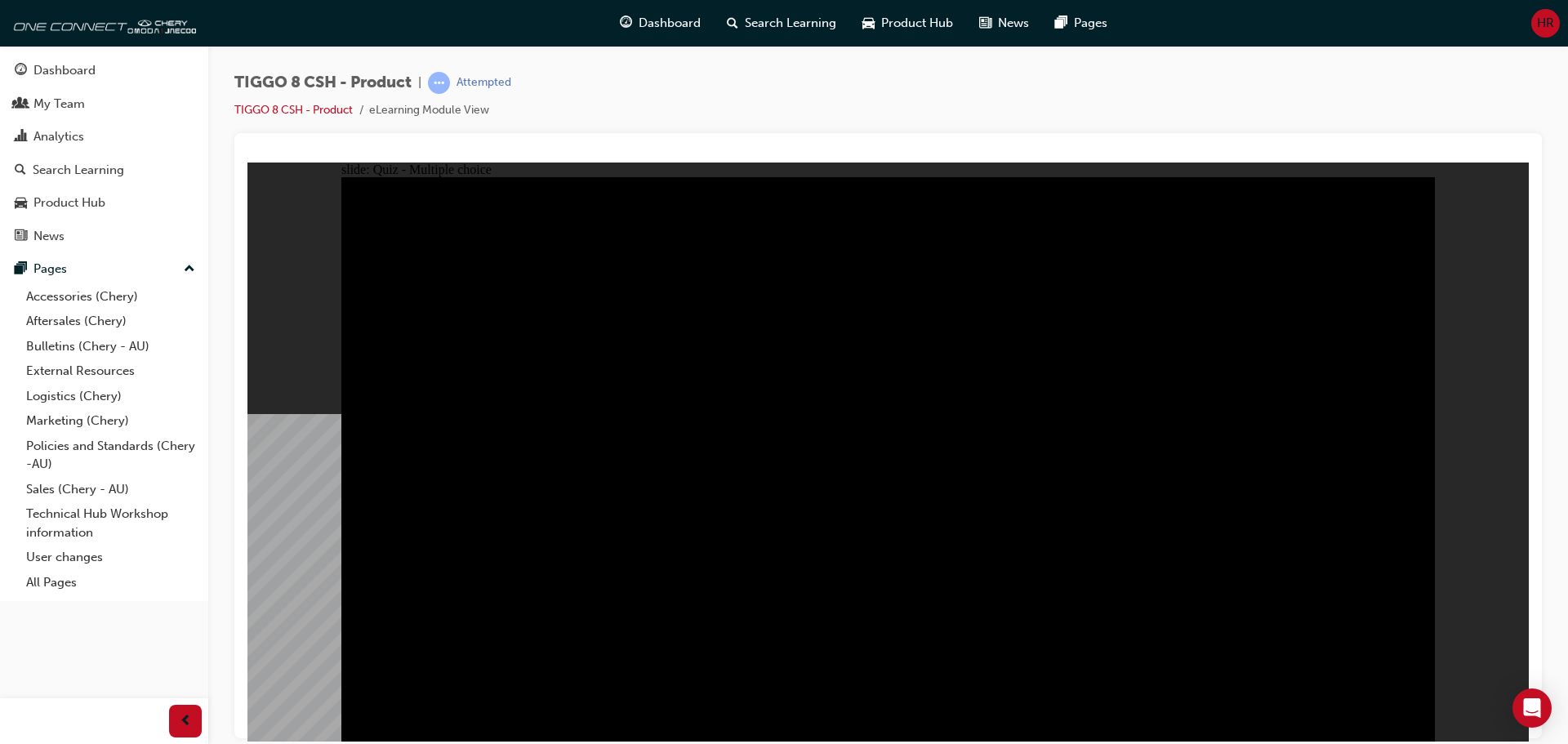
radio input "true"
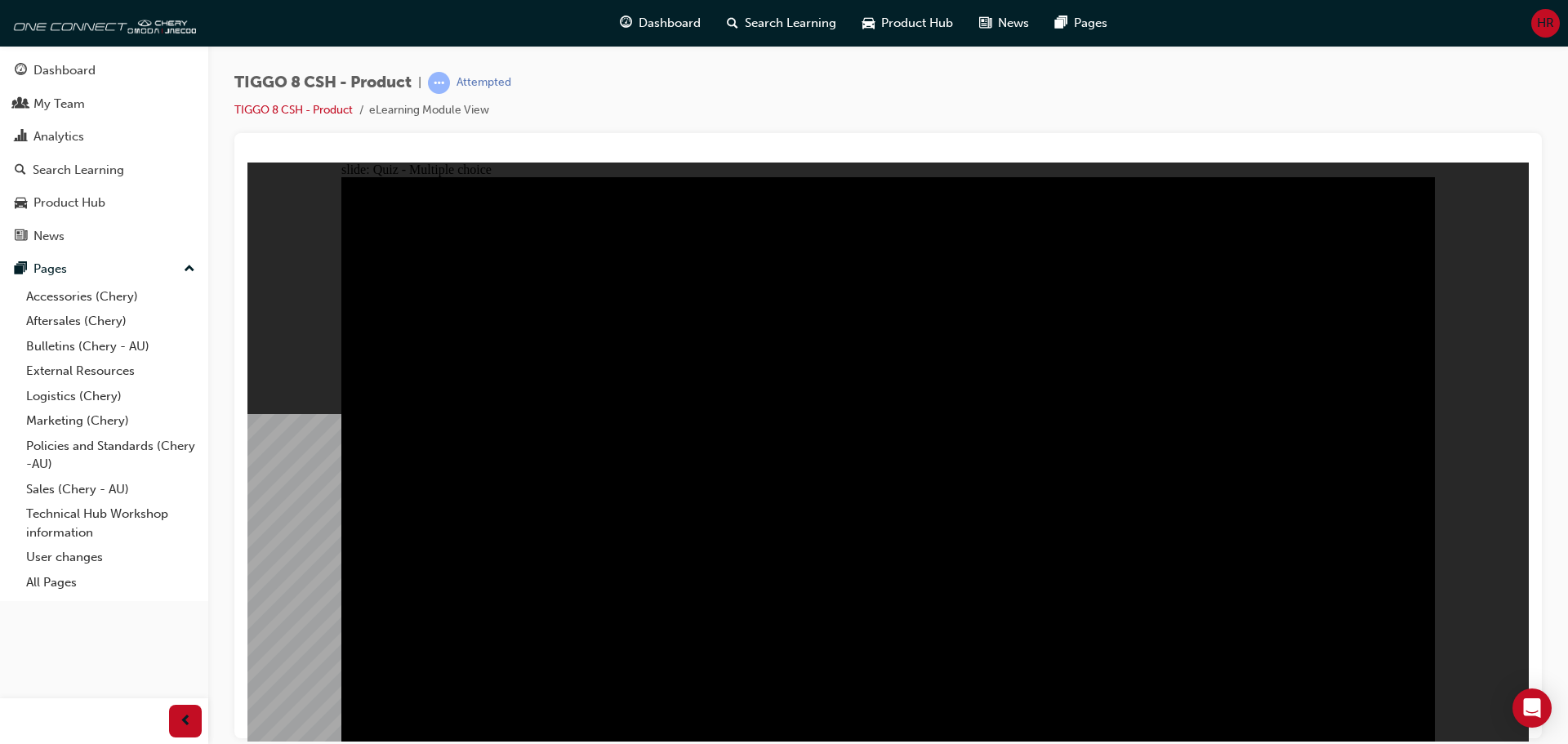
radio input "true"
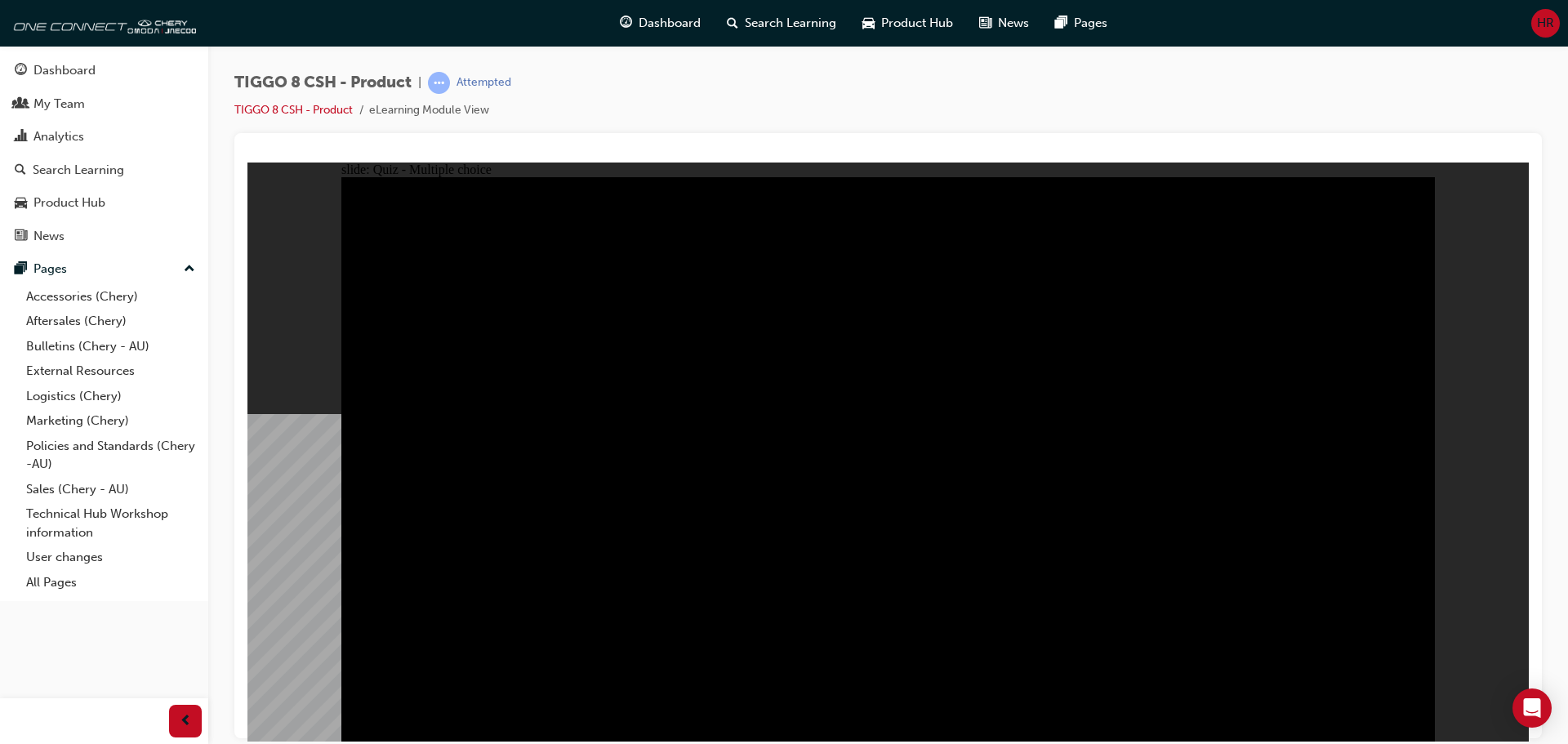
checkbox input "true"
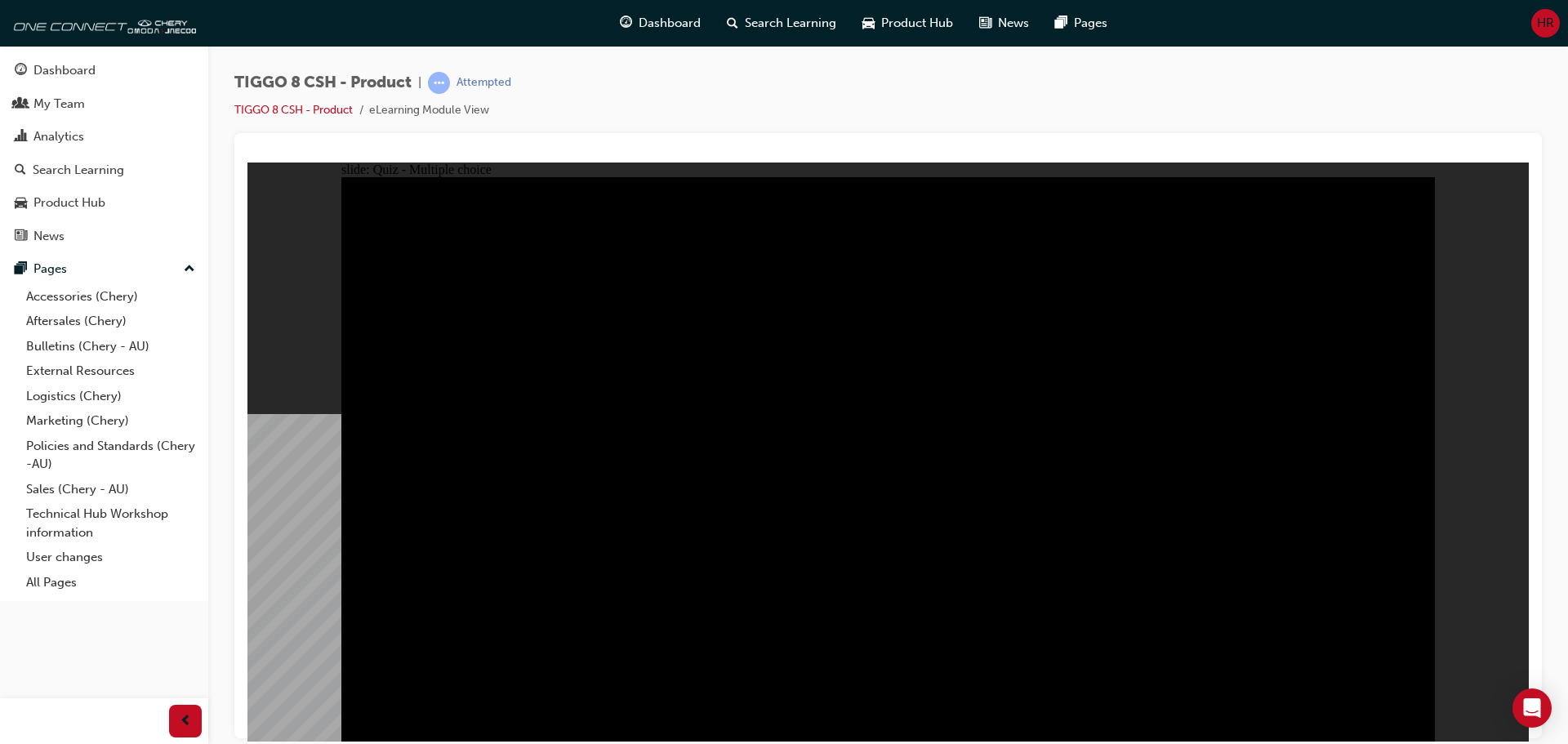
checkbox input "true"
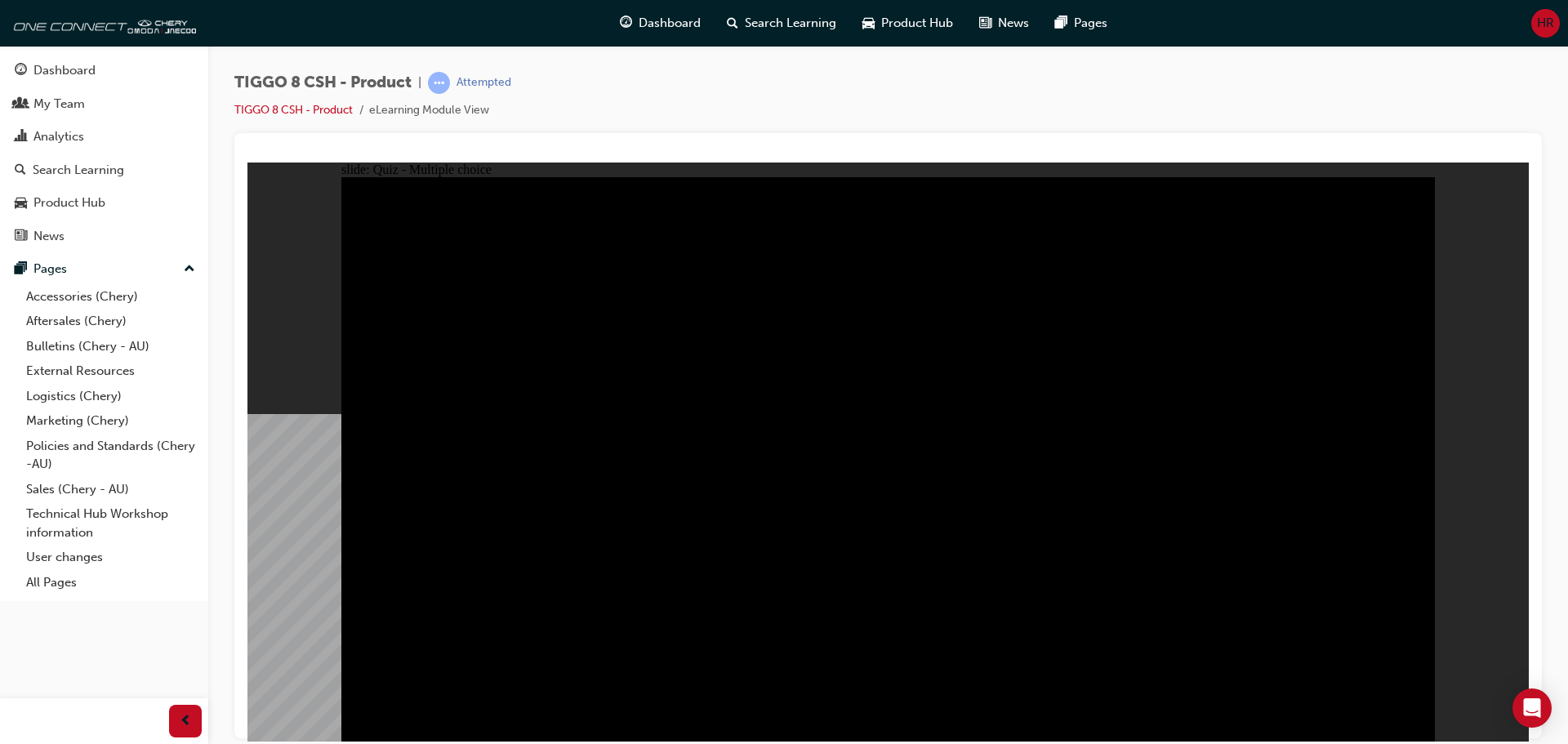
checkbox input "true"
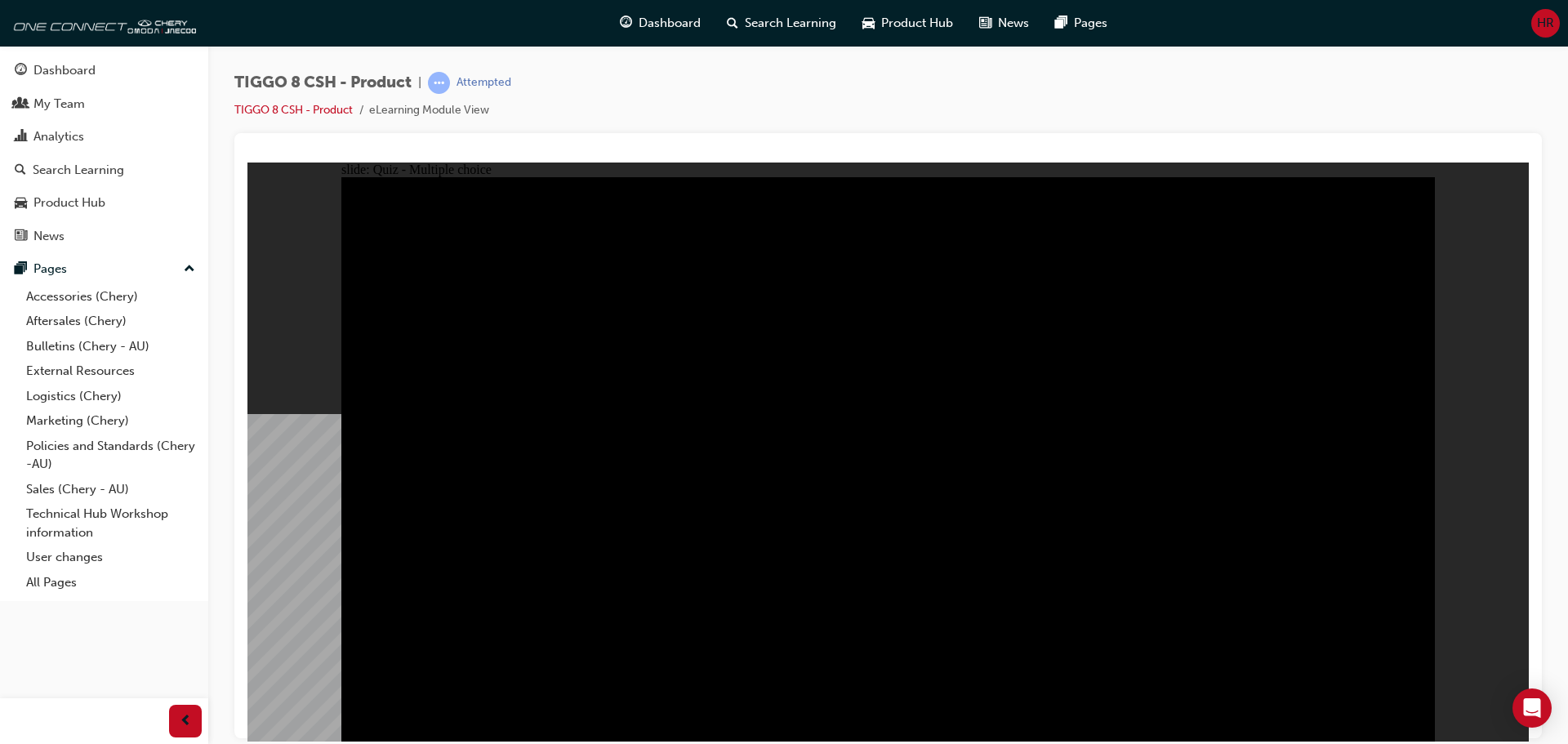
checkbox input "true"
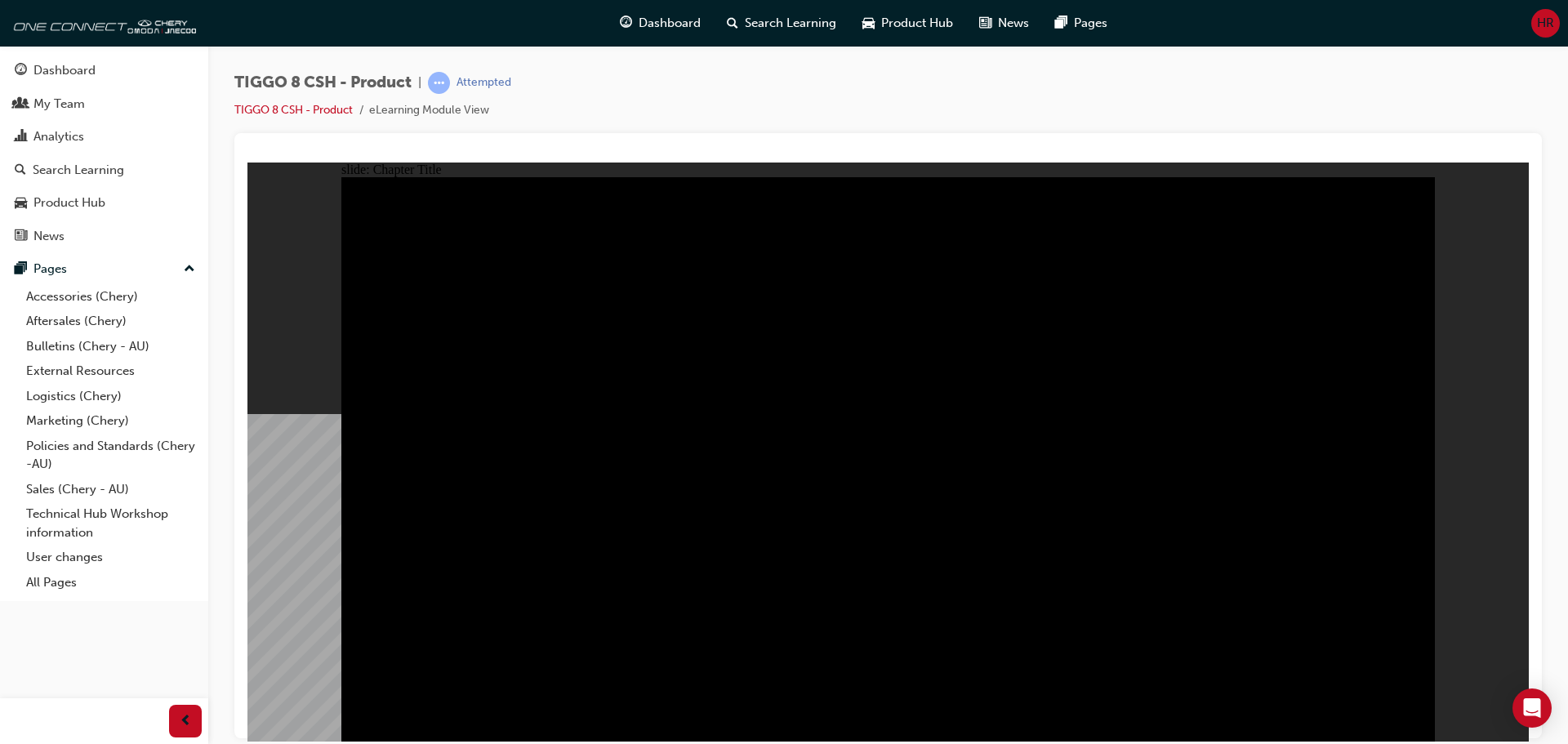
radio input "true"
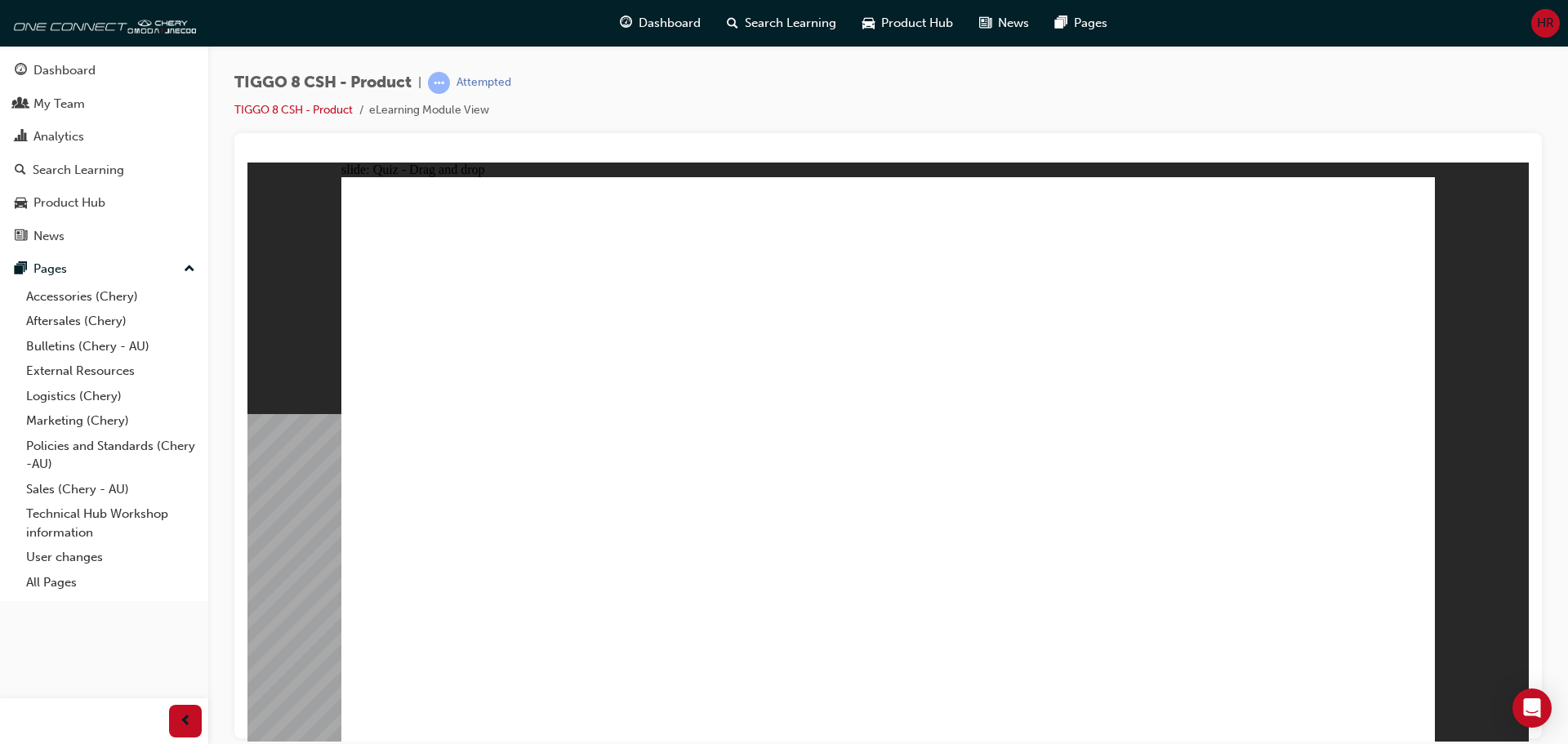
drag, startPoint x: 1299, startPoint y: 245, endPoint x: 470, endPoint y: 500, distance: 867.3
drag, startPoint x: 900, startPoint y: 234, endPoint x: 947, endPoint y: 498, distance: 268.2
drag, startPoint x: 1120, startPoint y: 219, endPoint x: 722, endPoint y: 476, distance: 473.8
drag, startPoint x: 1023, startPoint y: 333, endPoint x: 1377, endPoint y: 474, distance: 381.0
drag, startPoint x: 1167, startPoint y: 338, endPoint x: 1079, endPoint y: 487, distance: 173.0
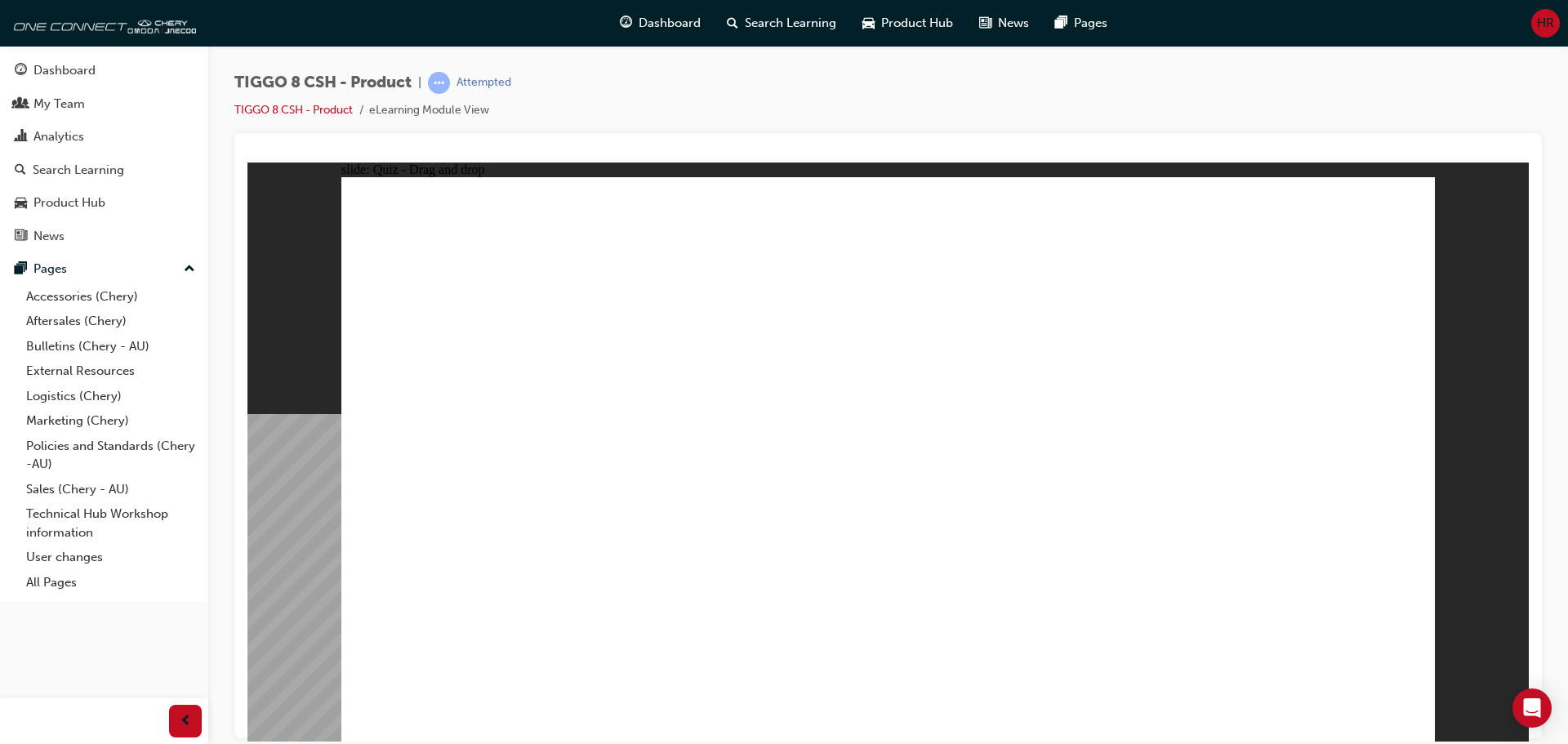
checkbox input "true"
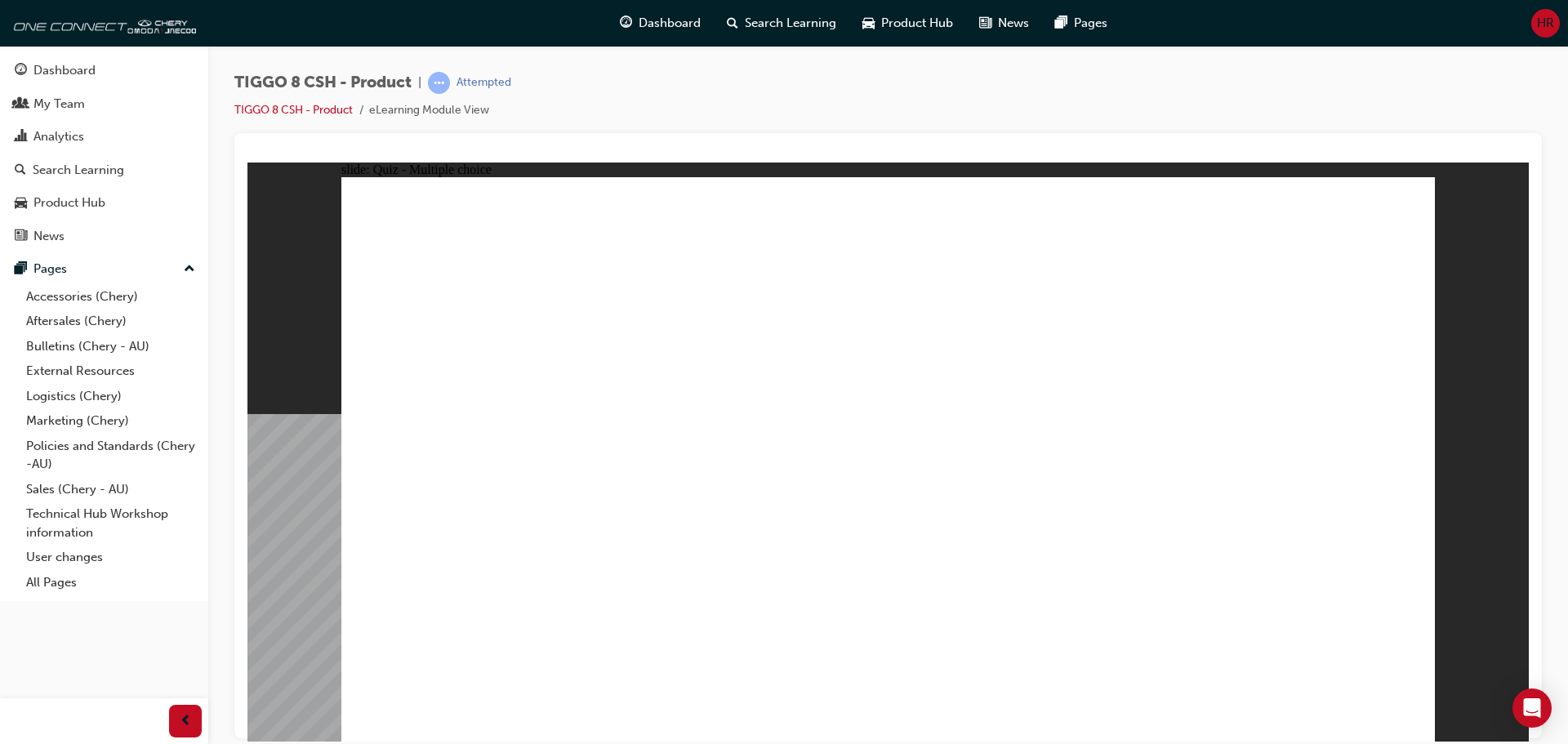
checkbox input "true"
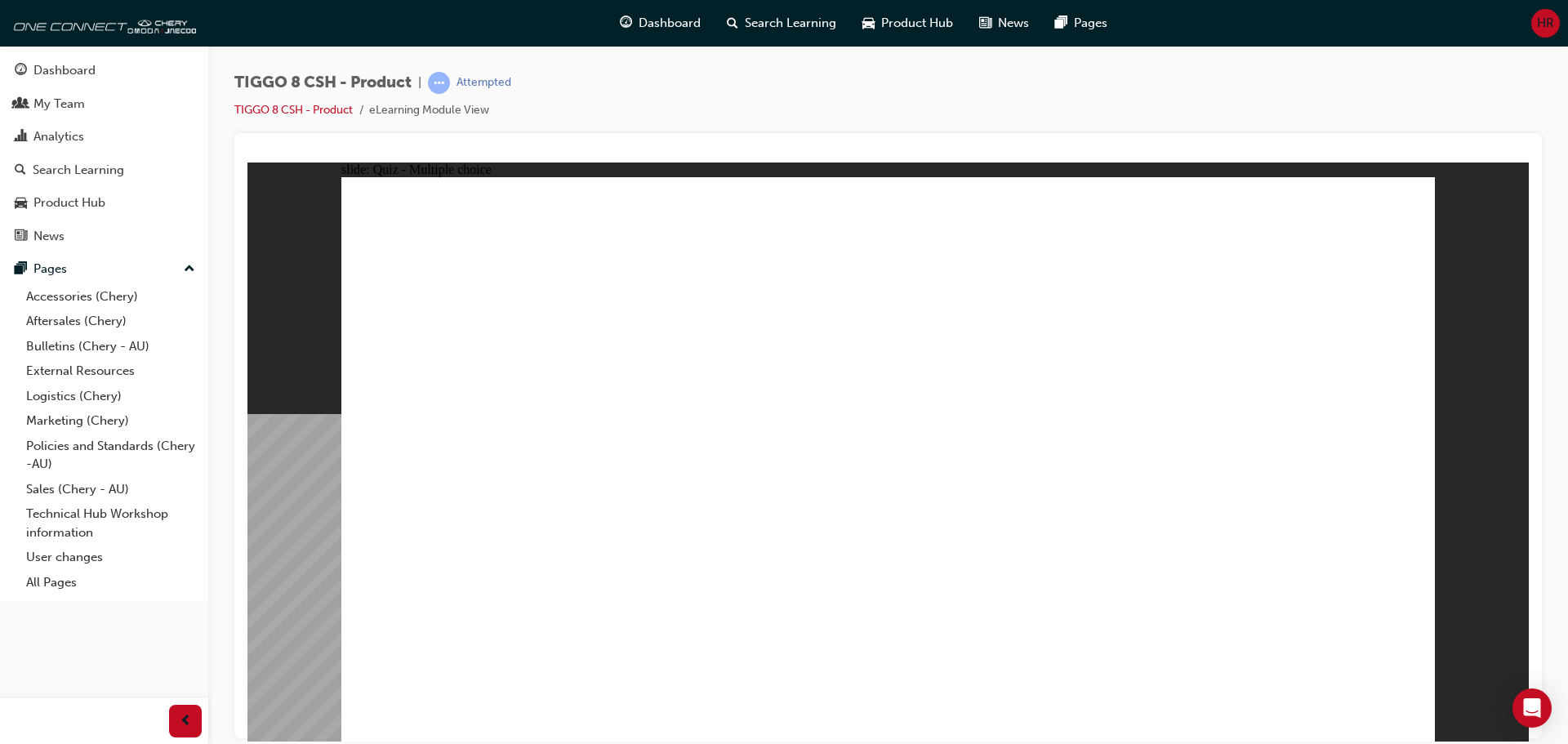
radio input "true"
drag, startPoint x: 1085, startPoint y: 243, endPoint x: 1044, endPoint y: 538, distance: 297.8
drag, startPoint x: 1097, startPoint y: 294, endPoint x: 1024, endPoint y: 573, distance: 288.4
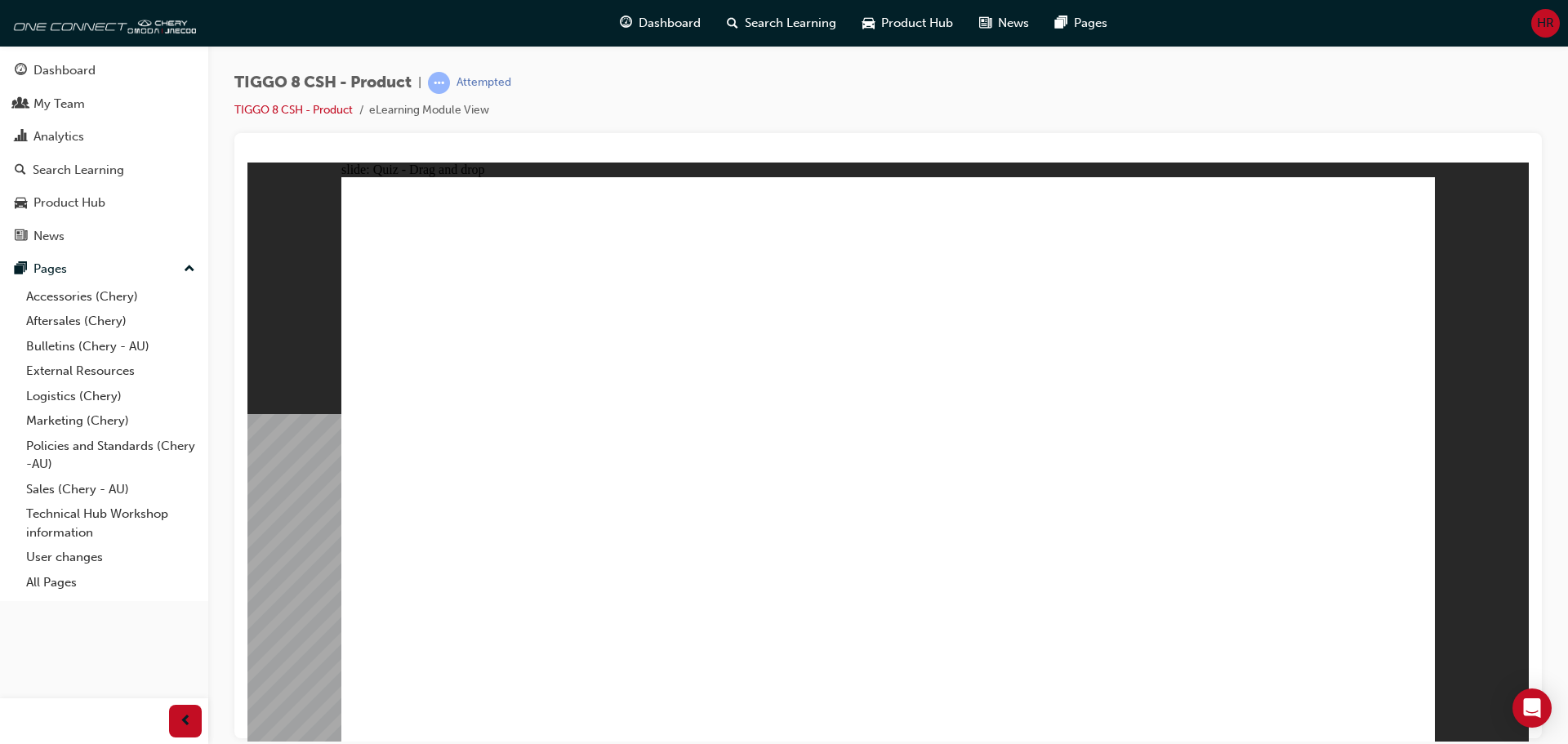
drag, startPoint x: 1107, startPoint y: 330, endPoint x: 965, endPoint y: 598, distance: 303.3
drag, startPoint x: 1285, startPoint y: 245, endPoint x: 1133, endPoint y: 555, distance: 345.3
drag, startPoint x: 1234, startPoint y: 294, endPoint x: 984, endPoint y: 615, distance: 406.9
drag, startPoint x: 910, startPoint y: 274, endPoint x: 1070, endPoint y: 582, distance: 347.1
drag, startPoint x: 930, startPoint y: 243, endPoint x: 1044, endPoint y: 603, distance: 377.6
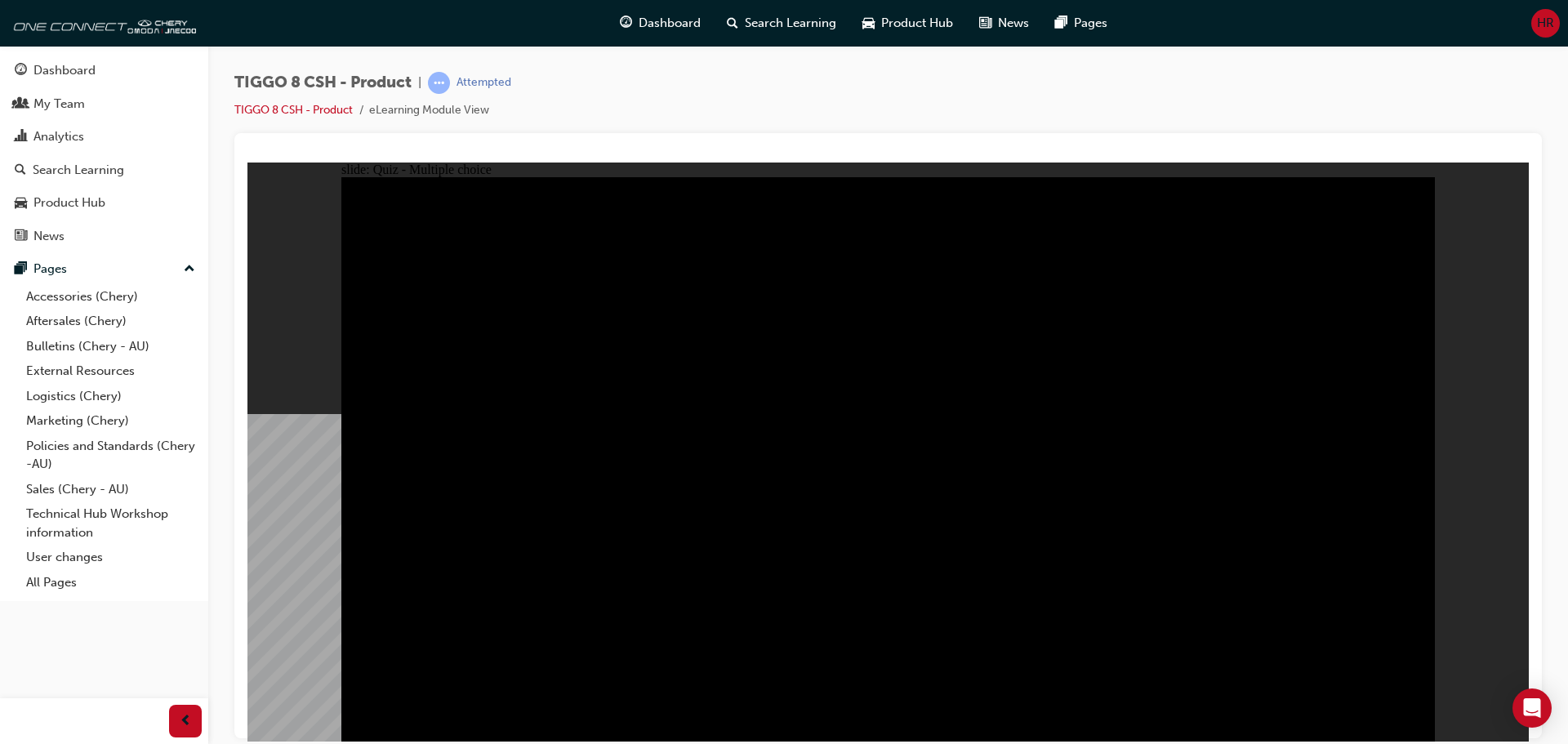
radio input "true"
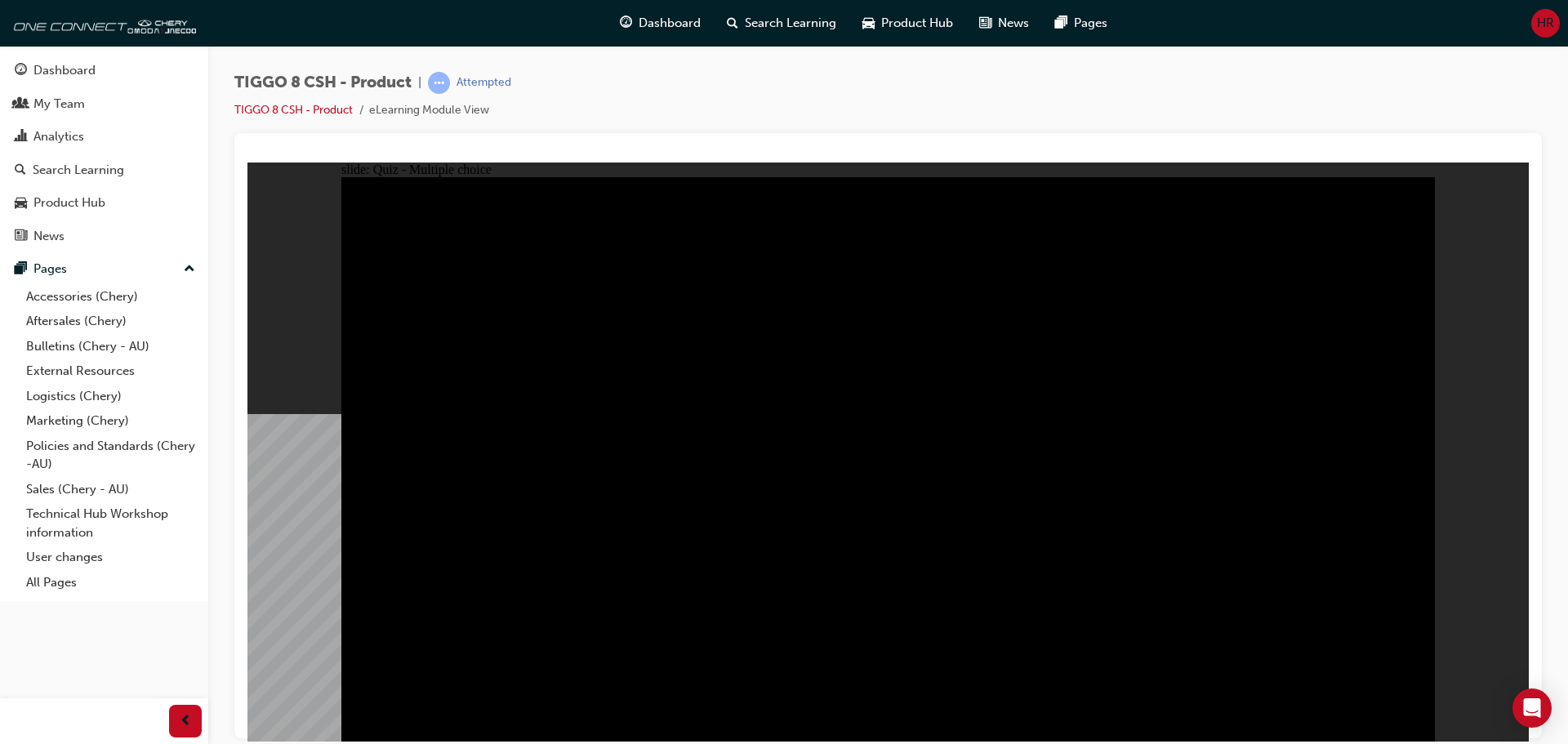
radio input "true"
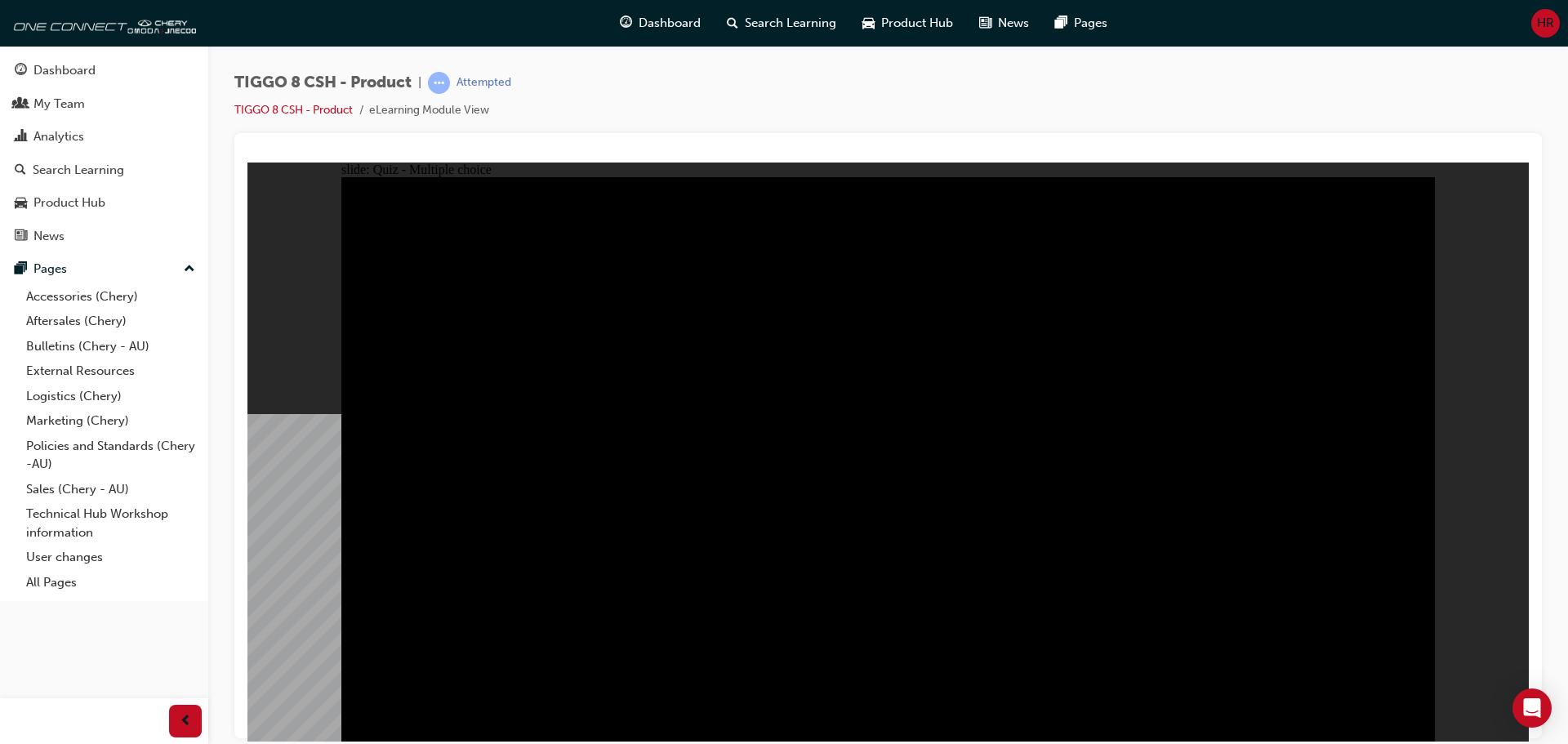
checkbox input "true"
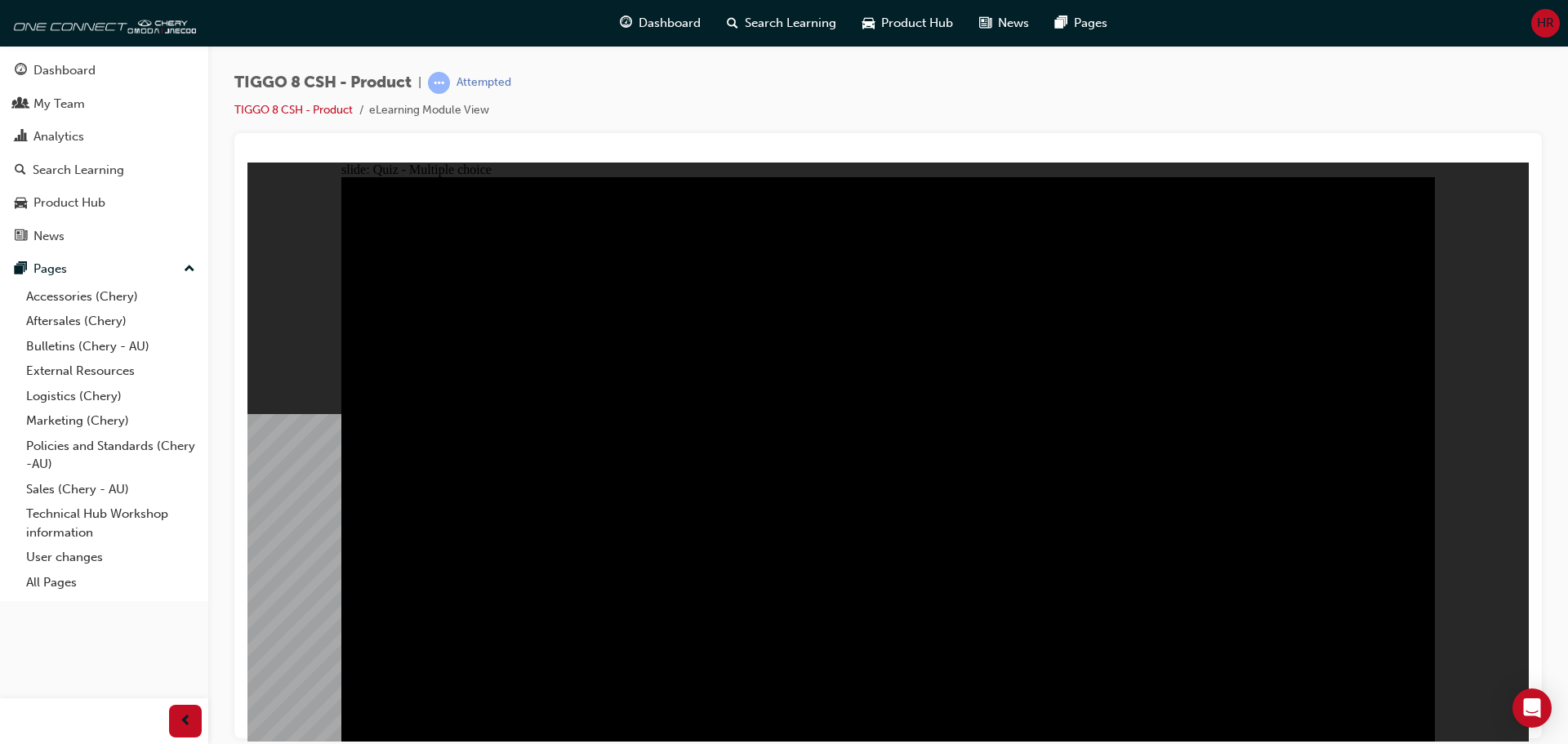
checkbox input "true"
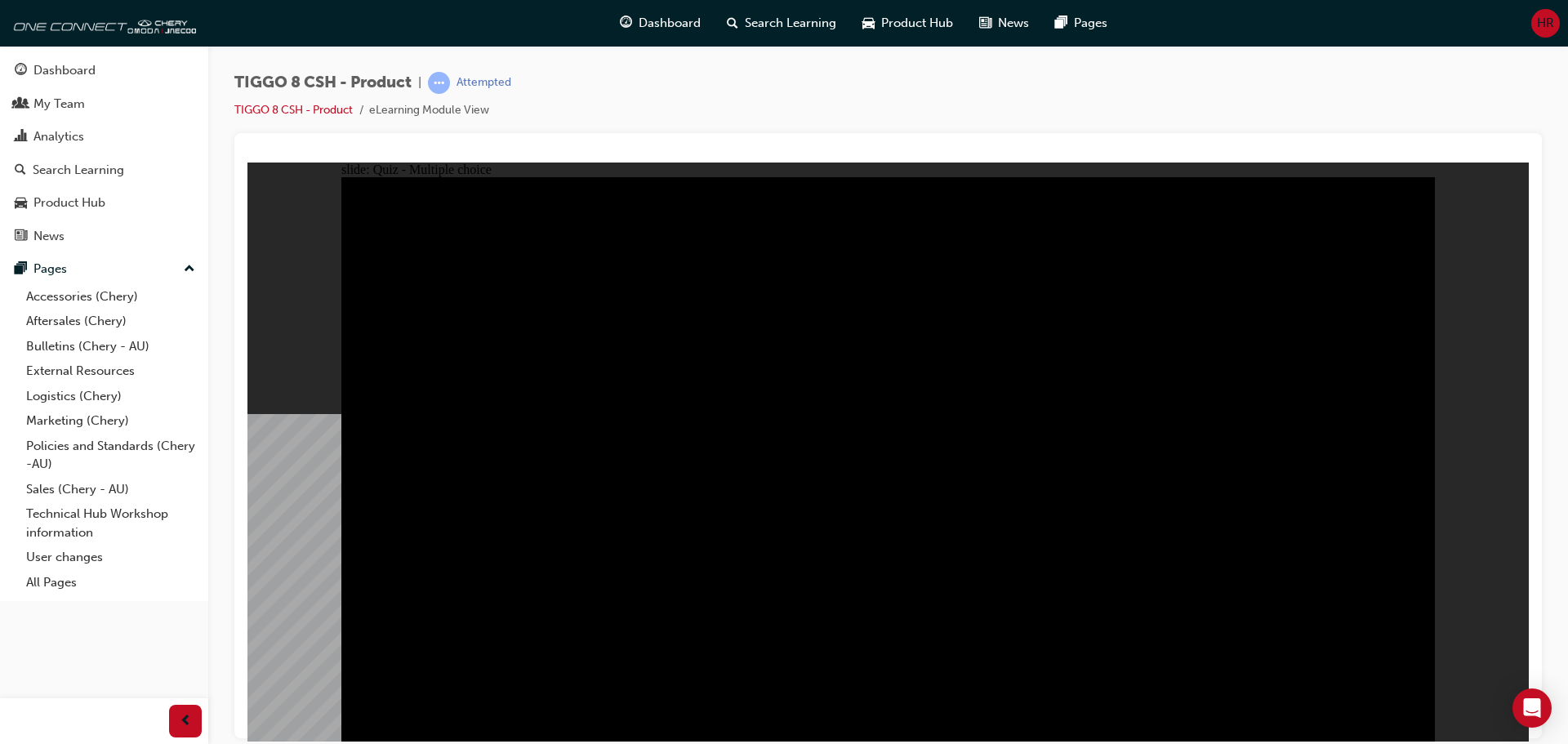
checkbox input "true"
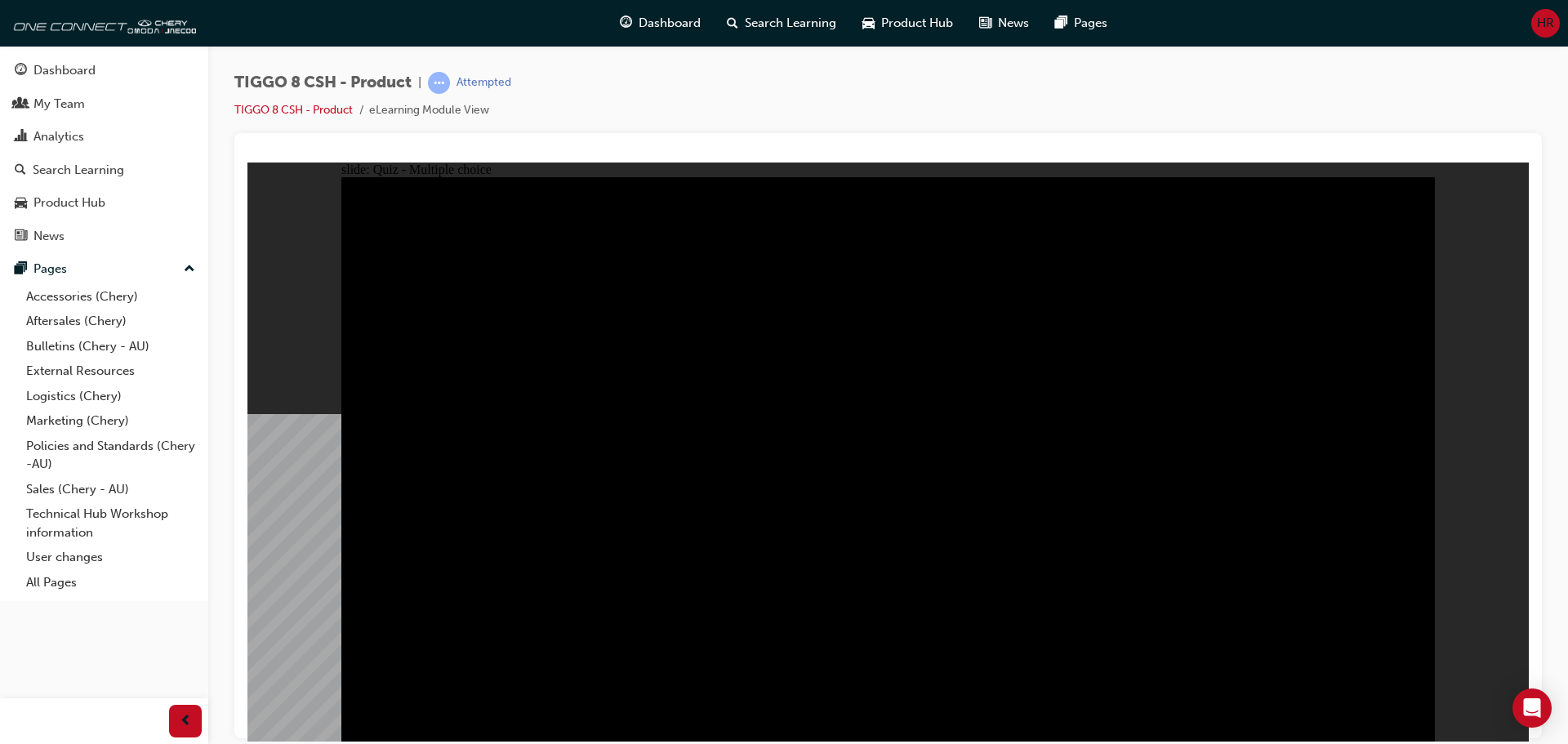
checkbox input "true"
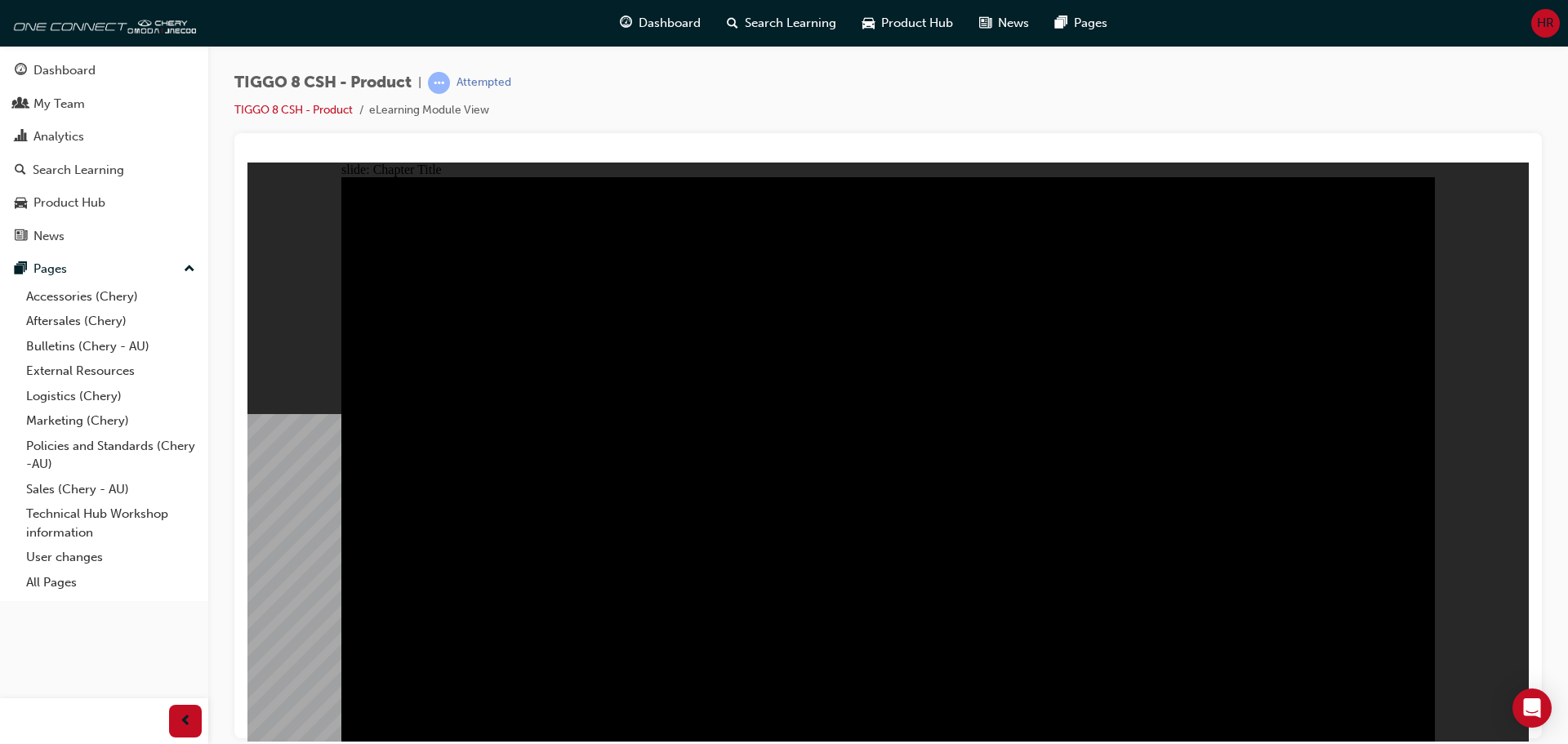
radio input "true"
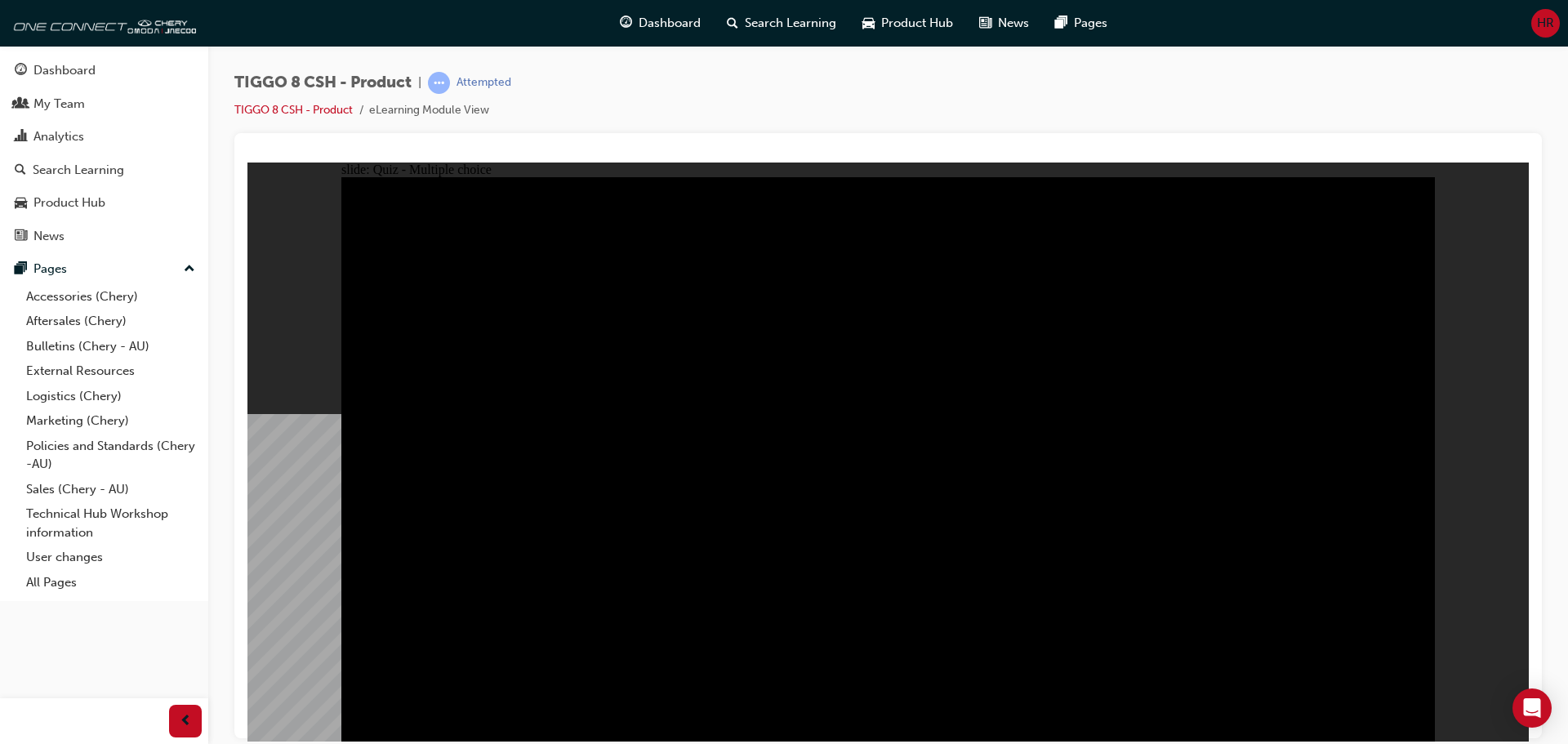
radio input "true"
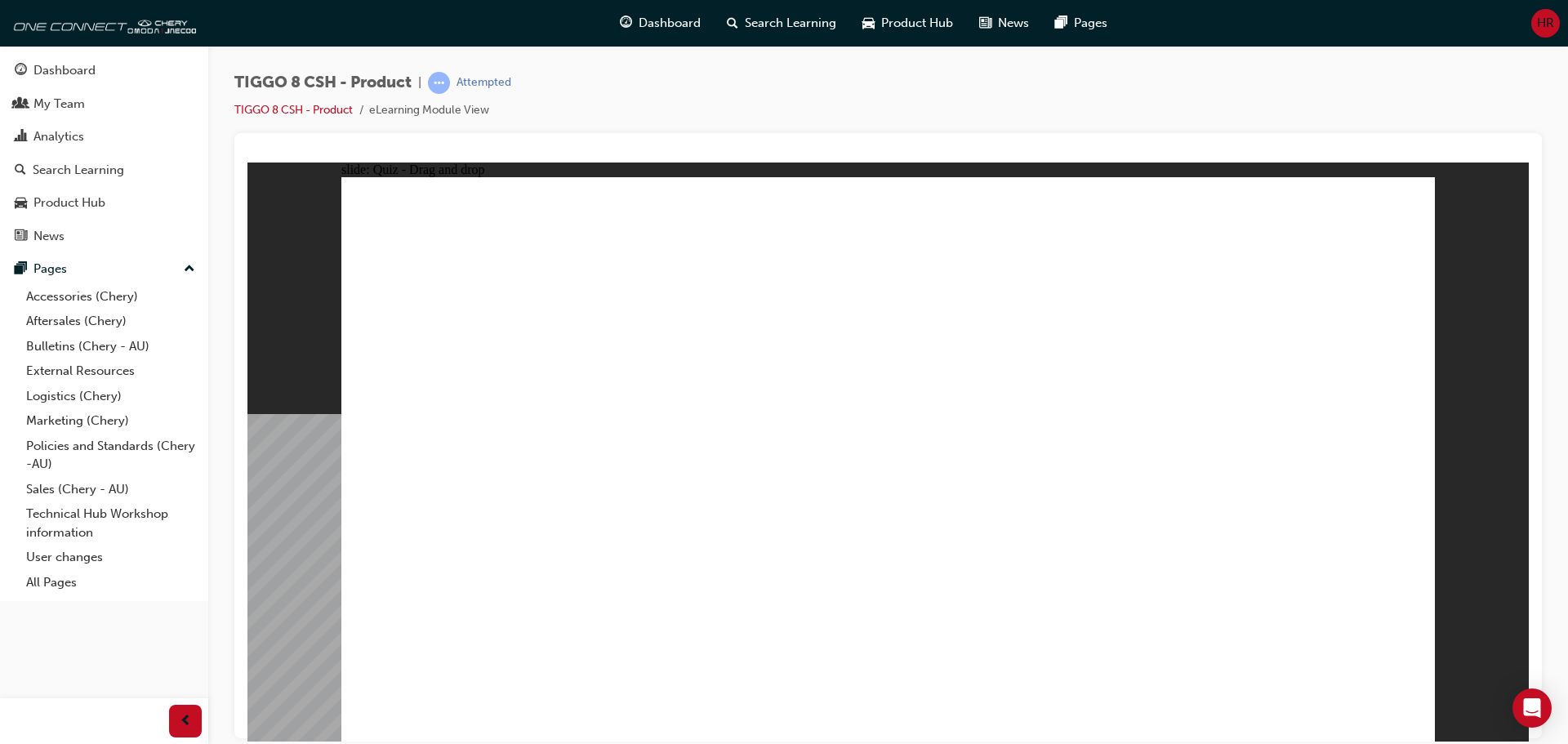
drag, startPoint x: 1284, startPoint y: 262, endPoint x: 449, endPoint y: 523, distance: 874.8
drag, startPoint x: 863, startPoint y: 227, endPoint x: 919, endPoint y: 462, distance: 241.6
drag, startPoint x: 1048, startPoint y: 243, endPoint x: 677, endPoint y: 505, distance: 454.2
drag, startPoint x: 1178, startPoint y: 361, endPoint x: 1090, endPoint y: 498, distance: 162.8
drag, startPoint x: 968, startPoint y: 353, endPoint x: 1321, endPoint y: 497, distance: 381.2
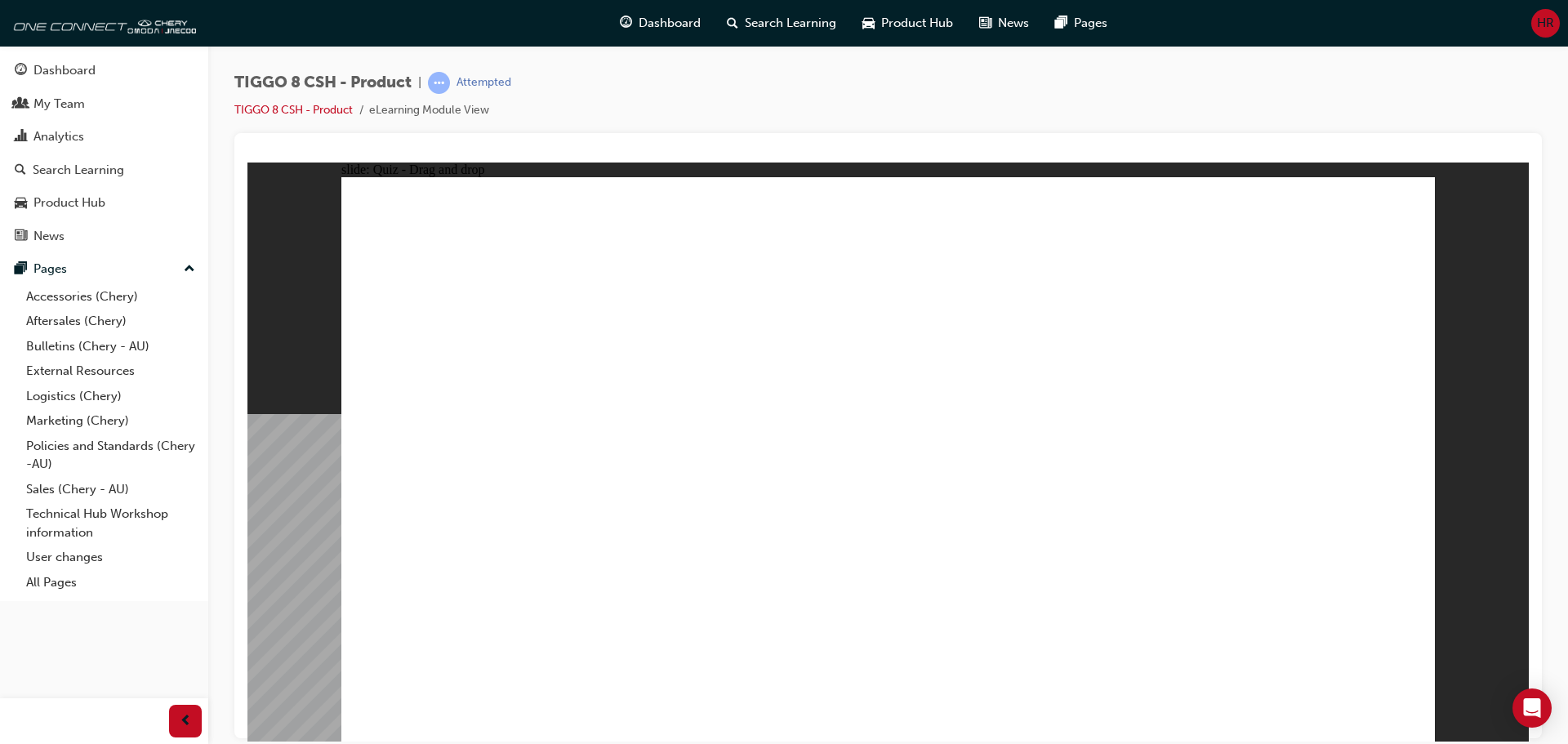
checkbox input "true"
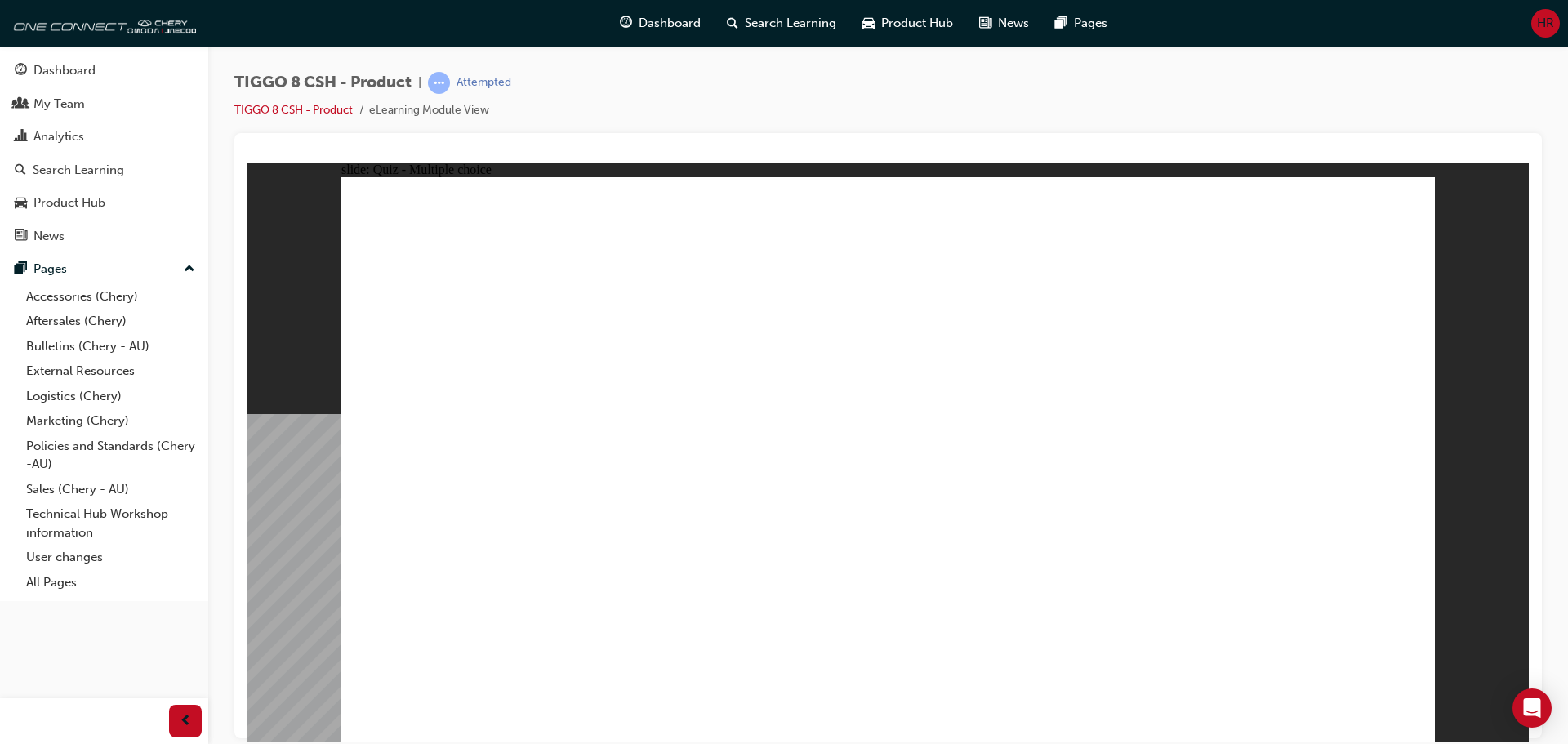
radio input "true"
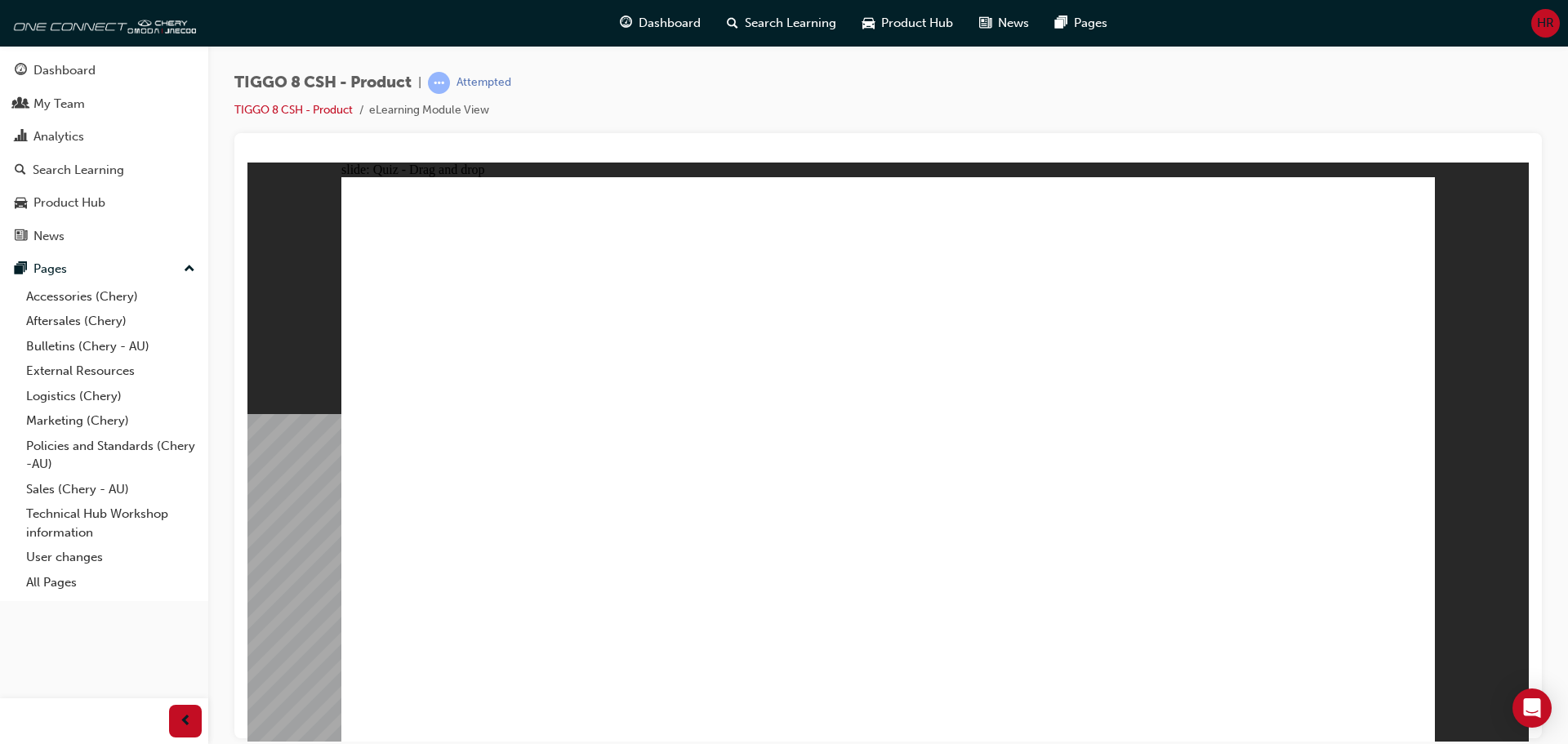
drag, startPoint x: 1056, startPoint y: 314, endPoint x: 918, endPoint y: 612, distance: 328.4
drag, startPoint x: 919, startPoint y: 285, endPoint x: 988, endPoint y: 604, distance: 326.4
drag, startPoint x: 948, startPoint y: 239, endPoint x: 1001, endPoint y: 585, distance: 350.0
drag, startPoint x: 1100, startPoint y: 276, endPoint x: 1142, endPoint y: 541, distance: 268.3
drag, startPoint x: 1122, startPoint y: 230, endPoint x: 1034, endPoint y: 550, distance: 331.9
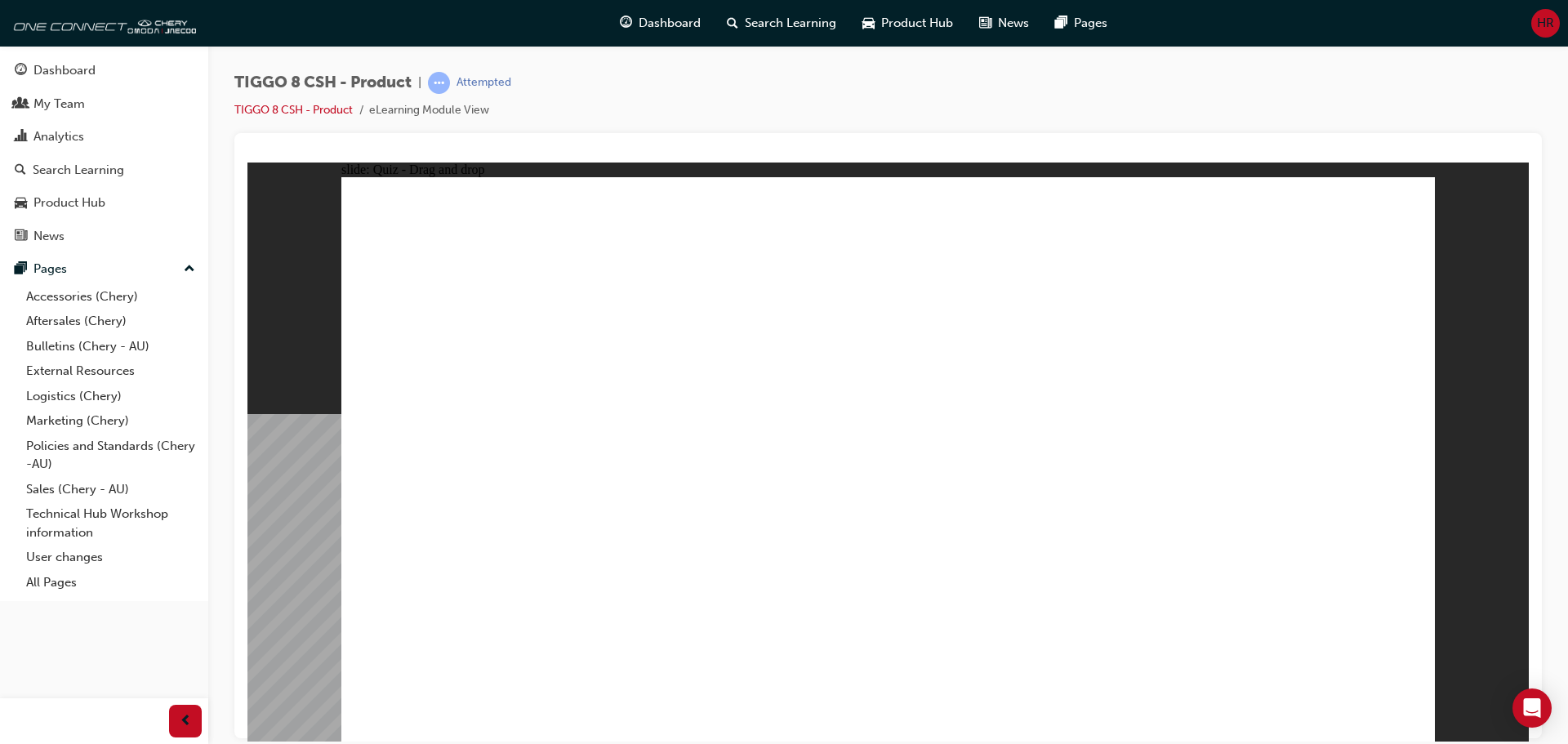
drag, startPoint x: 1268, startPoint y: 284, endPoint x: 1134, endPoint y: 565, distance: 311.3
drag, startPoint x: 1290, startPoint y: 241, endPoint x: 1073, endPoint y: 615, distance: 432.4
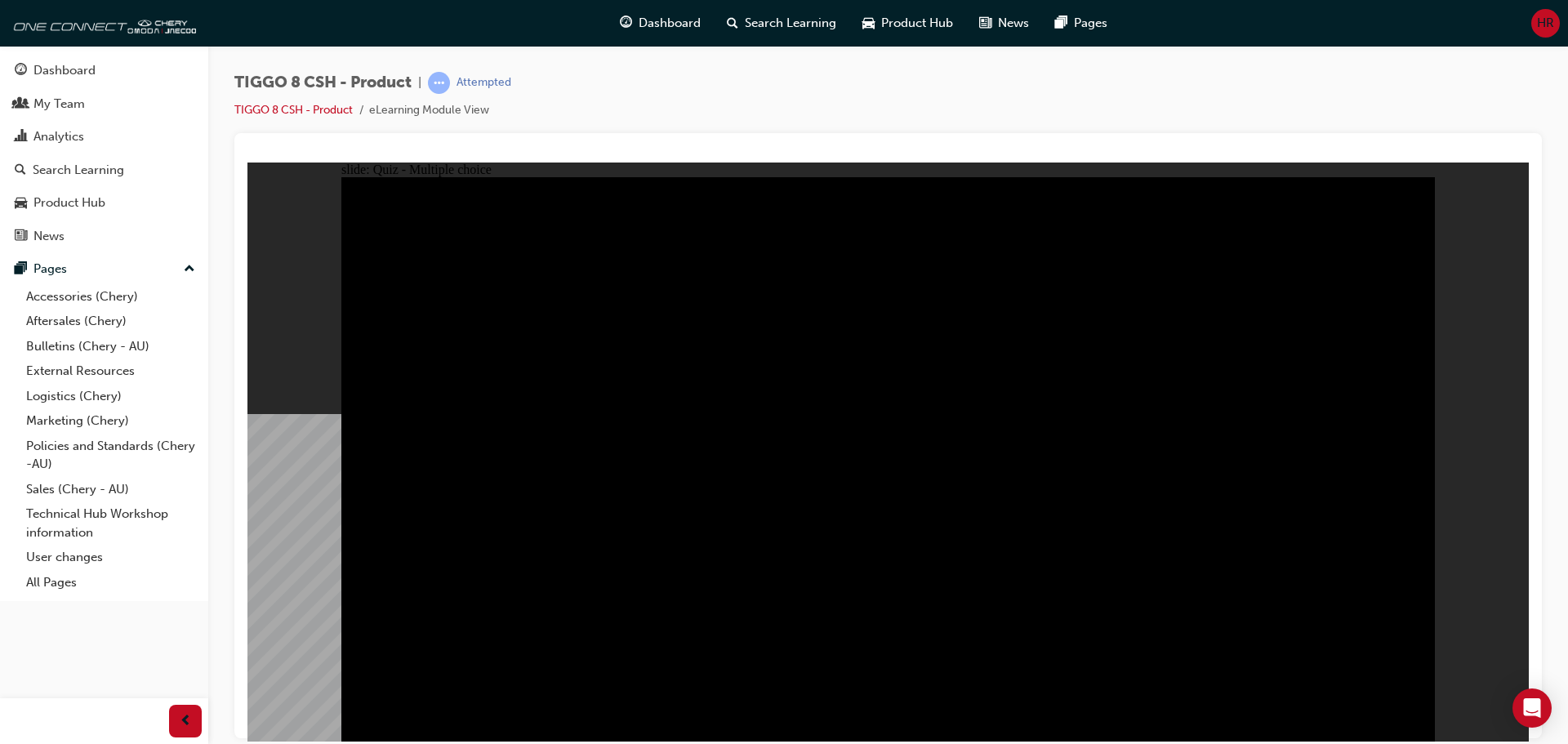
radio input "true"
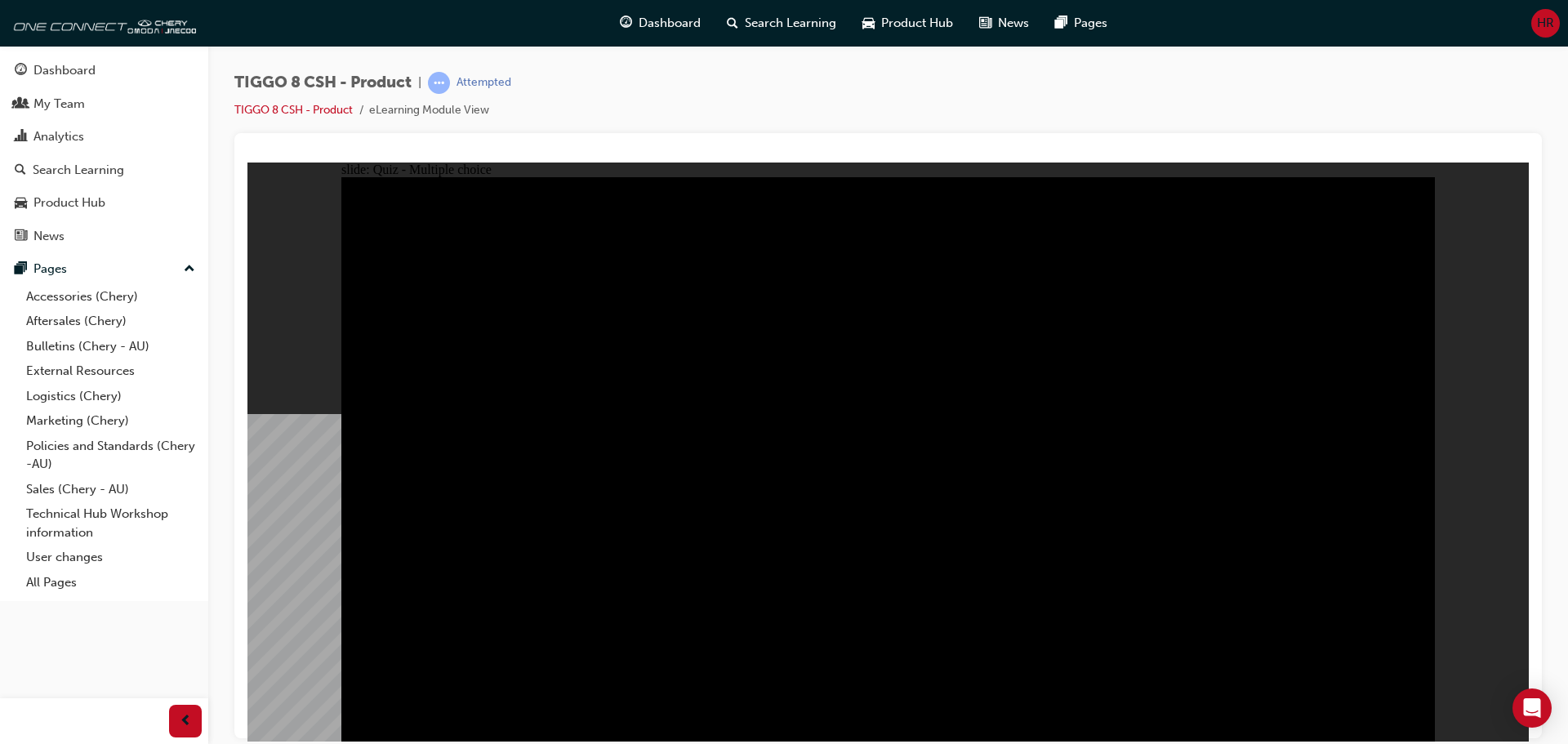
radio input "true"
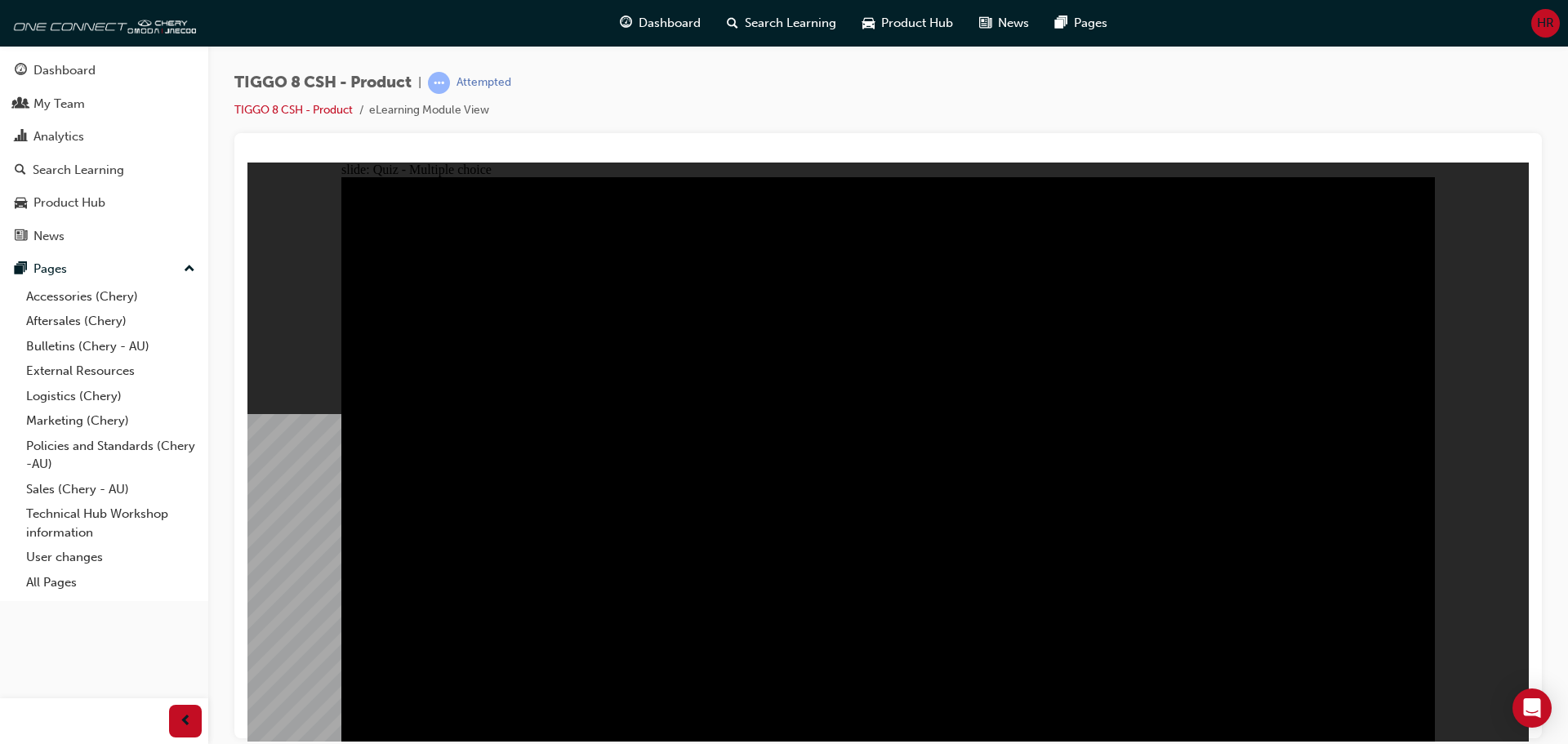
checkbox input "true"
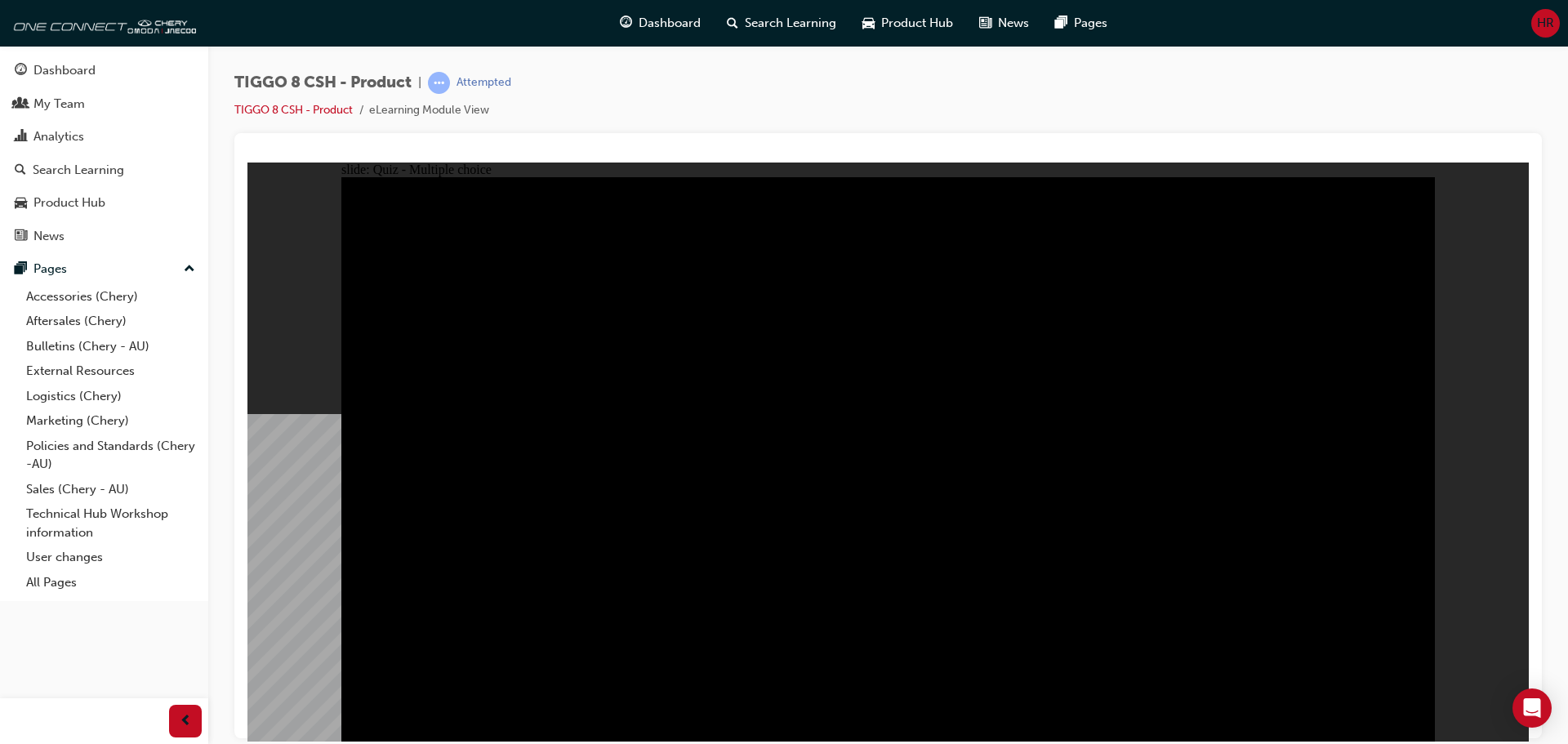
checkbox input "true"
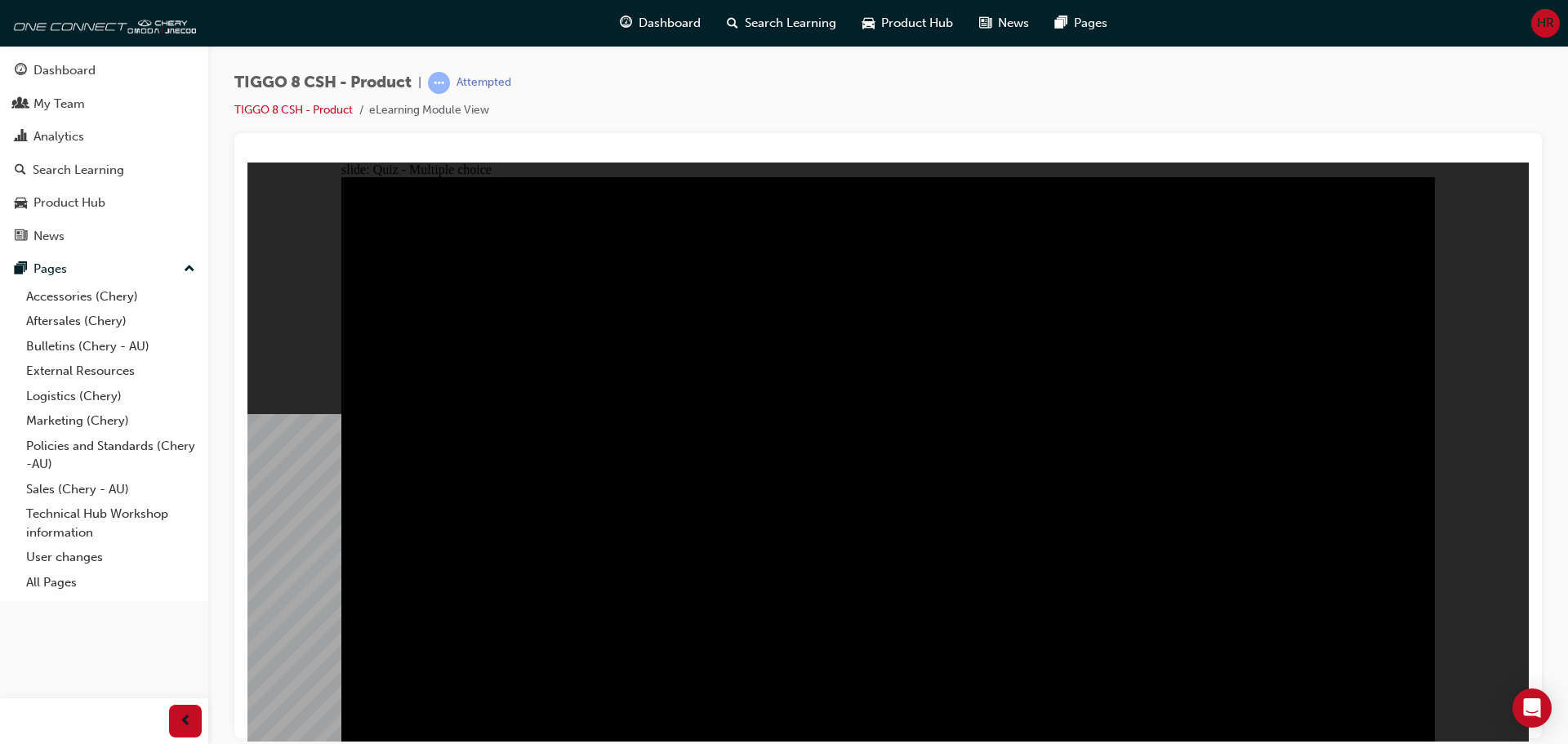
checkbox input "true"
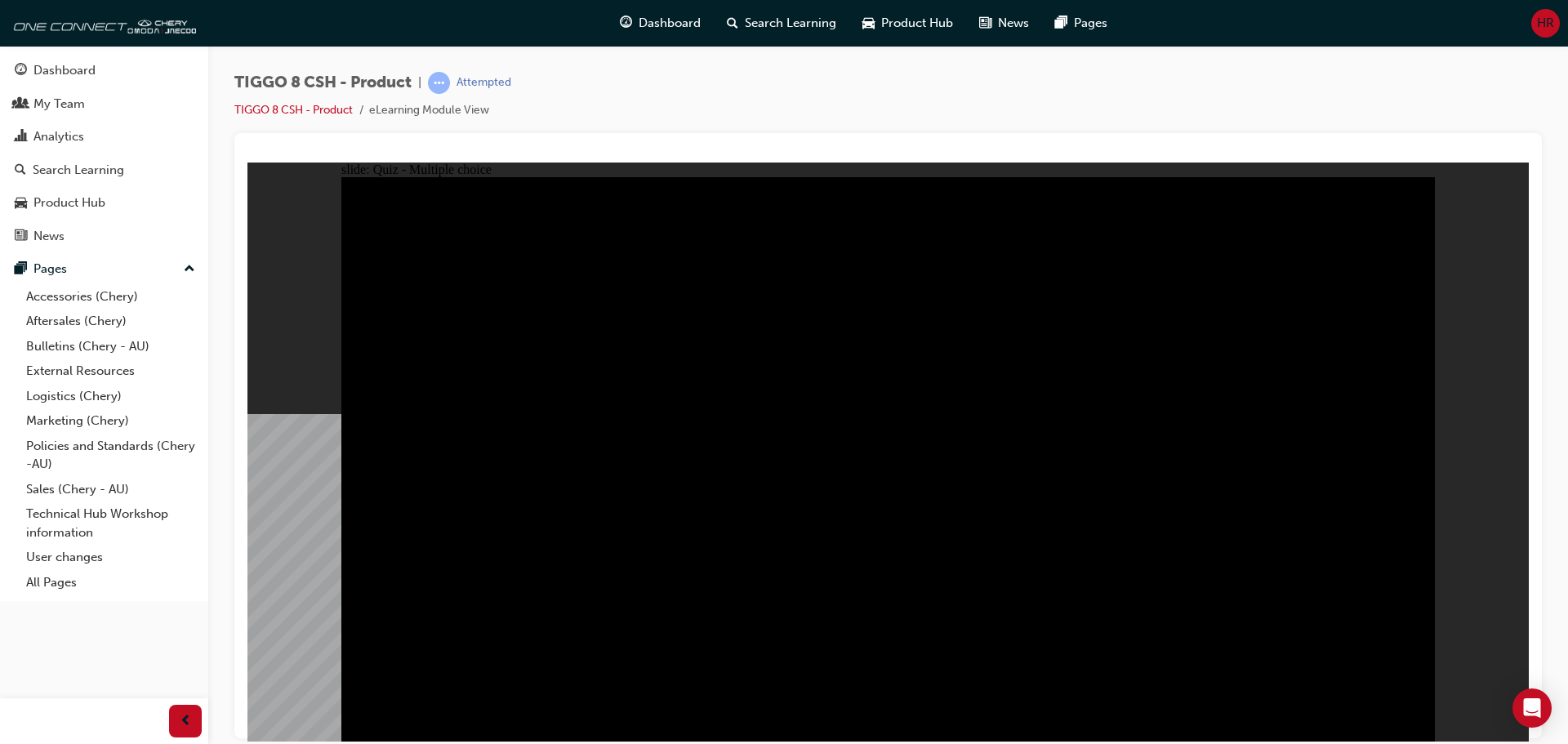
checkbox input "true"
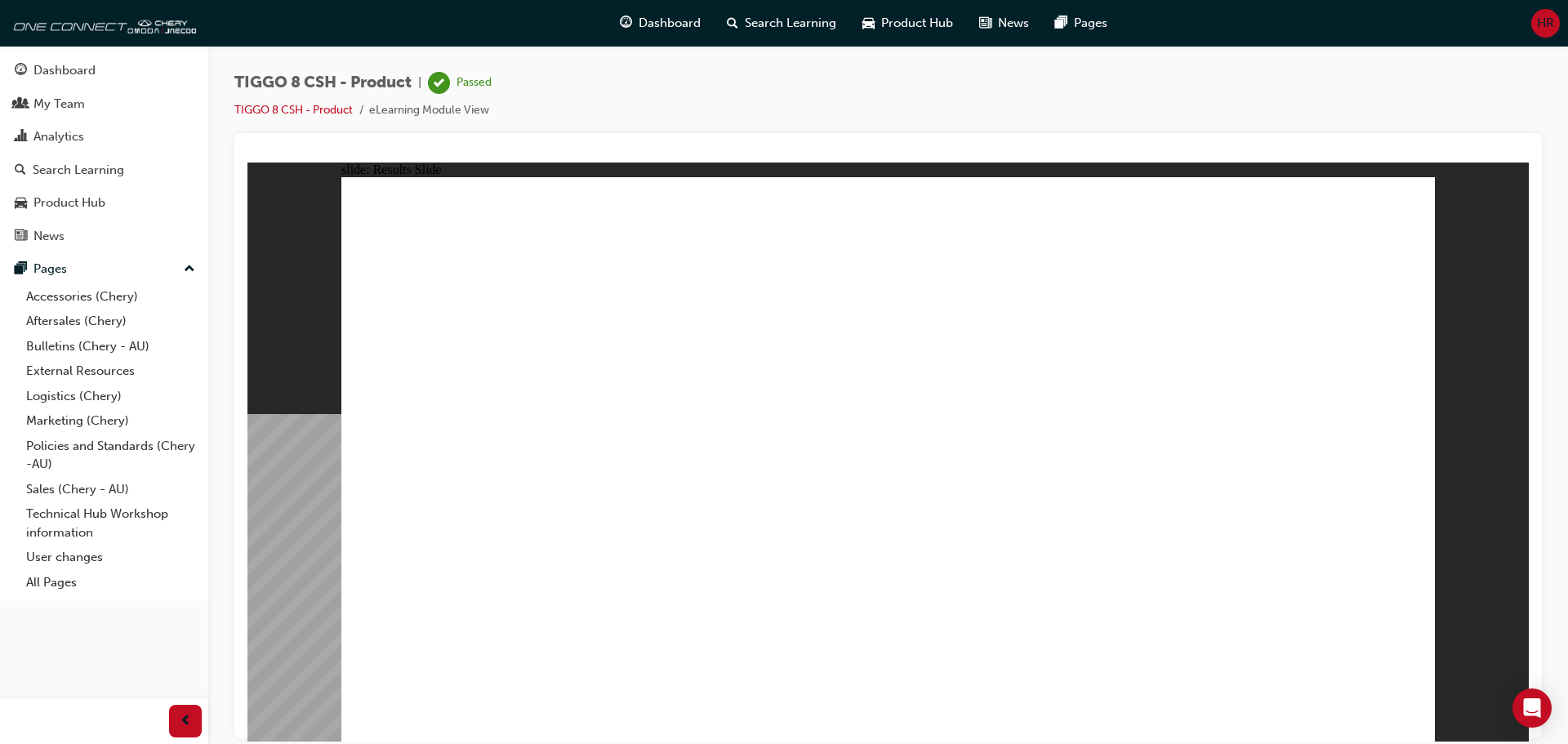
click at [82, 70] on div "Dashboard" at bounding box center [65, 70] width 62 height 19
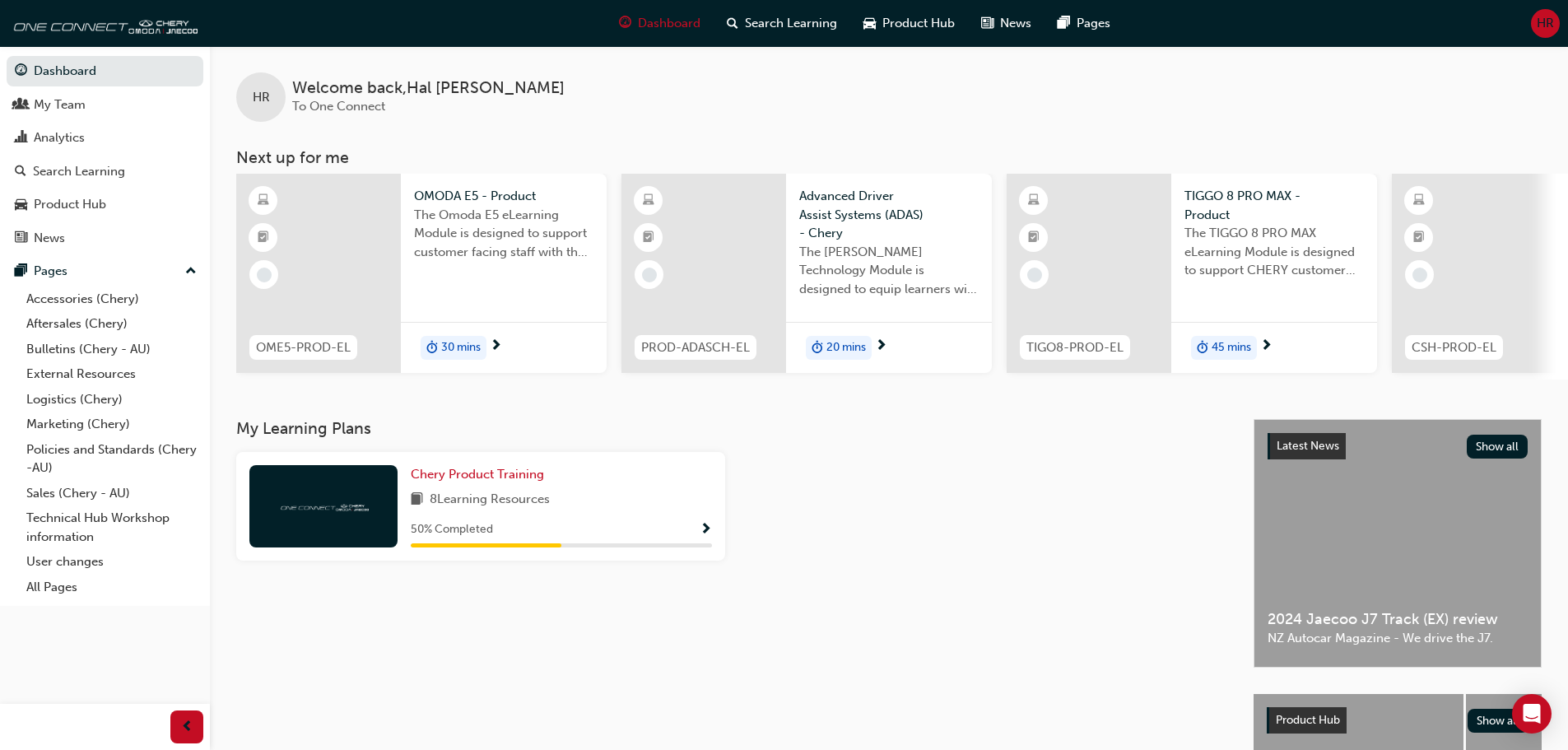
click at [1550, 275] on div at bounding box center [1474, 273] width 165 height 200
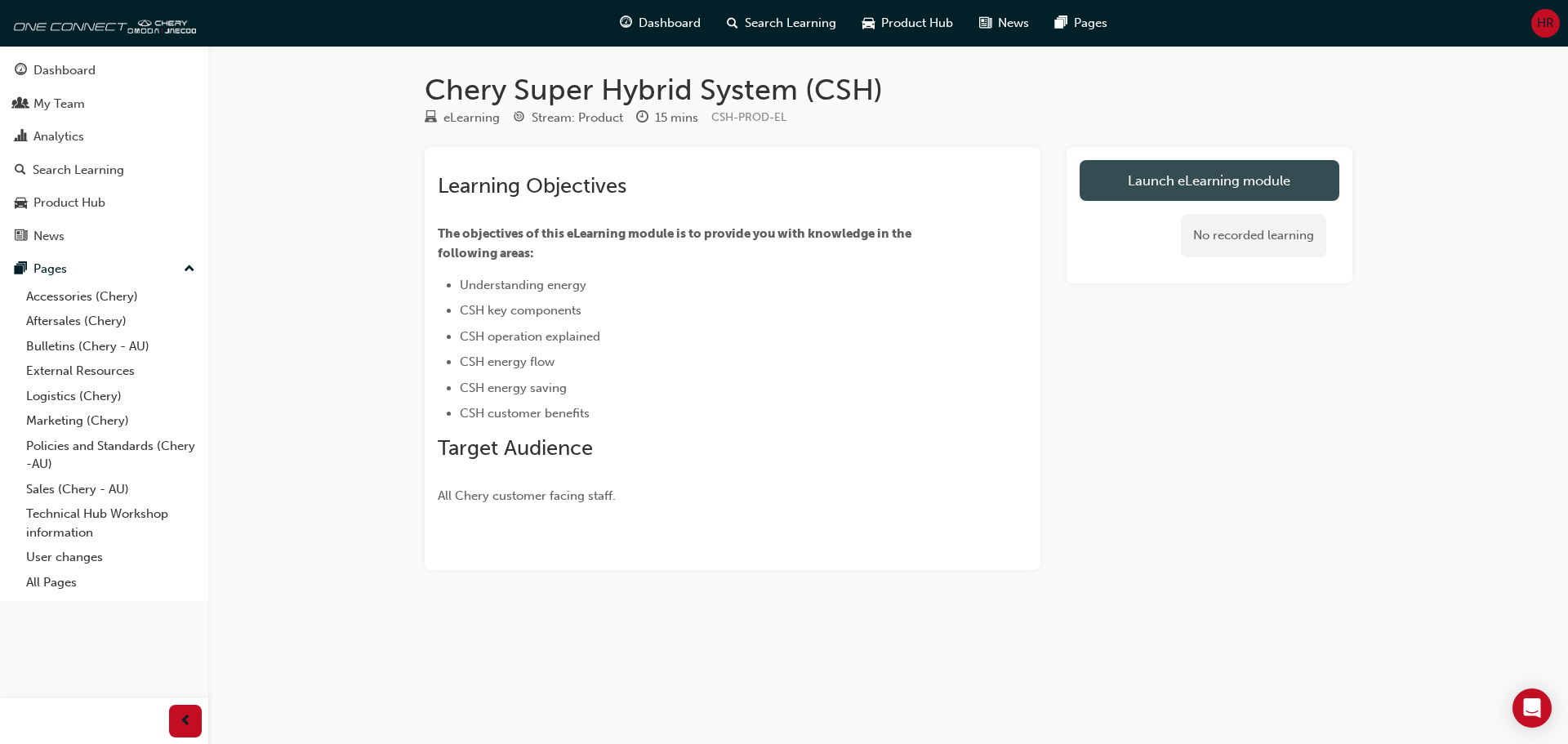
click at [1172, 176] on link "Launch eLearning module" at bounding box center [1209, 180] width 260 height 41
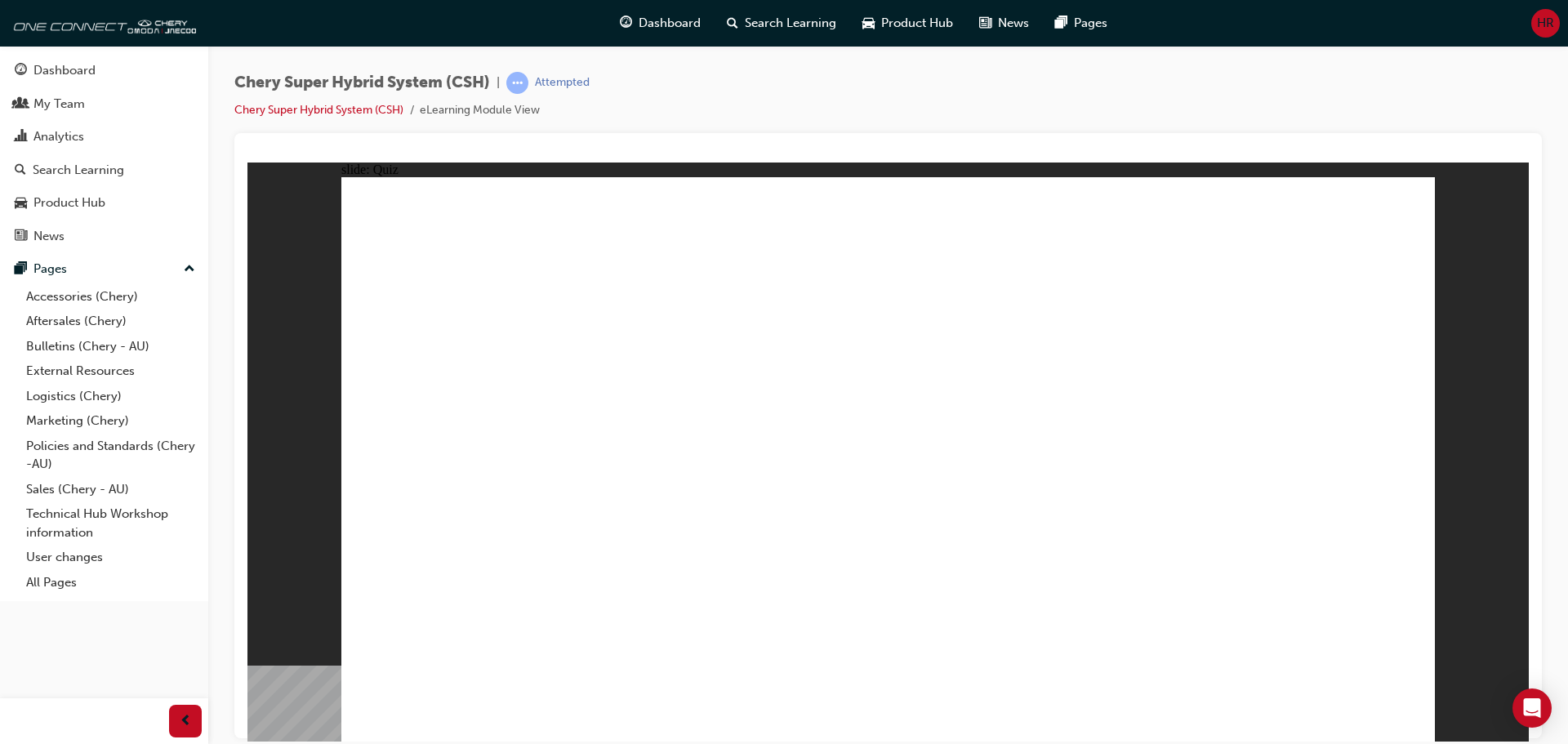
radio input "false"
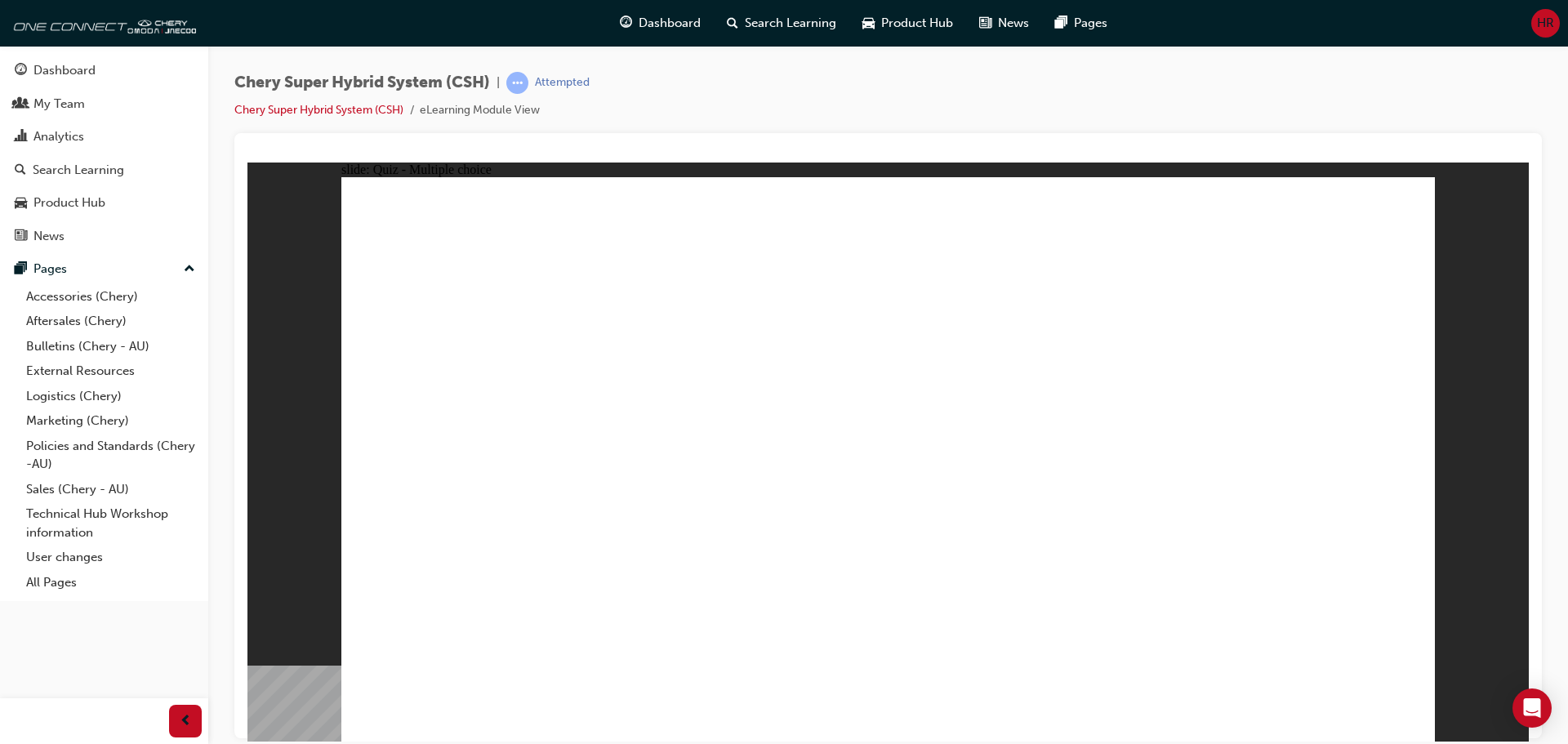
radio input "false"
radio input "true"
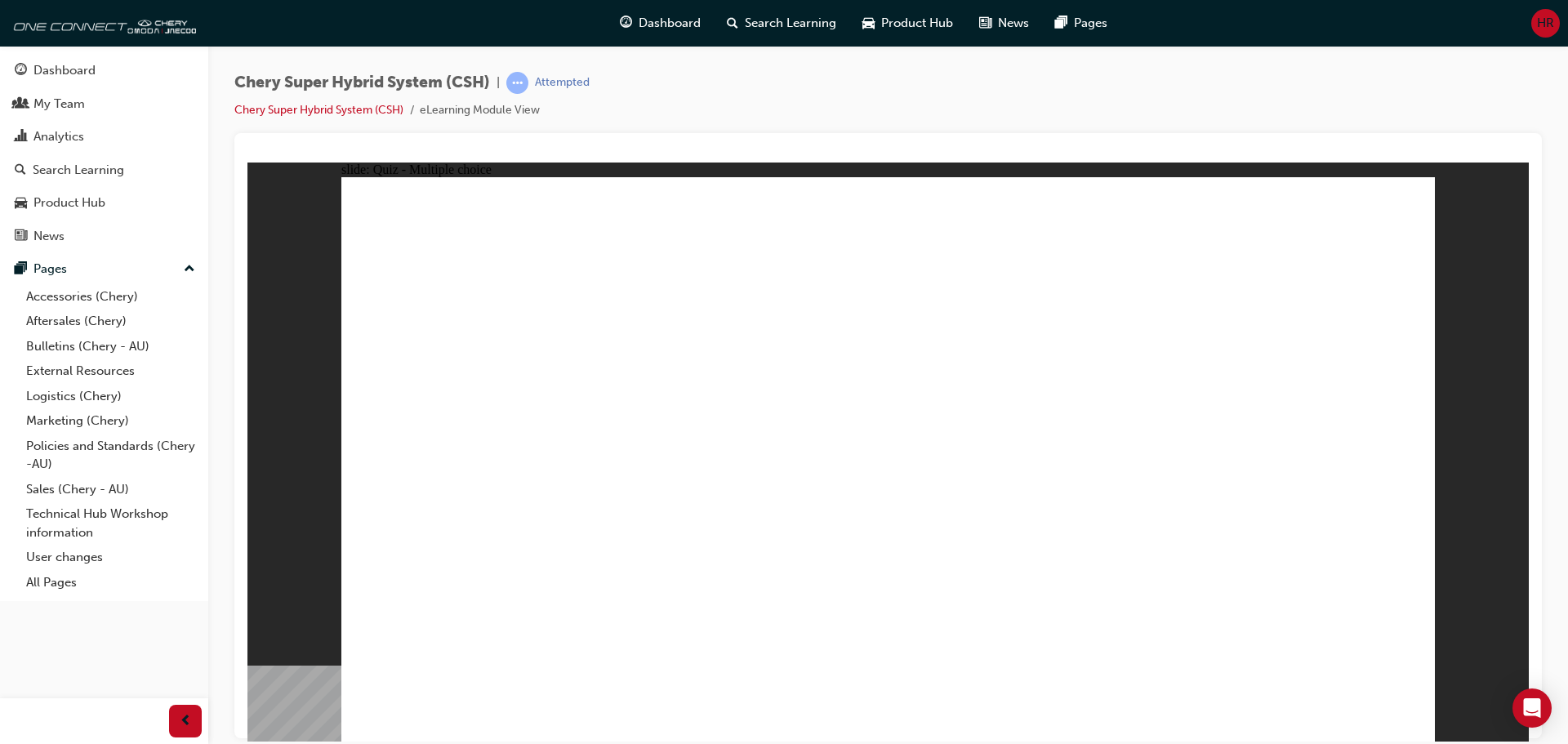
radio input "true"
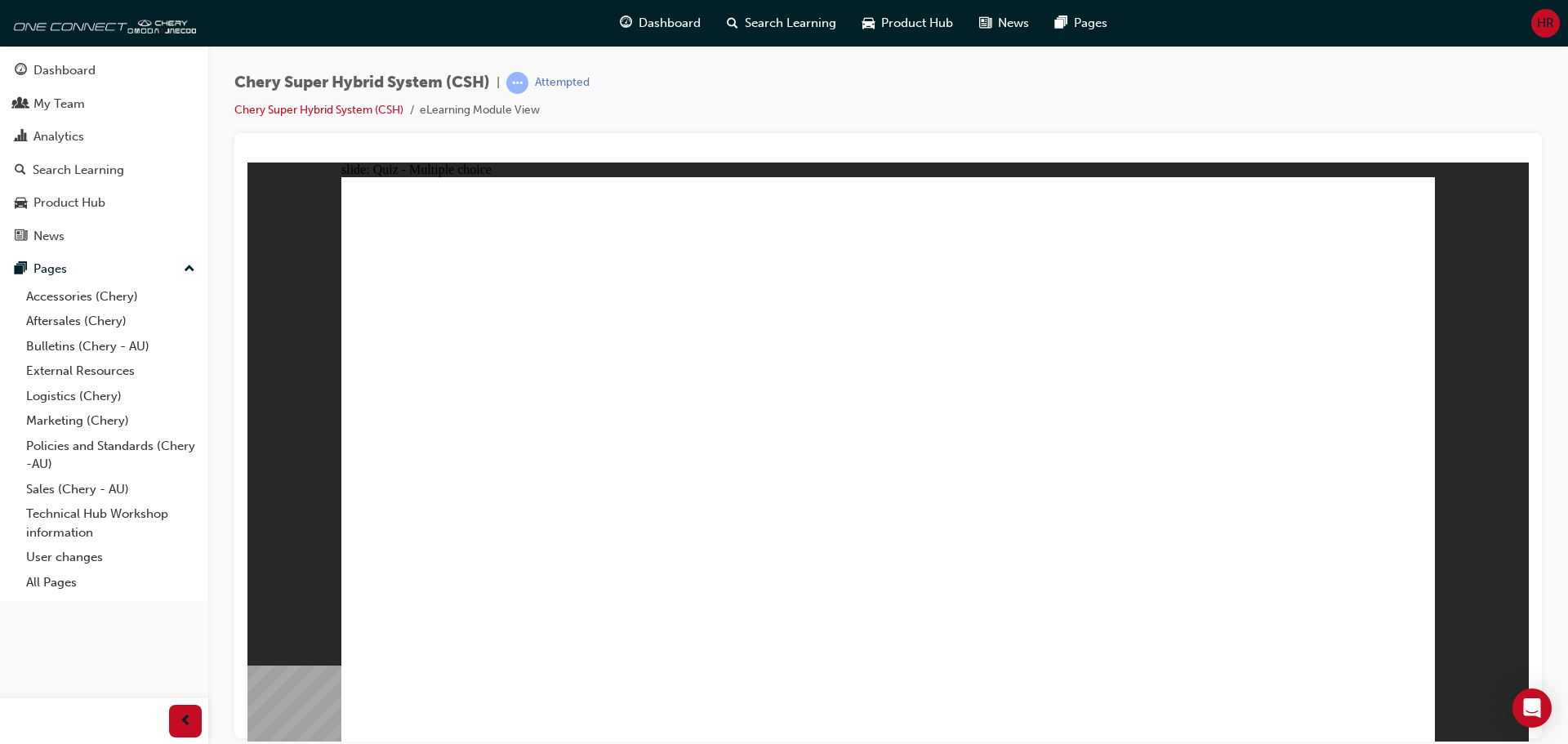
radio input "true"
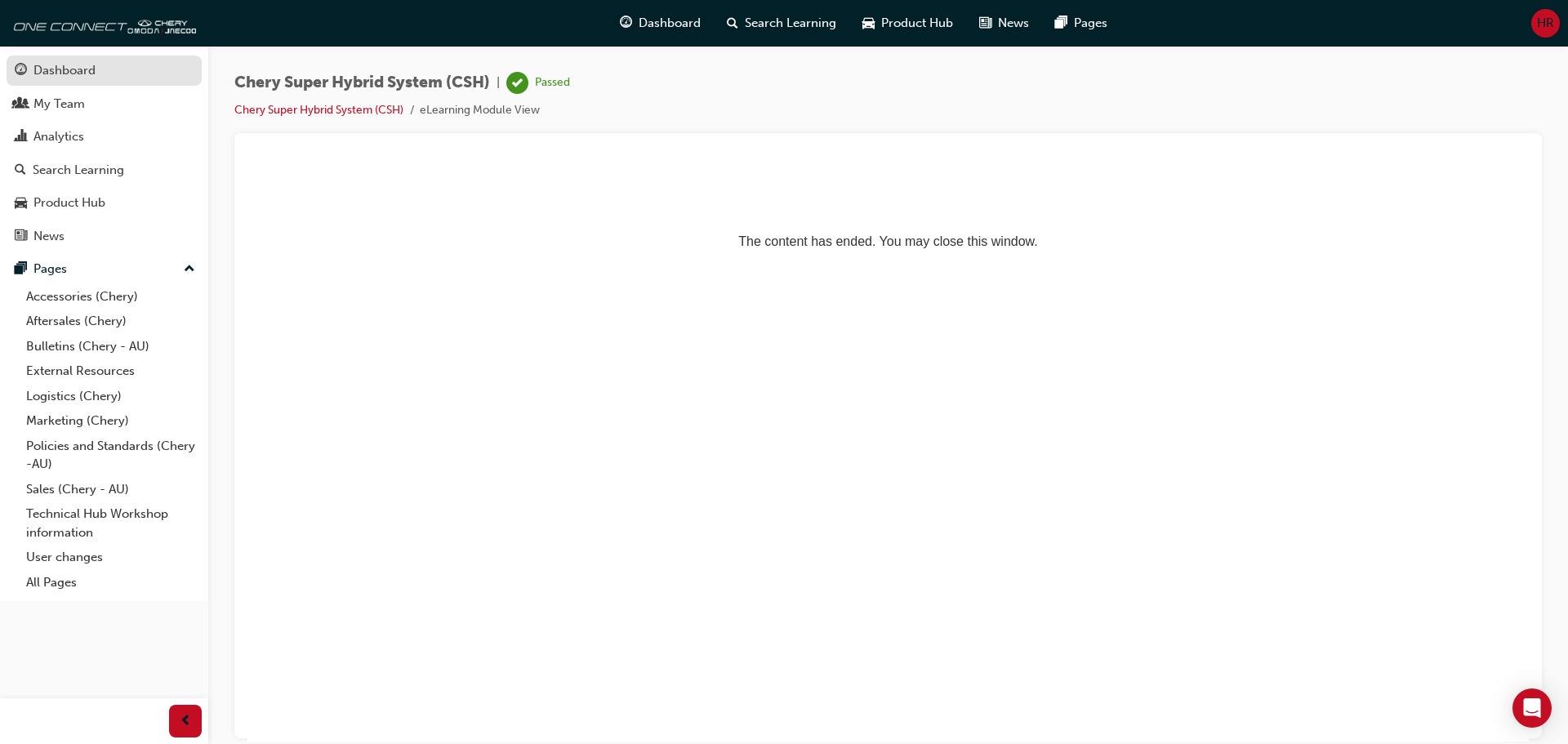
click at [47, 64] on div "Dashboard" at bounding box center [65, 70] width 62 height 19
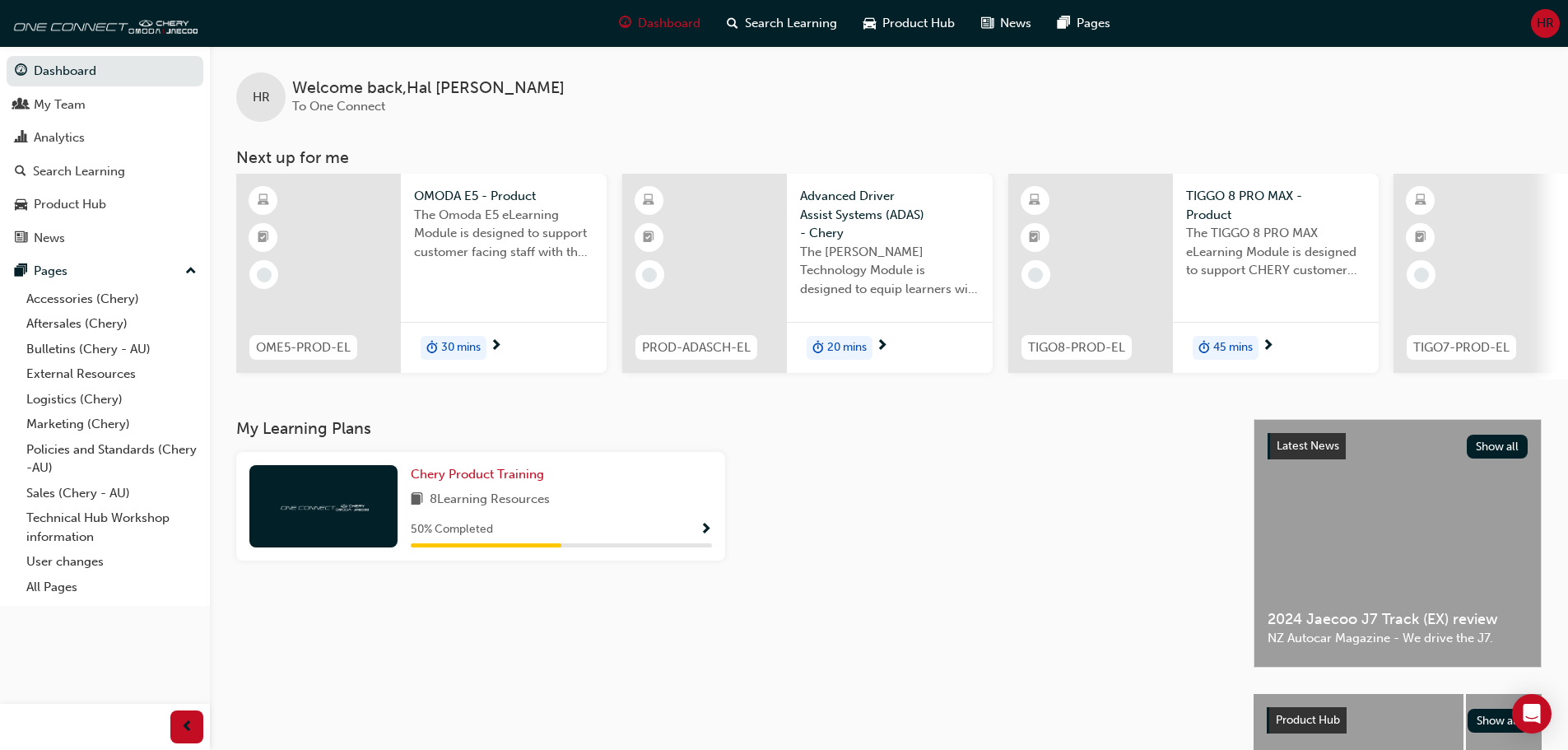
click at [302, 278] on div at bounding box center [318, 273] width 165 height 200
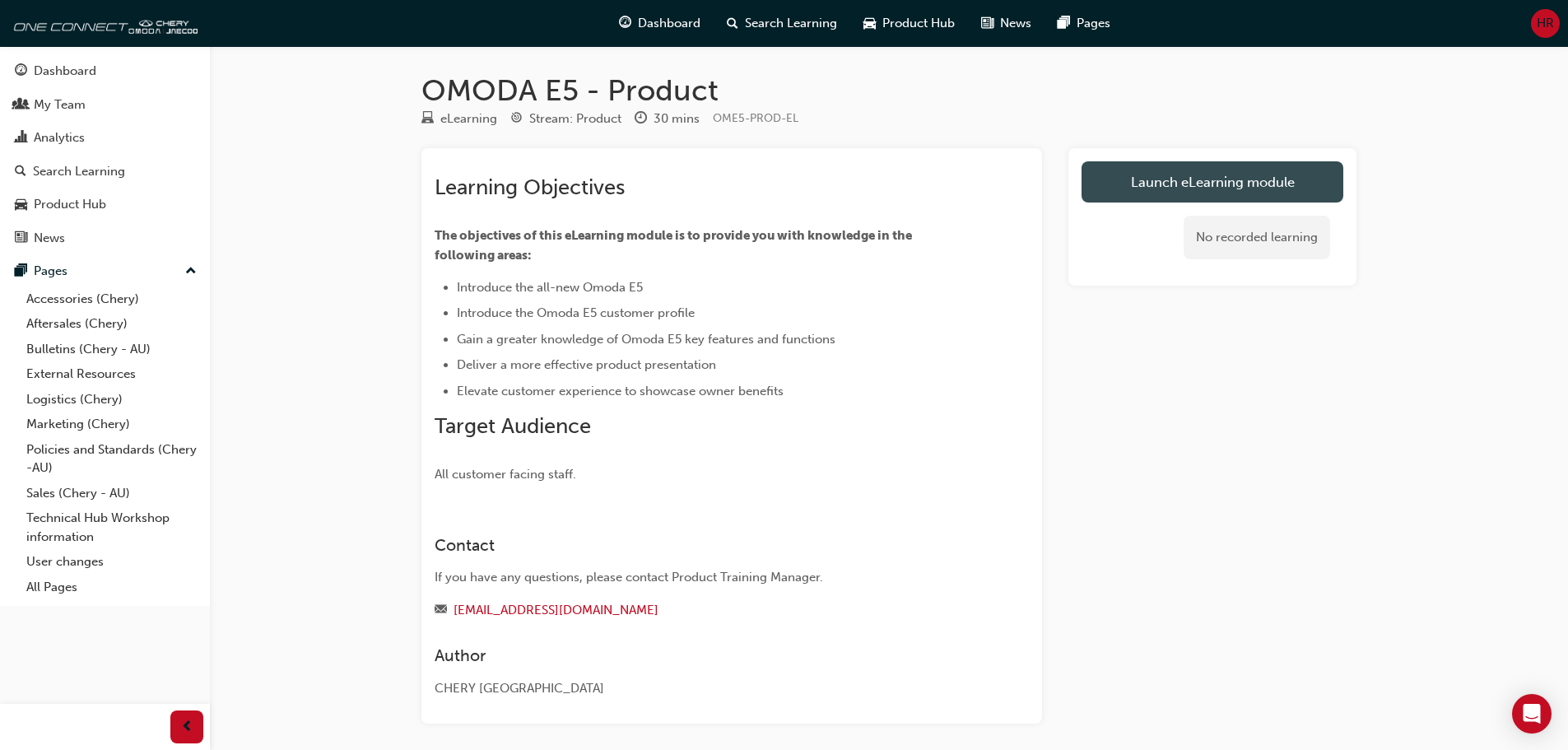
click at [1222, 182] on link "Launch eLearning module" at bounding box center [1213, 182] width 262 height 41
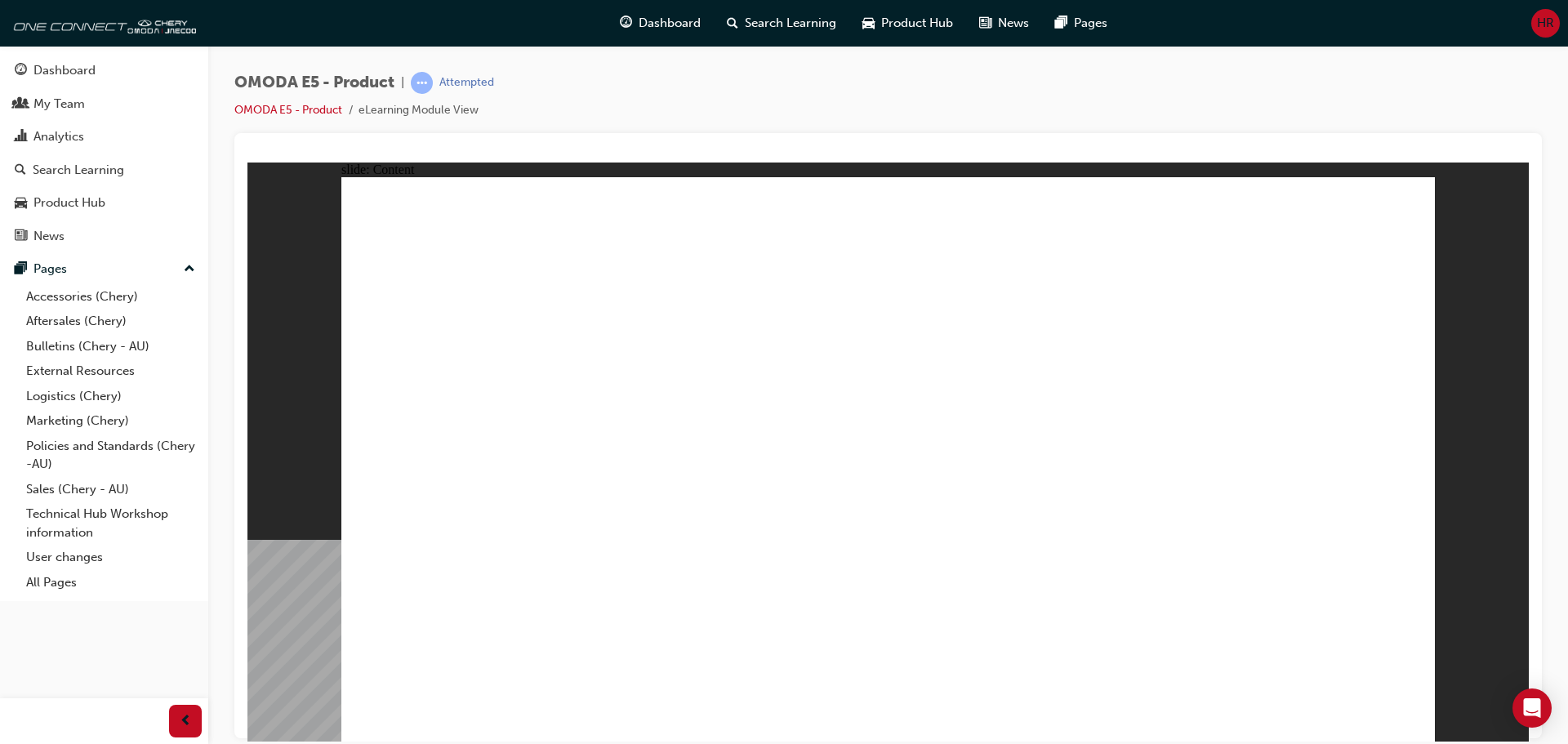
drag, startPoint x: 1240, startPoint y: 458, endPoint x: 1225, endPoint y: 461, distance: 15.3
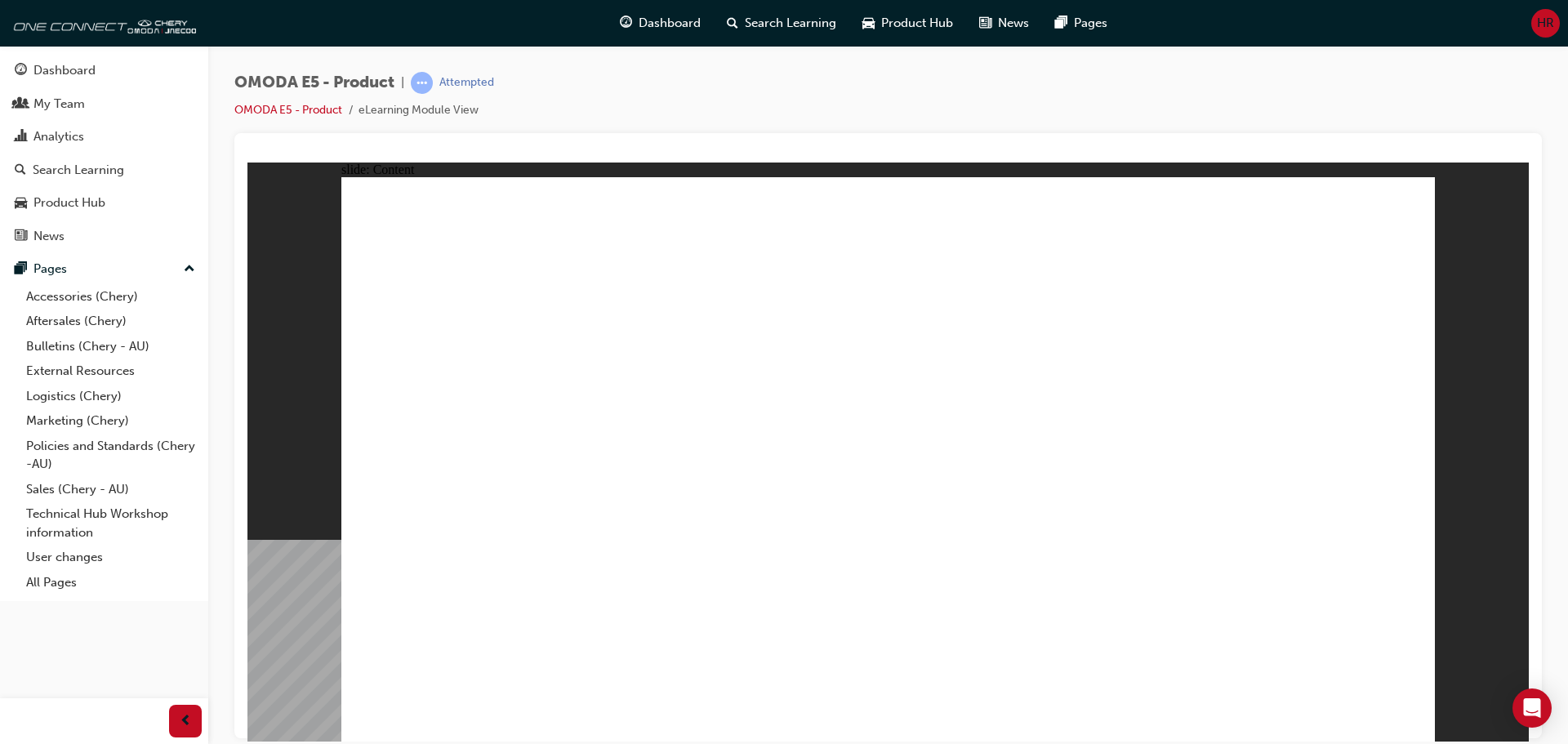
drag, startPoint x: 546, startPoint y: 305, endPoint x: 491, endPoint y: 288, distance: 57.6
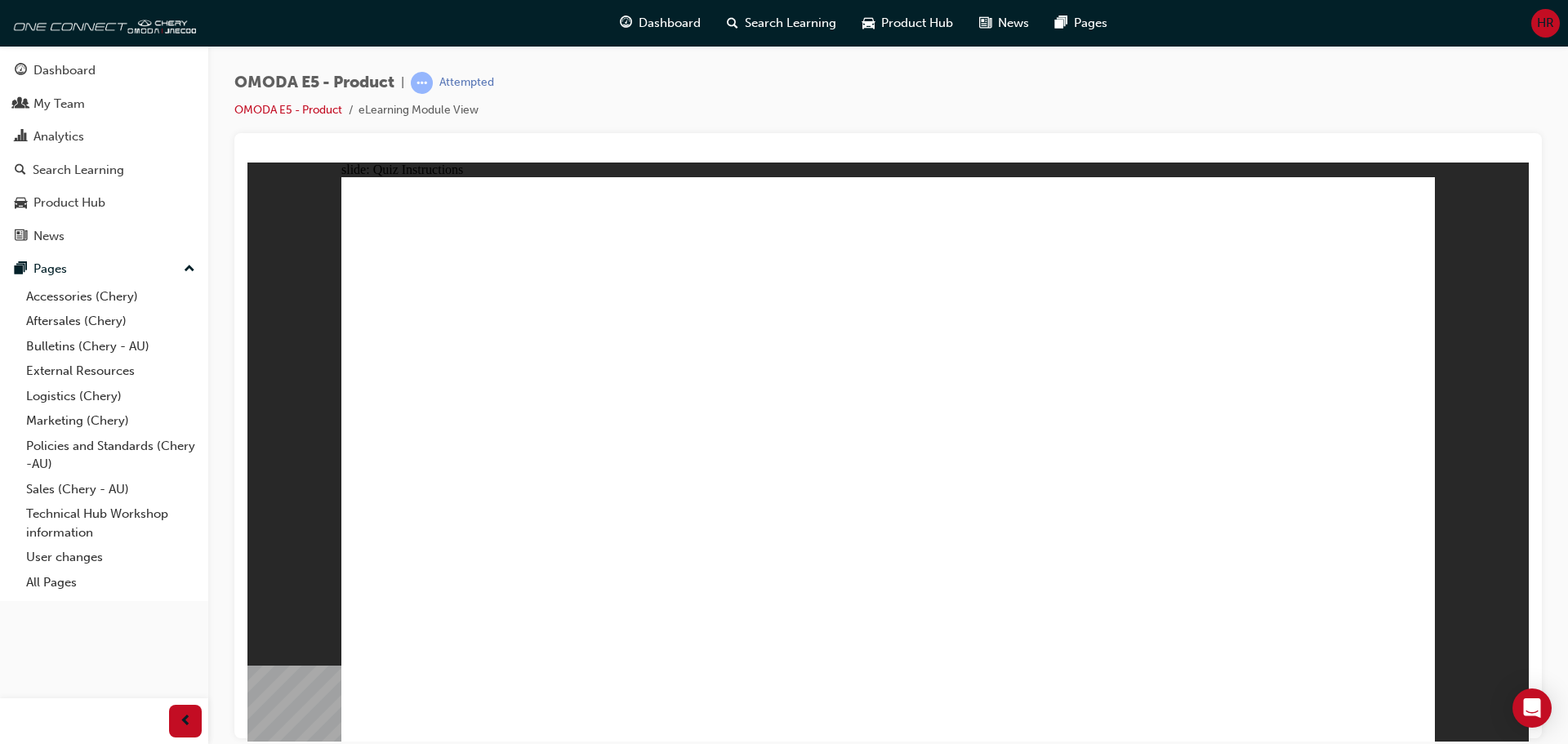
radio input "true"
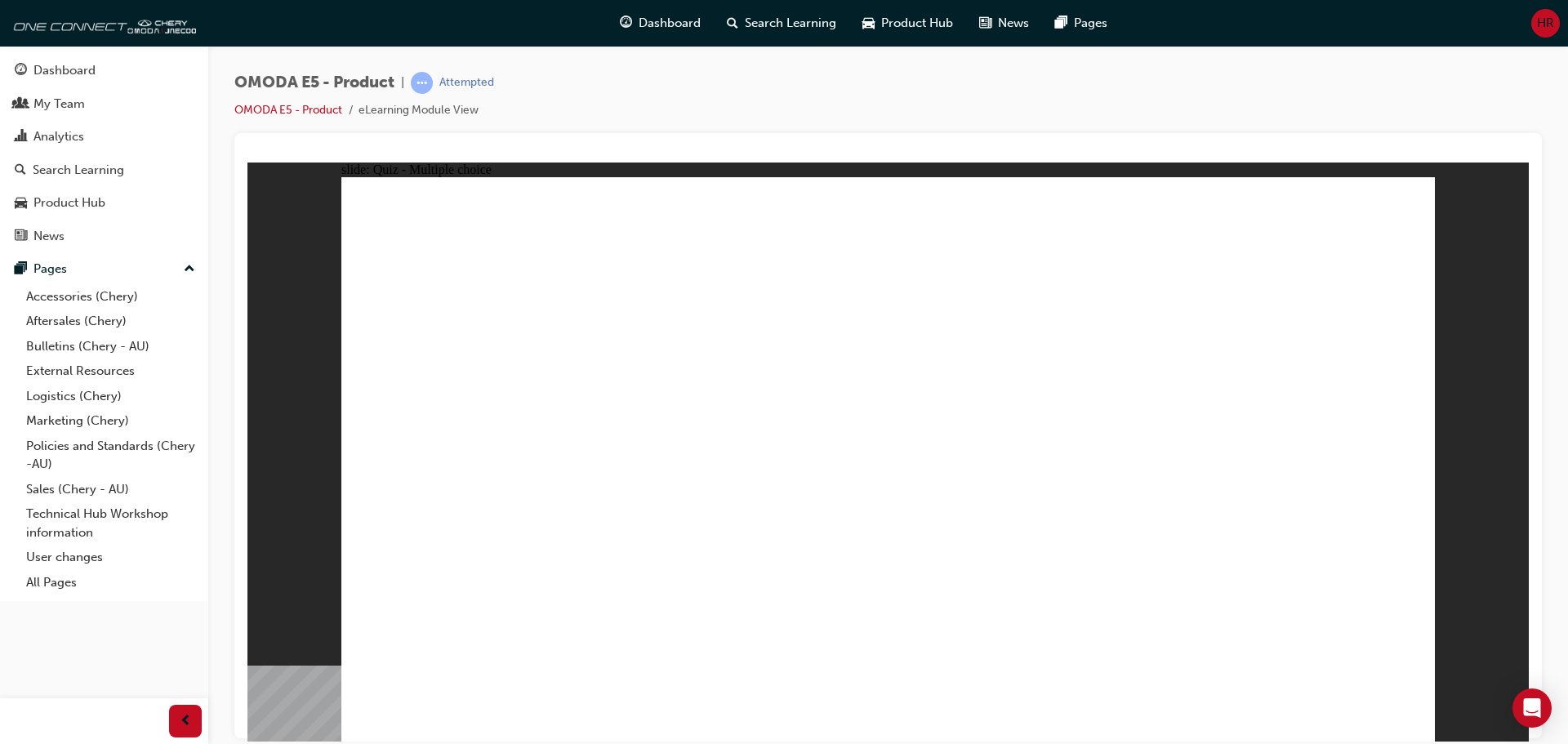
radio input "true"
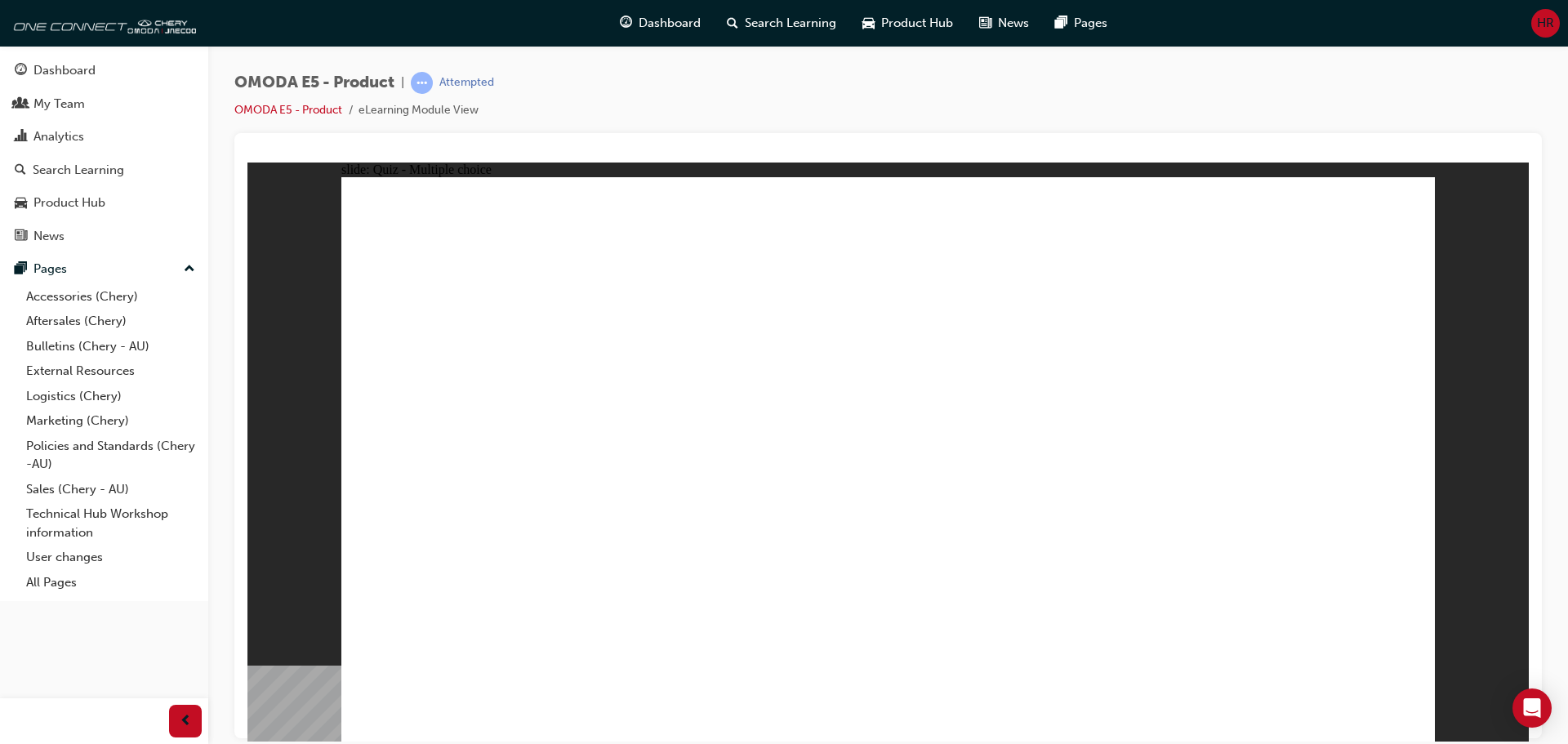
radio input "true"
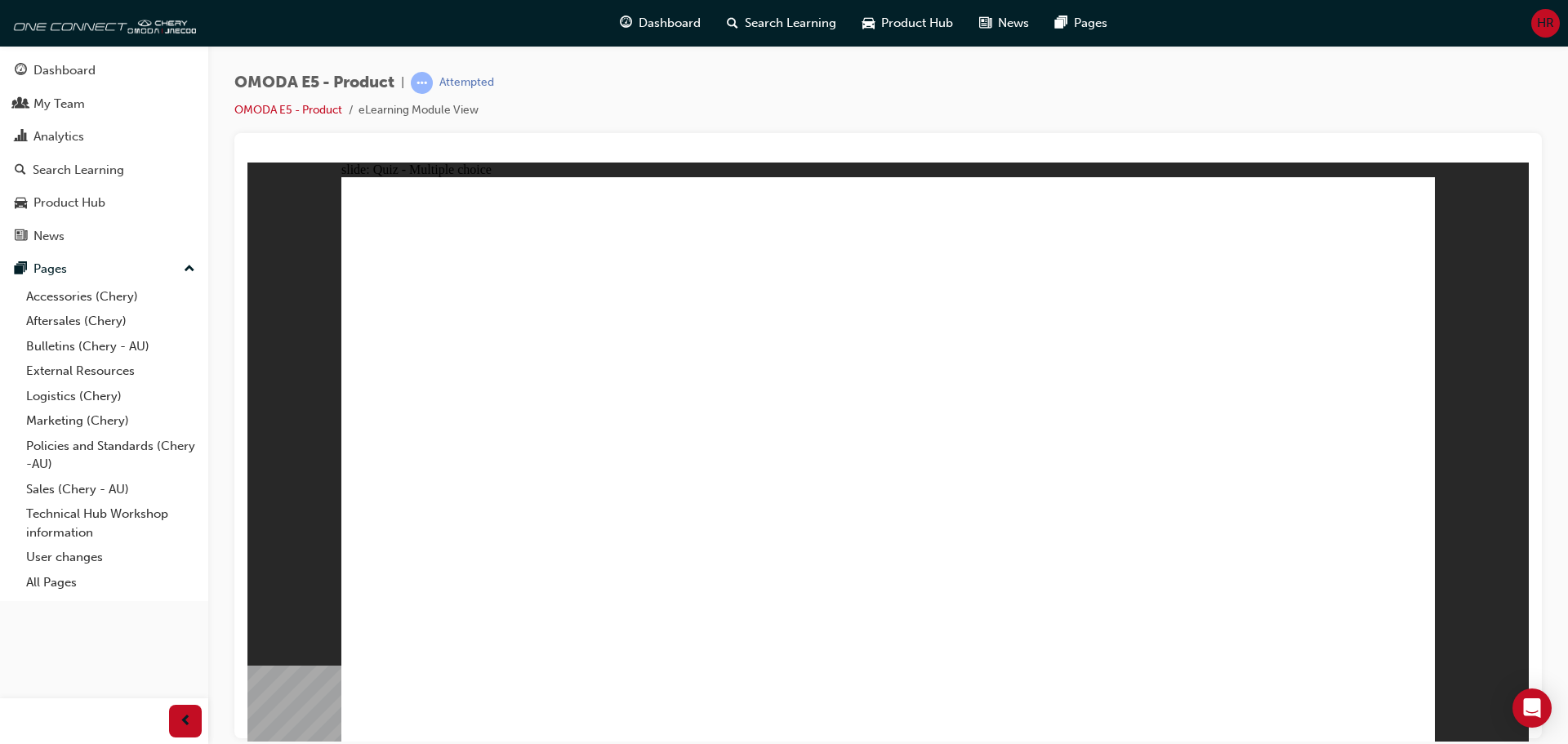
radio input "true"
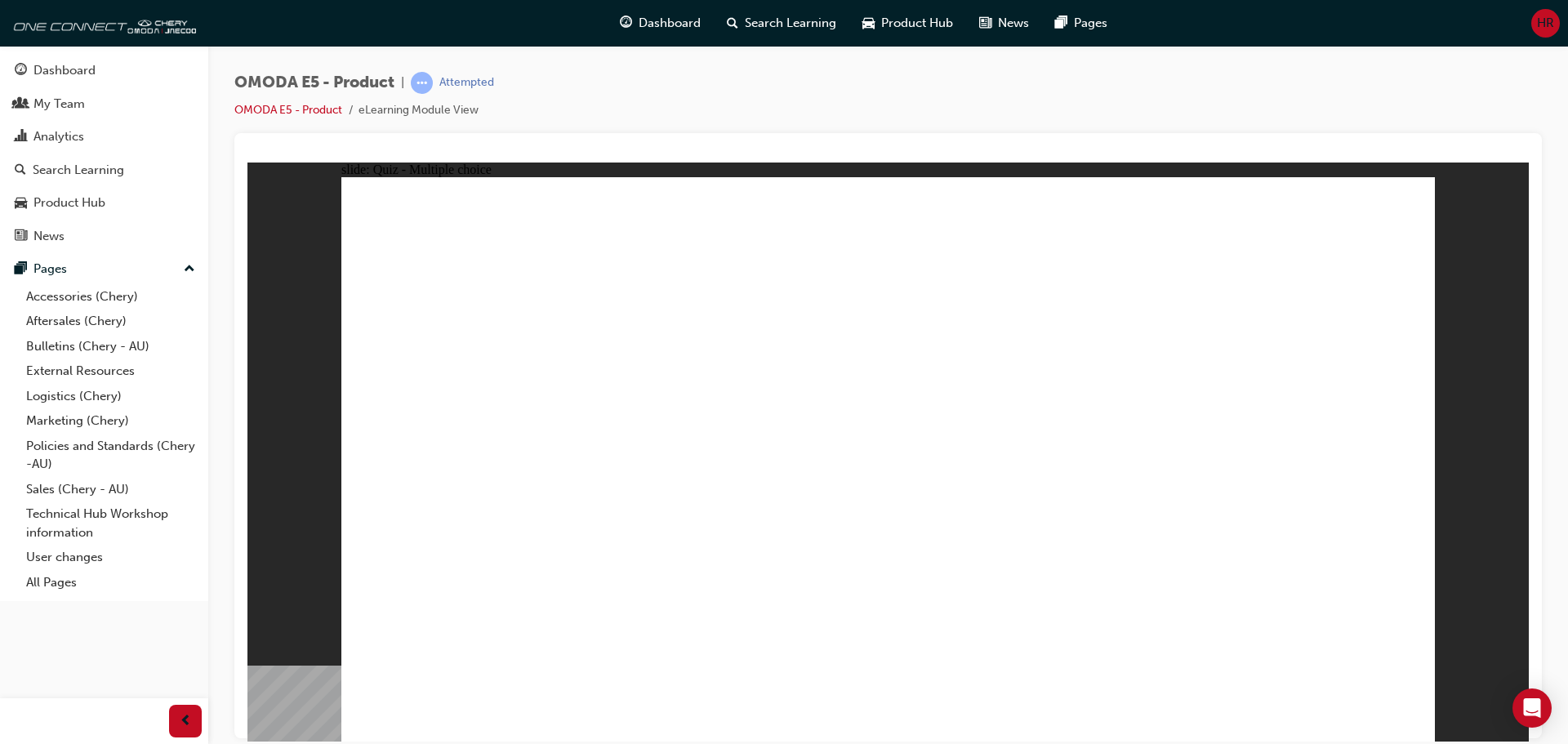
radio input "true"
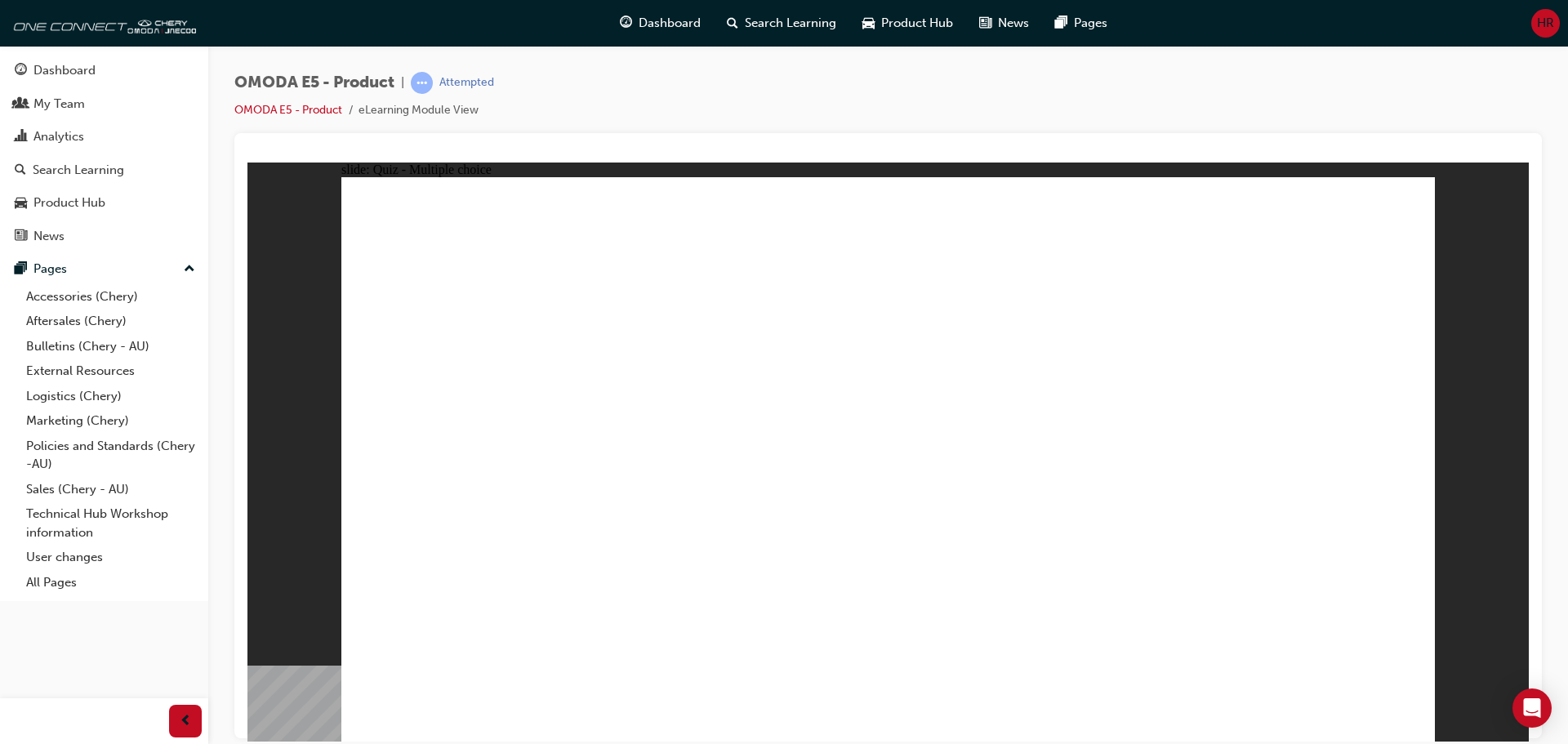
radio input "true"
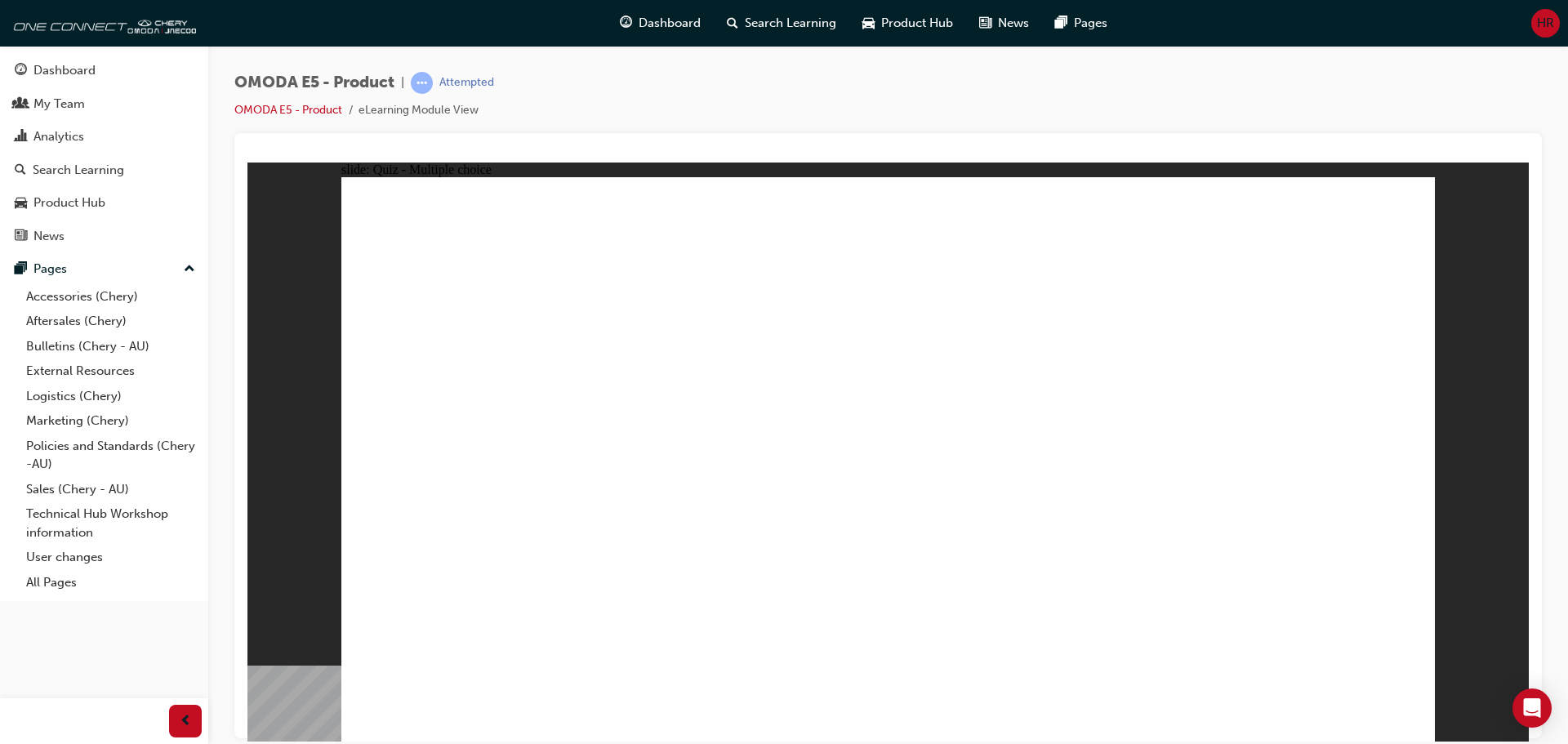
radio input "true"
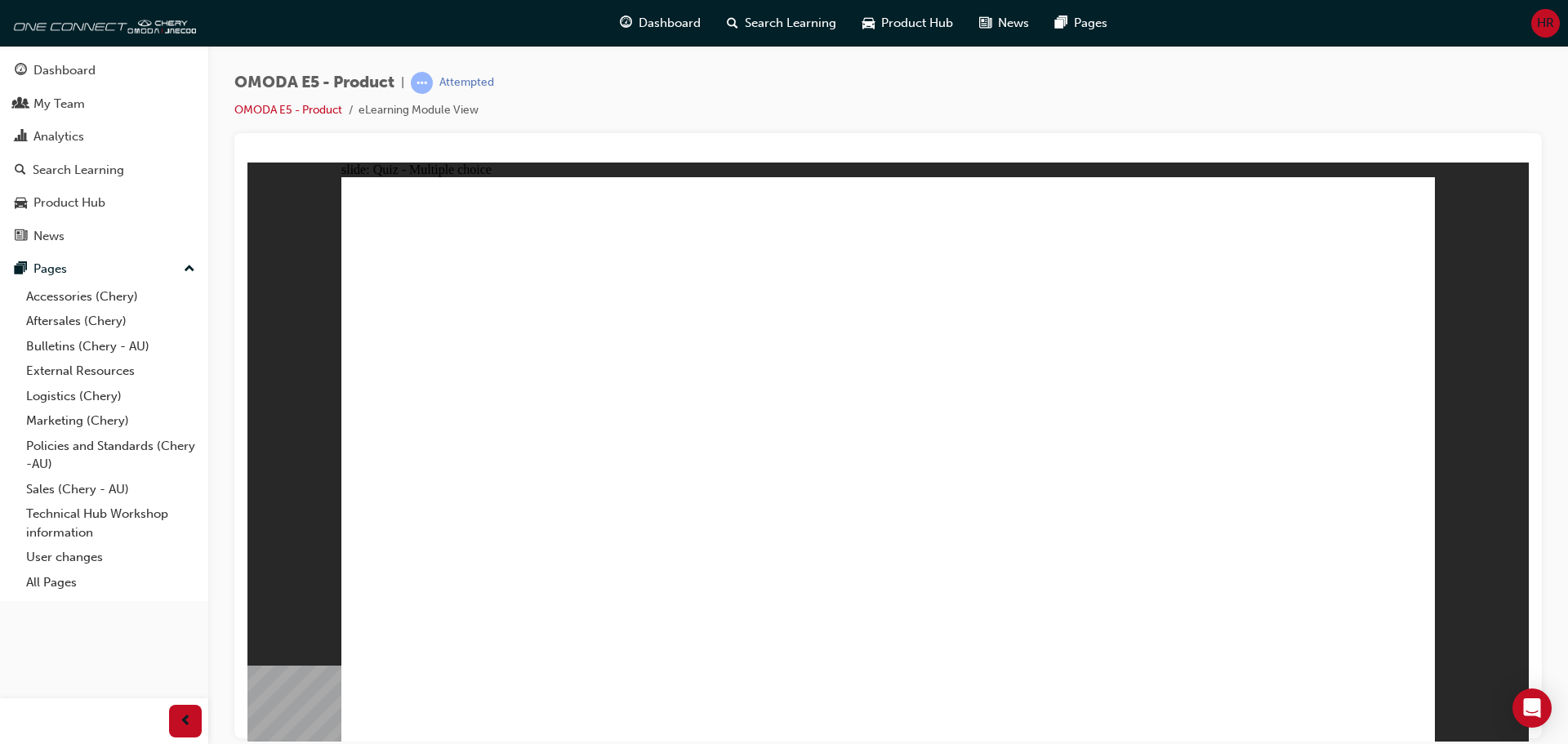
radio input "true"
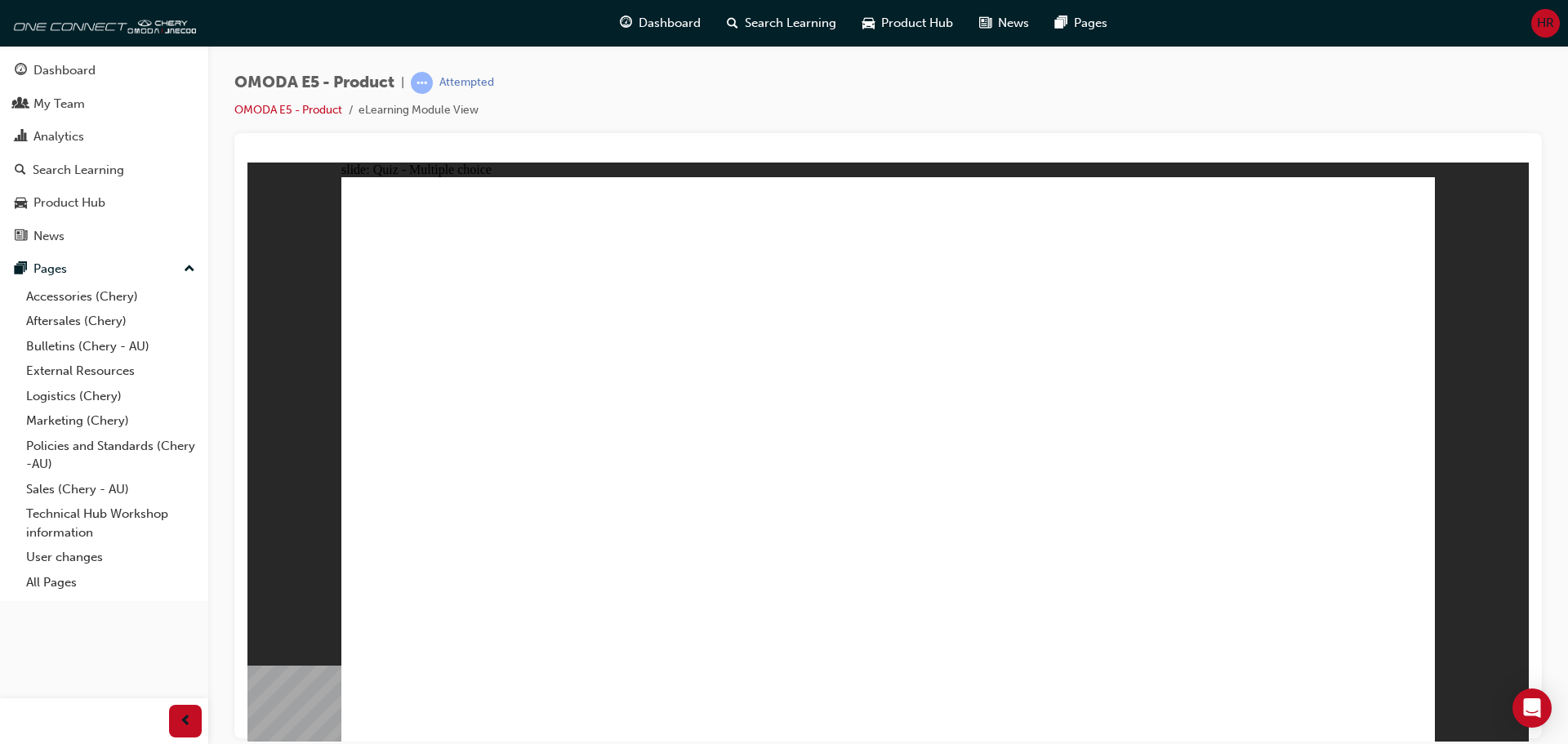
radio input "true"
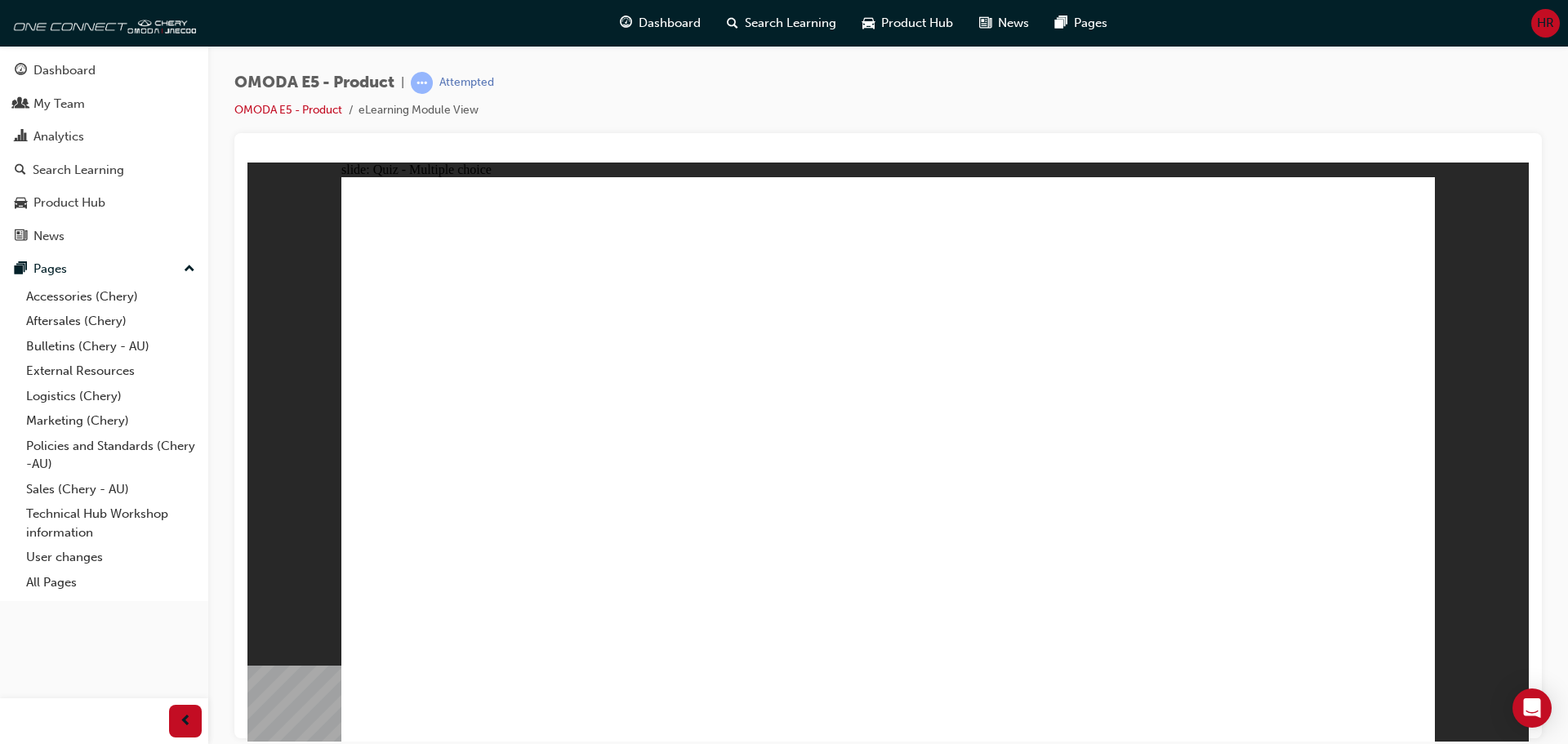
radio input "true"
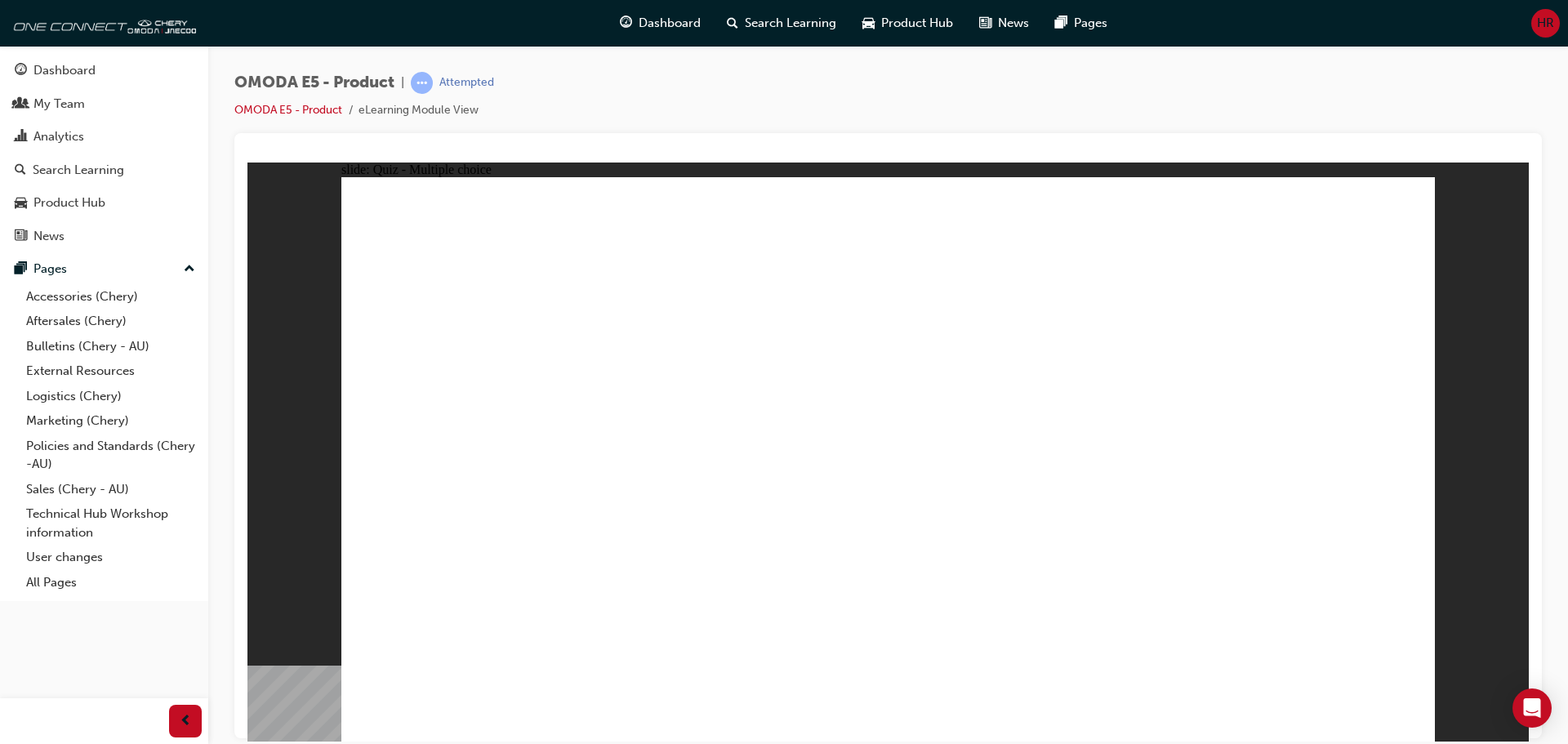
radio input "true"
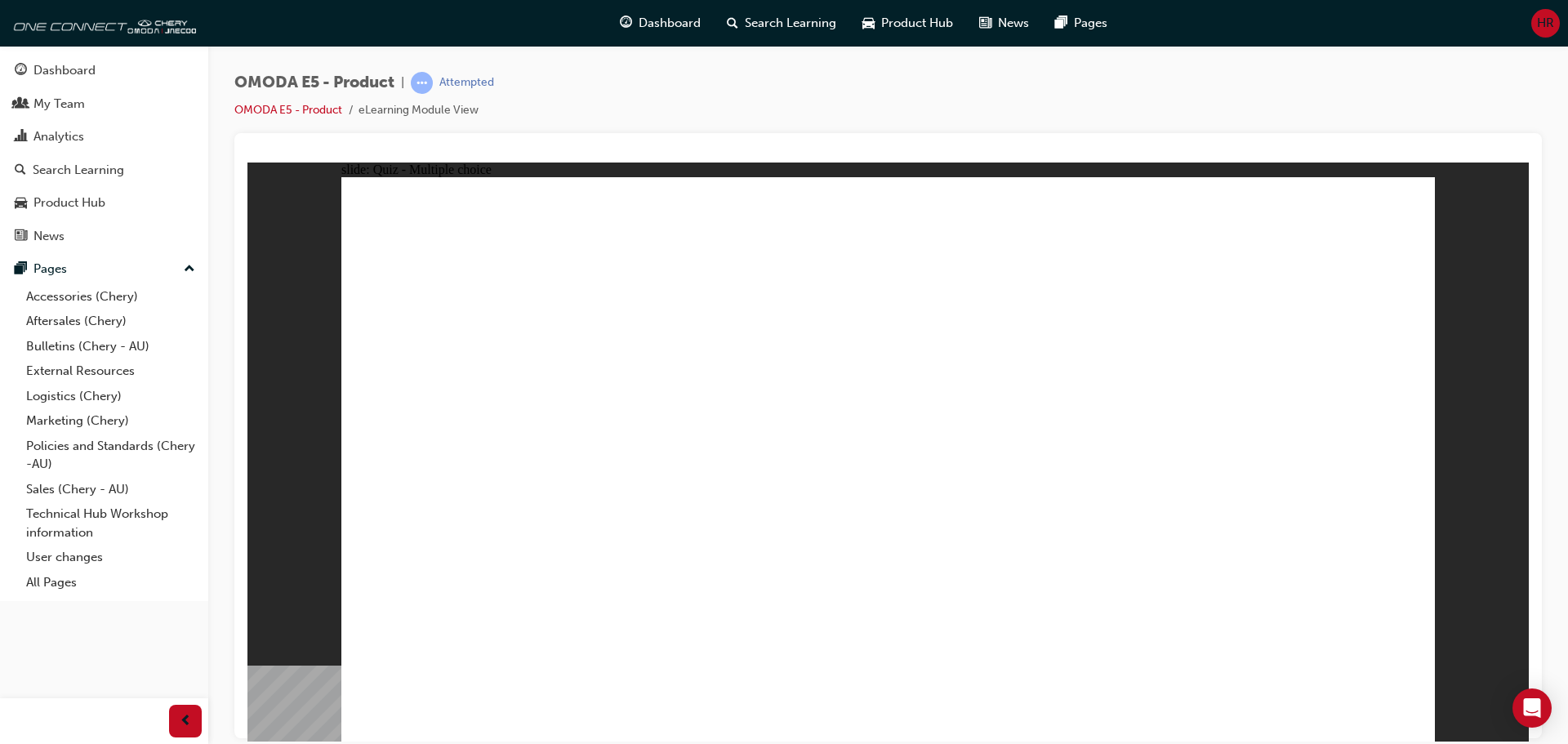
radio input "true"
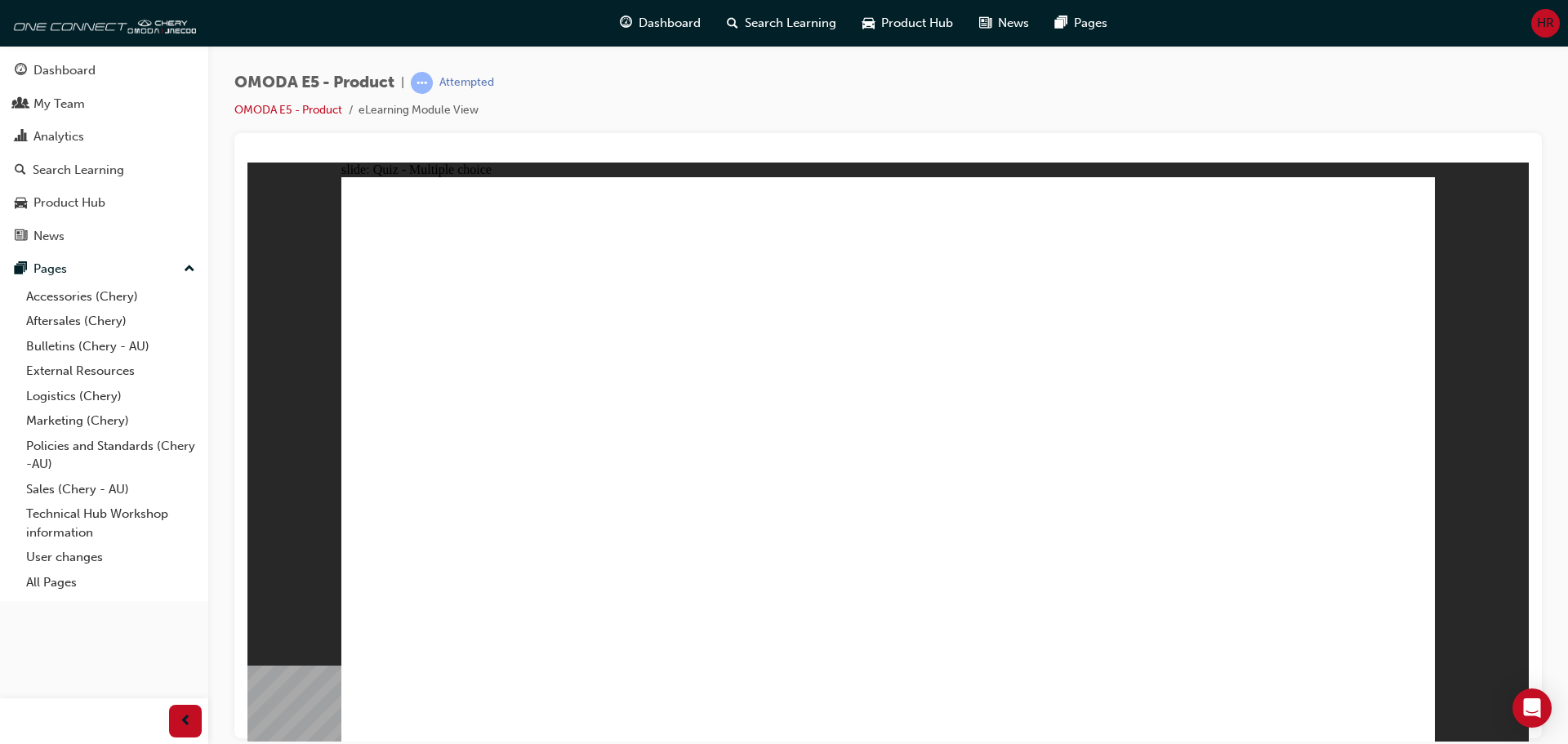
radio input "true"
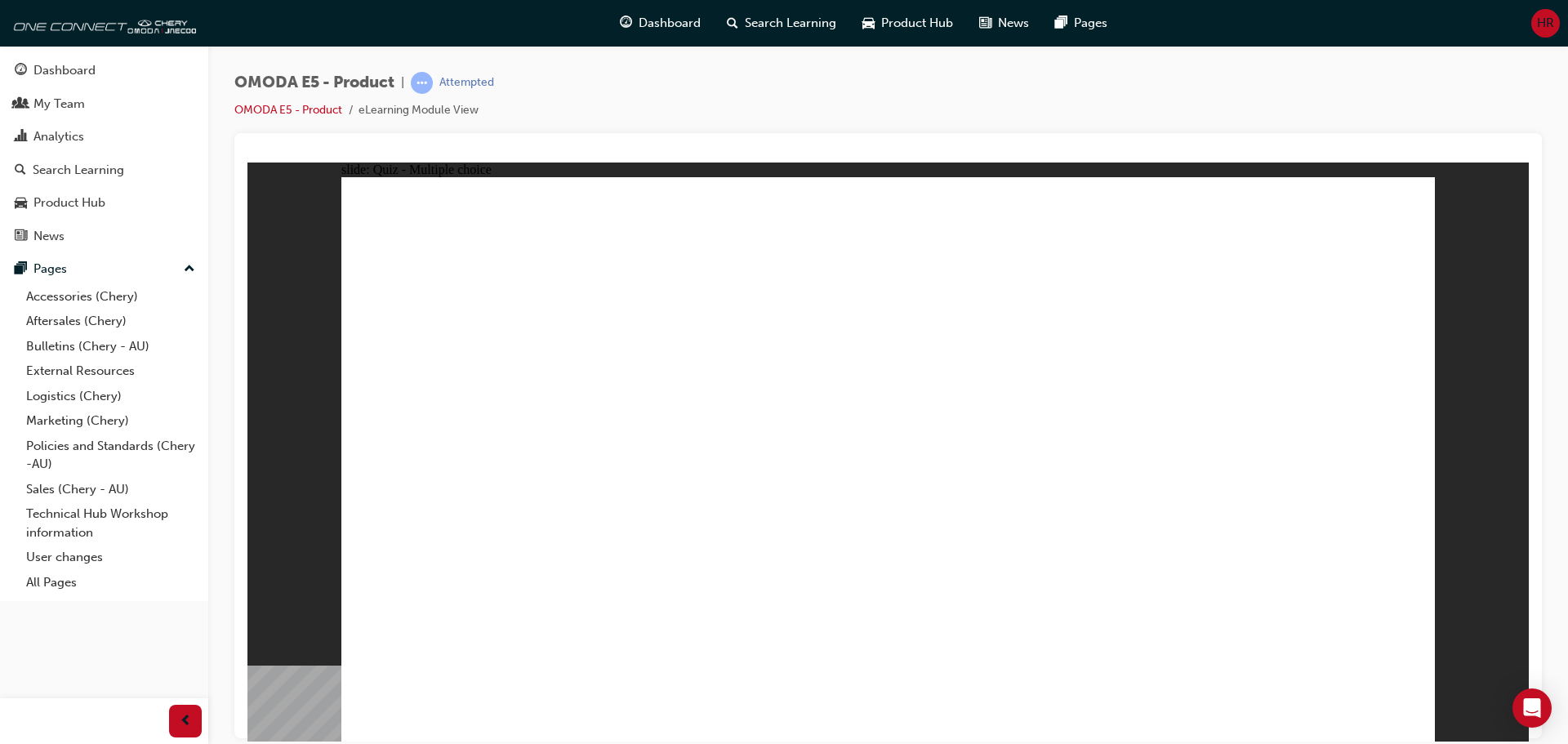
radio input "true"
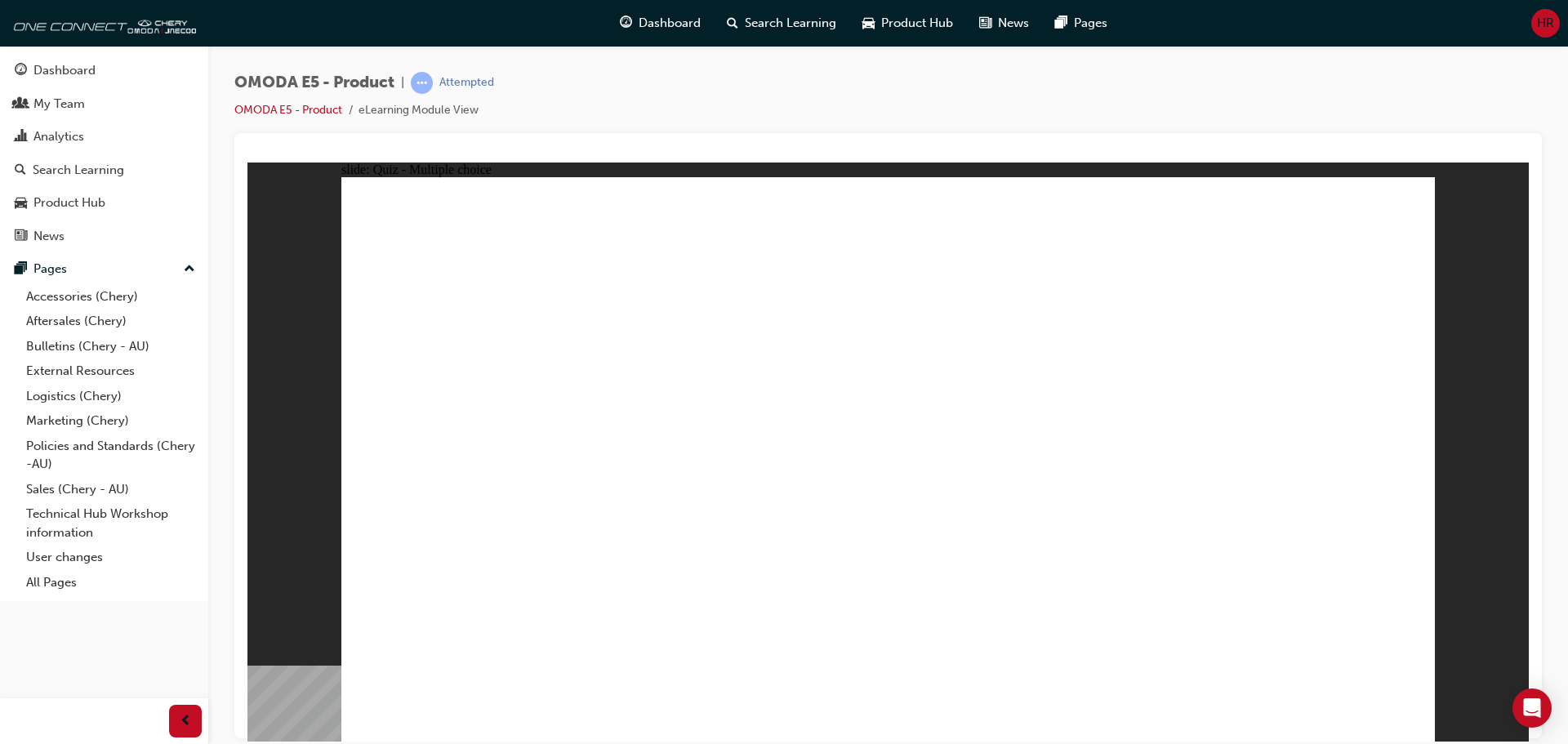
radio input "true"
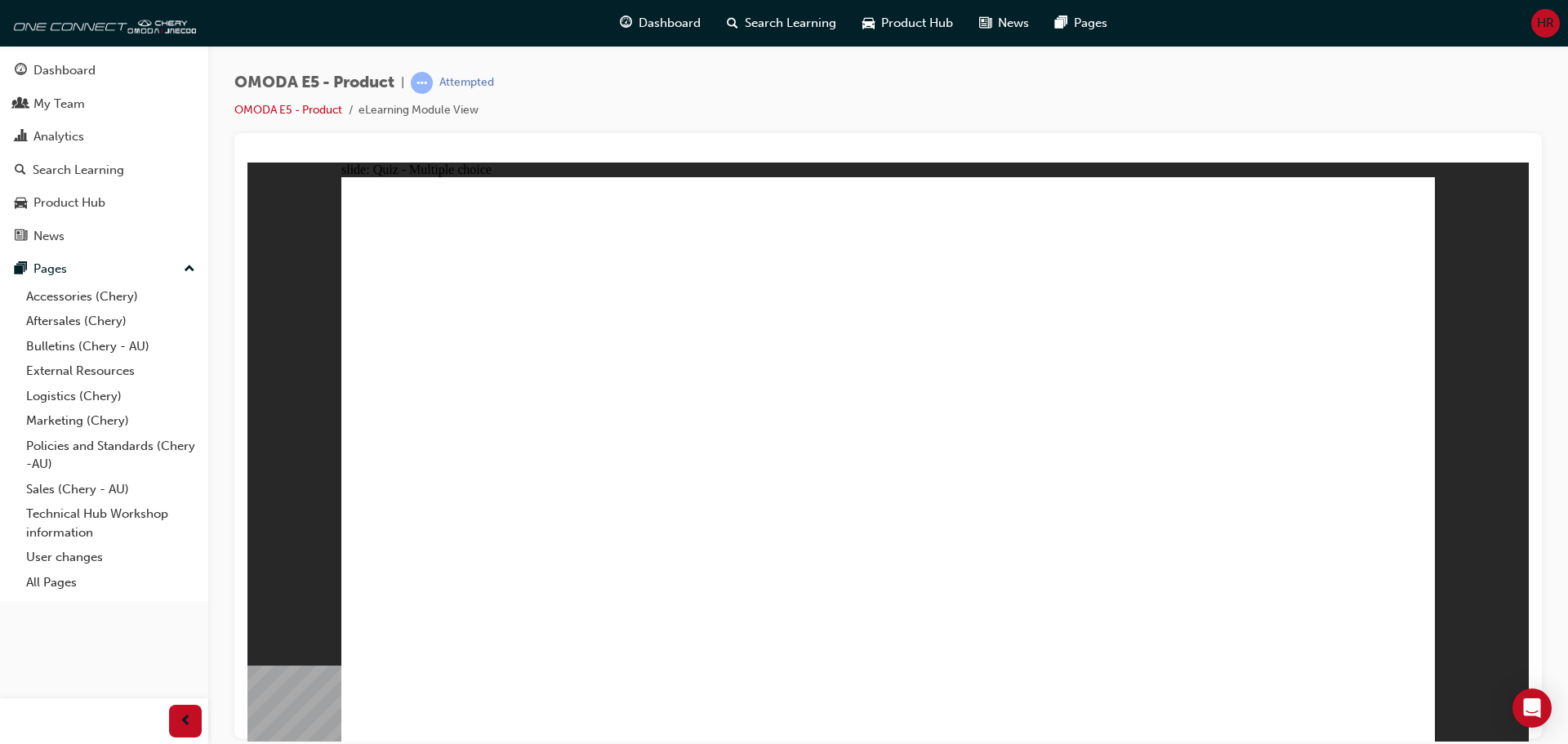
radio input "true"
